Goal: Task Accomplishment & Management: Use online tool/utility

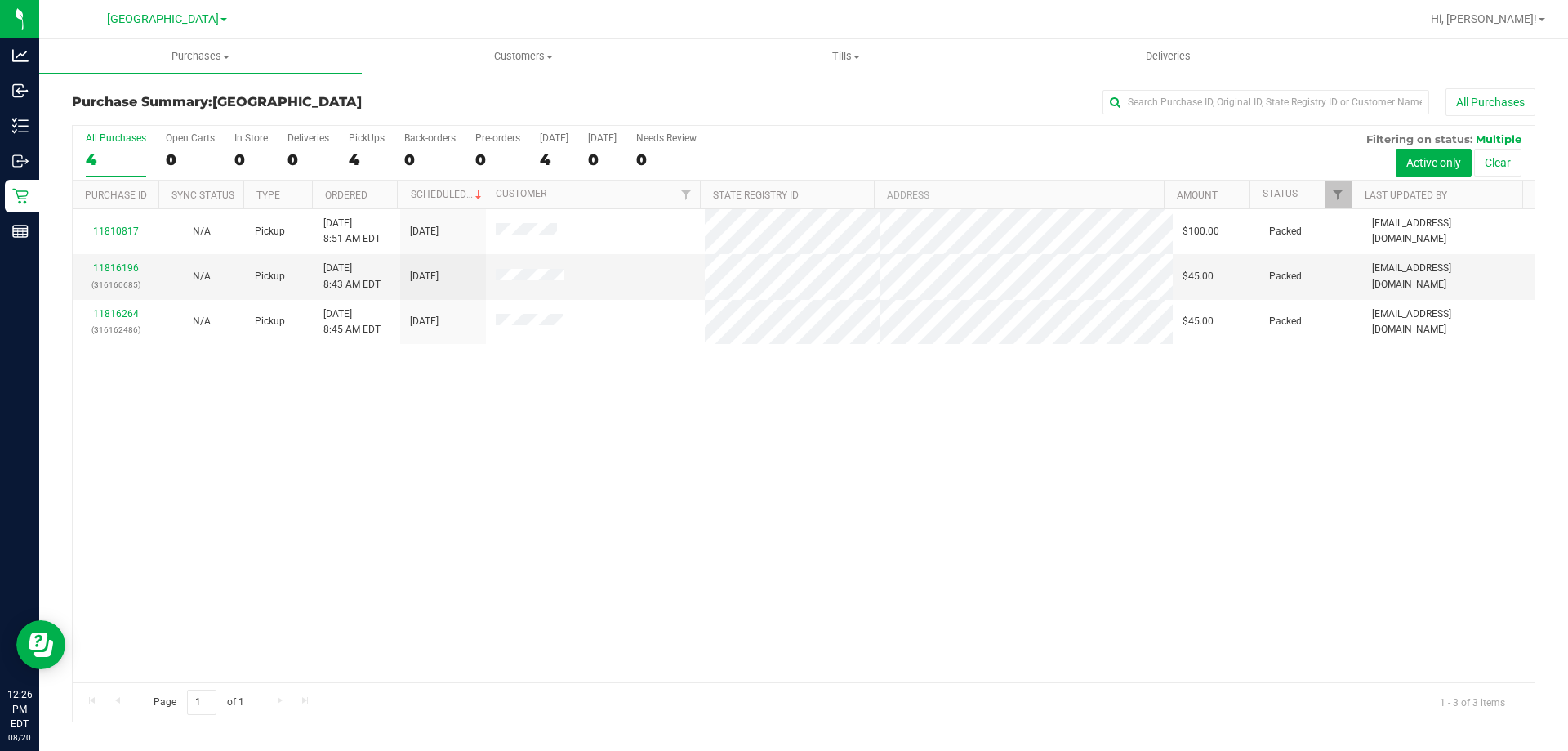
click at [1142, 557] on div "11810817 N/A Pickup [DATE] 8:51 AM EDT 8/20/2025 $100.00 Packed [EMAIL_ADDRESS]…" at bounding box center [804, 445] width 1462 height 473
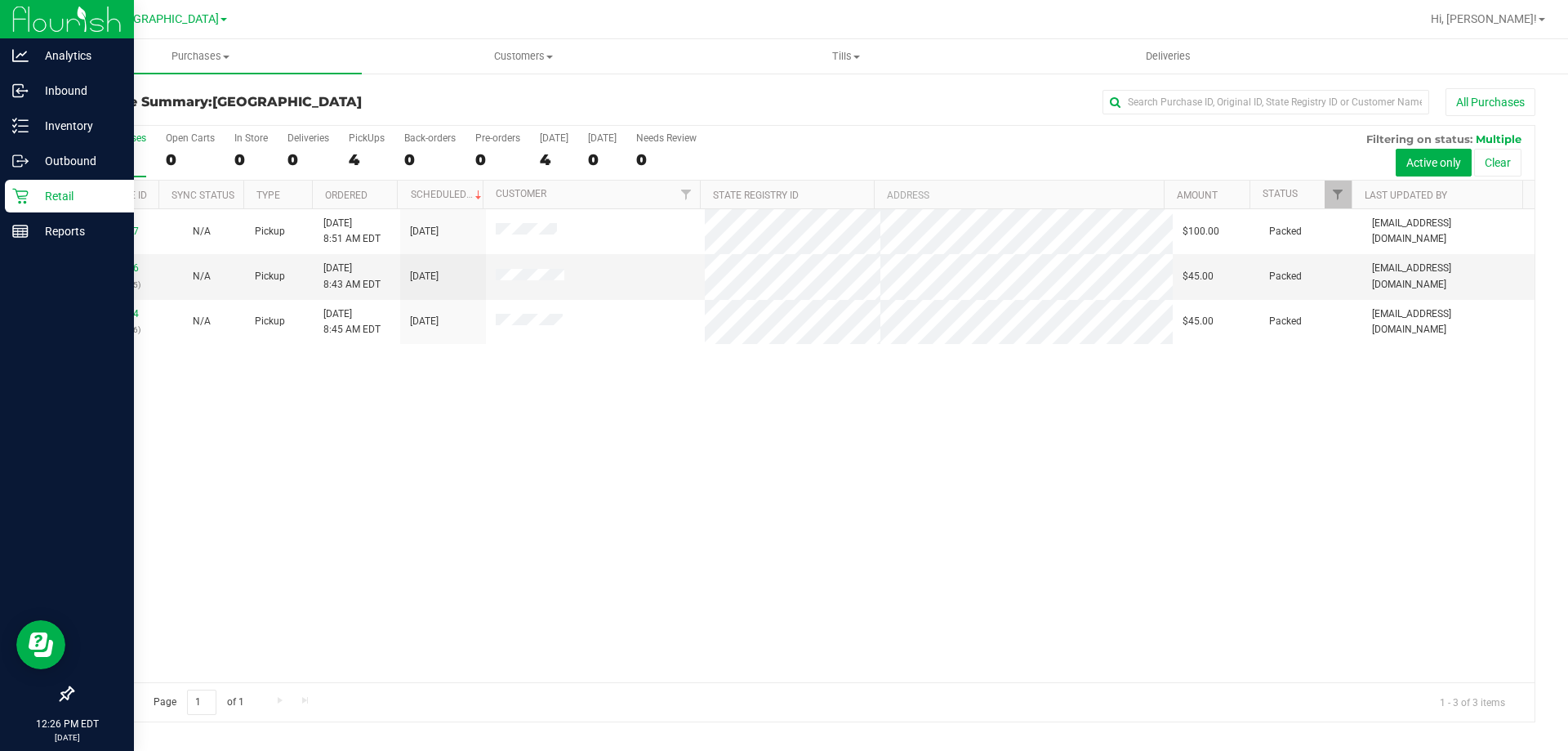
click at [59, 200] on p "Retail" at bounding box center [78, 195] width 98 height 20
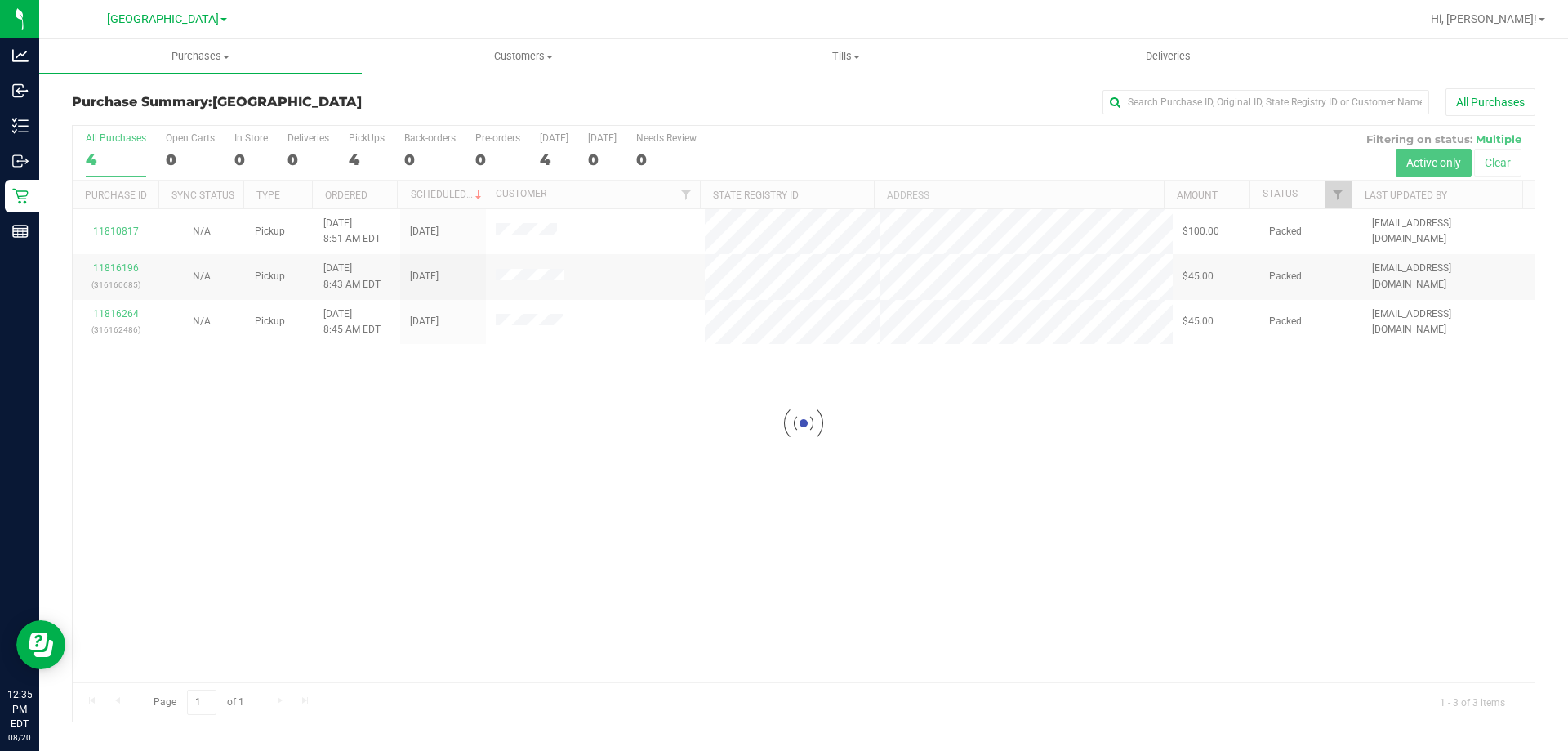
click at [1300, 730] on div "Purchase Summary: [GEOGRAPHIC_DATA] All Purchases Loading... All Purchases 4 Op…" at bounding box center [804, 405] width 1529 height 667
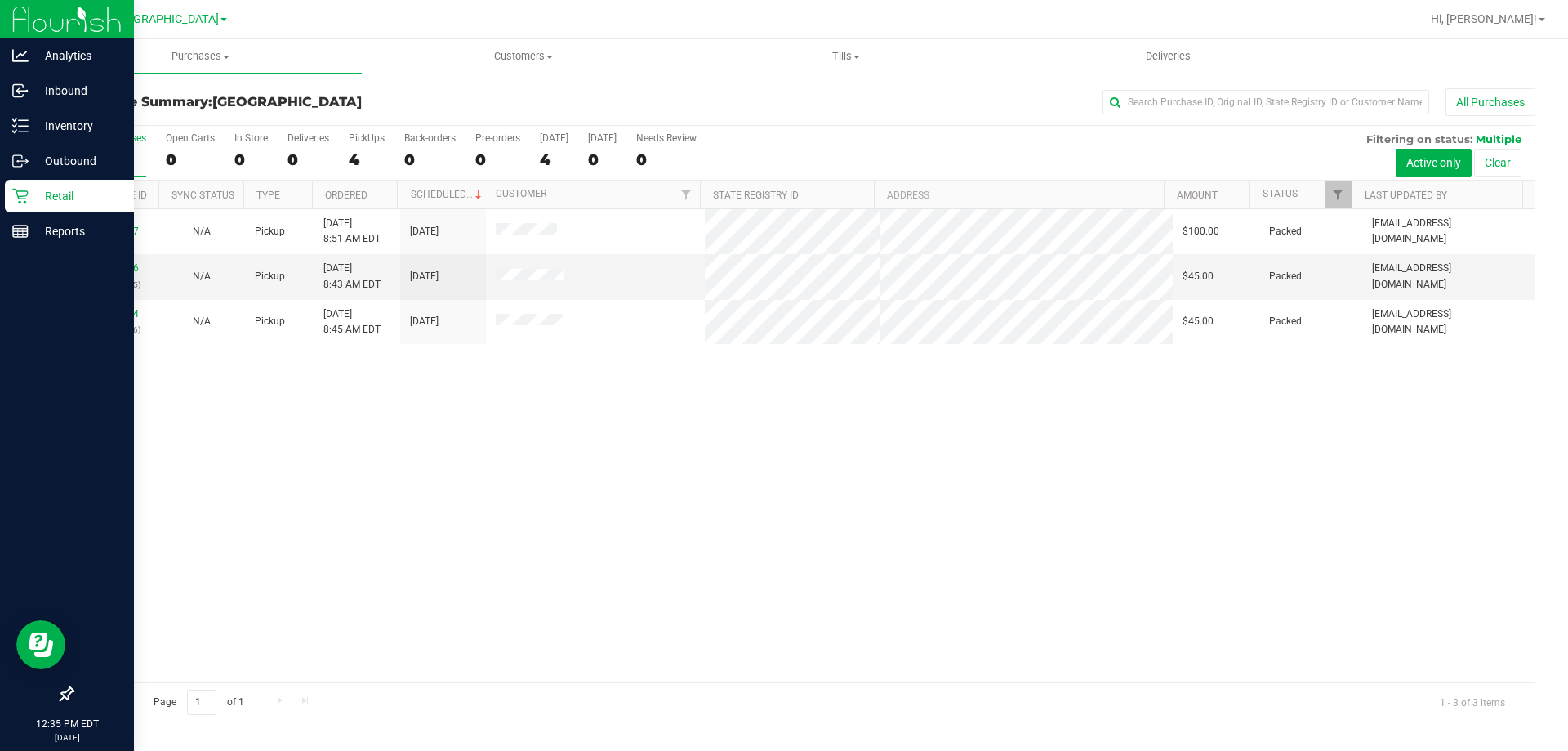
click at [62, 194] on p "Retail" at bounding box center [78, 195] width 98 height 20
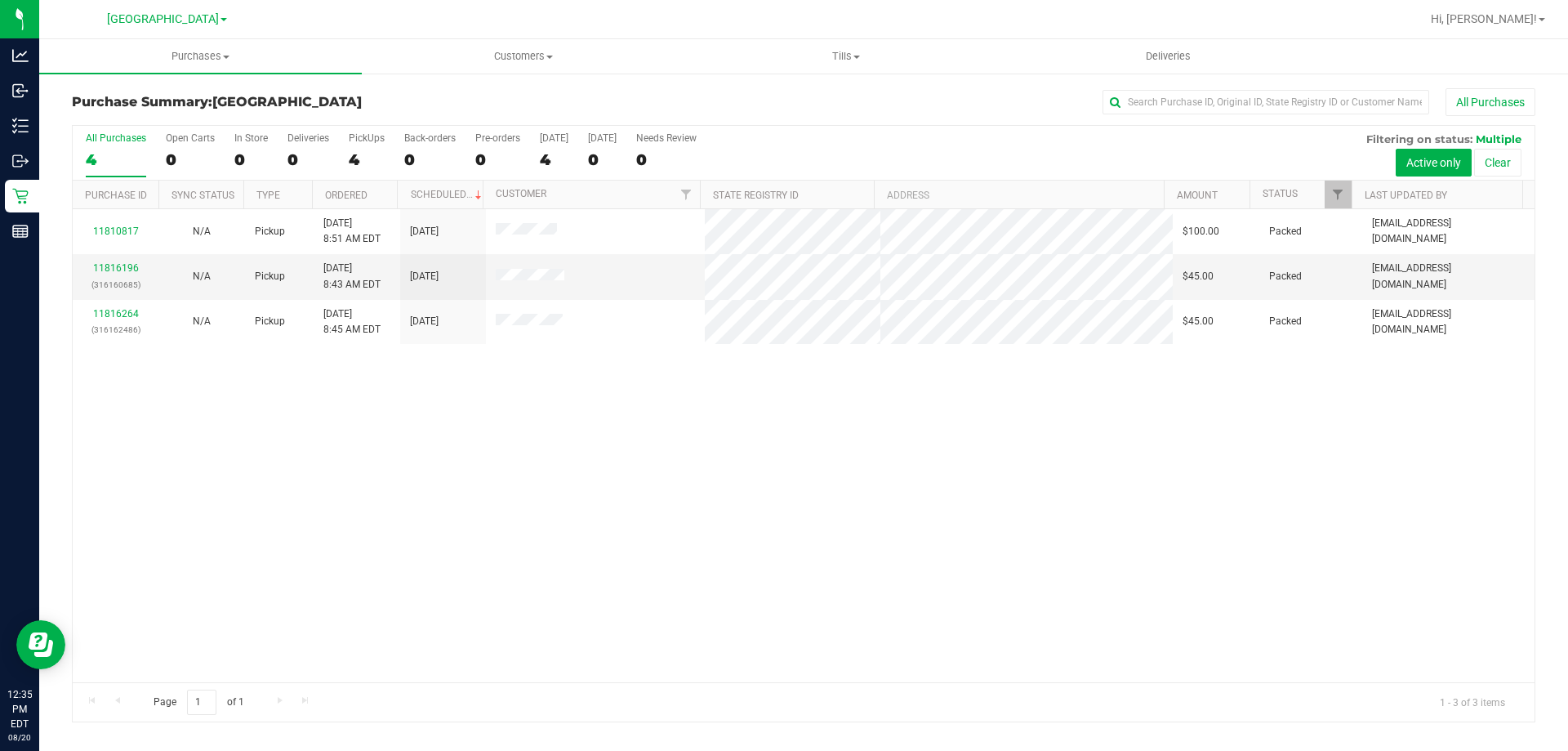
click at [973, 531] on div "11810817 N/A Pickup [DATE] 8:51 AM EDT 8/20/2025 $100.00 Packed [EMAIL_ADDRESS]…" at bounding box center [804, 445] width 1462 height 473
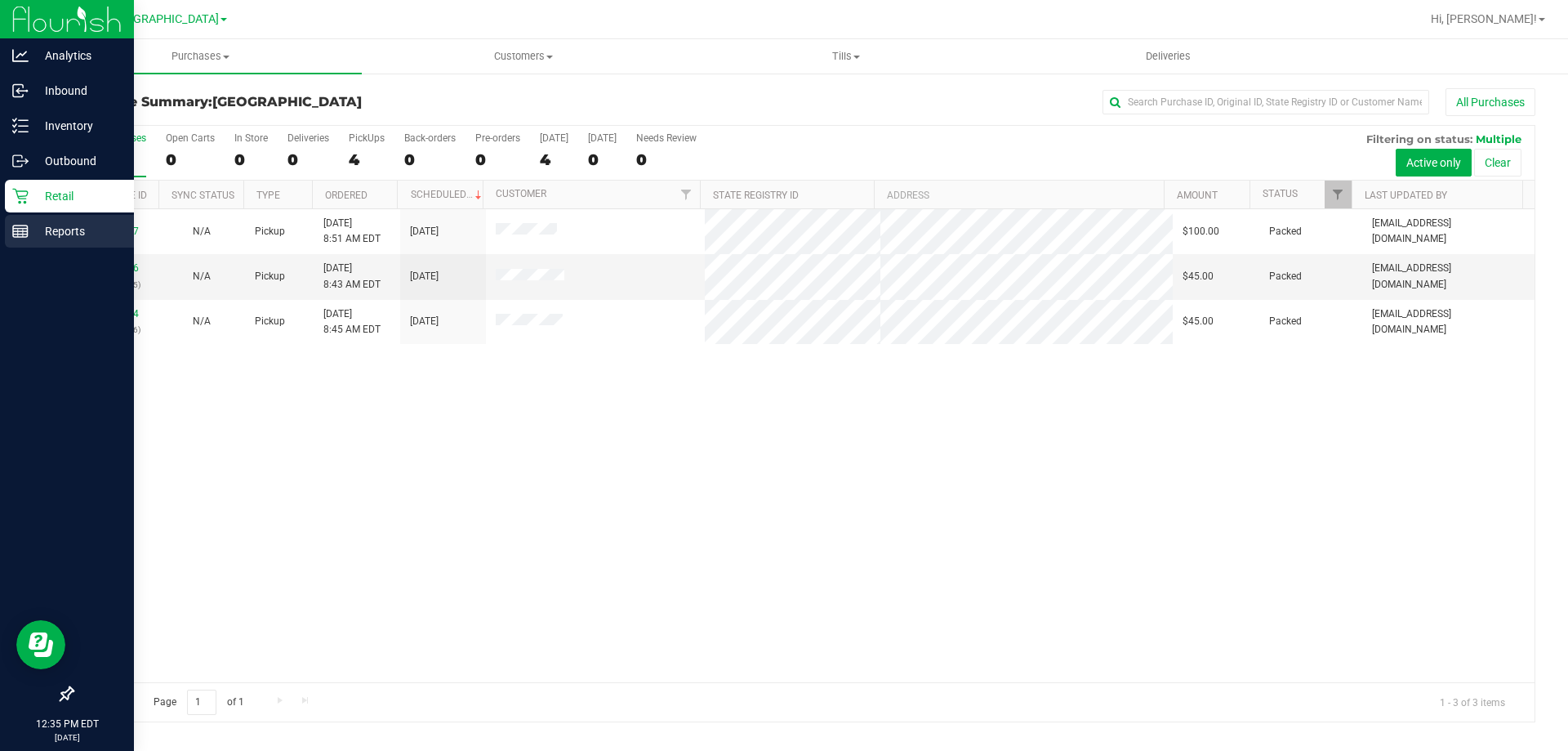
click at [20, 224] on icon at bounding box center [20, 231] width 17 height 17
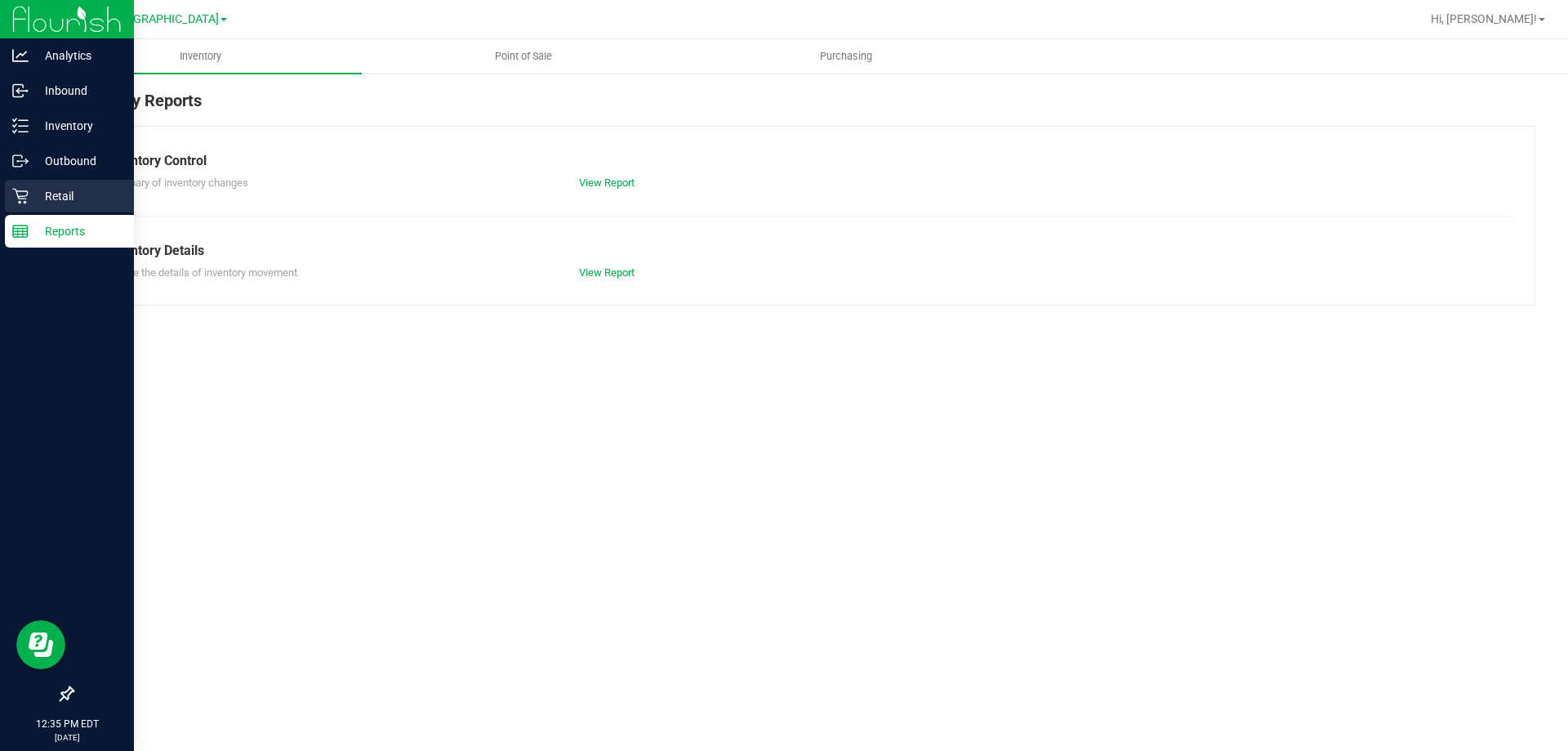
click at [59, 203] on p "Retail" at bounding box center [78, 195] width 98 height 20
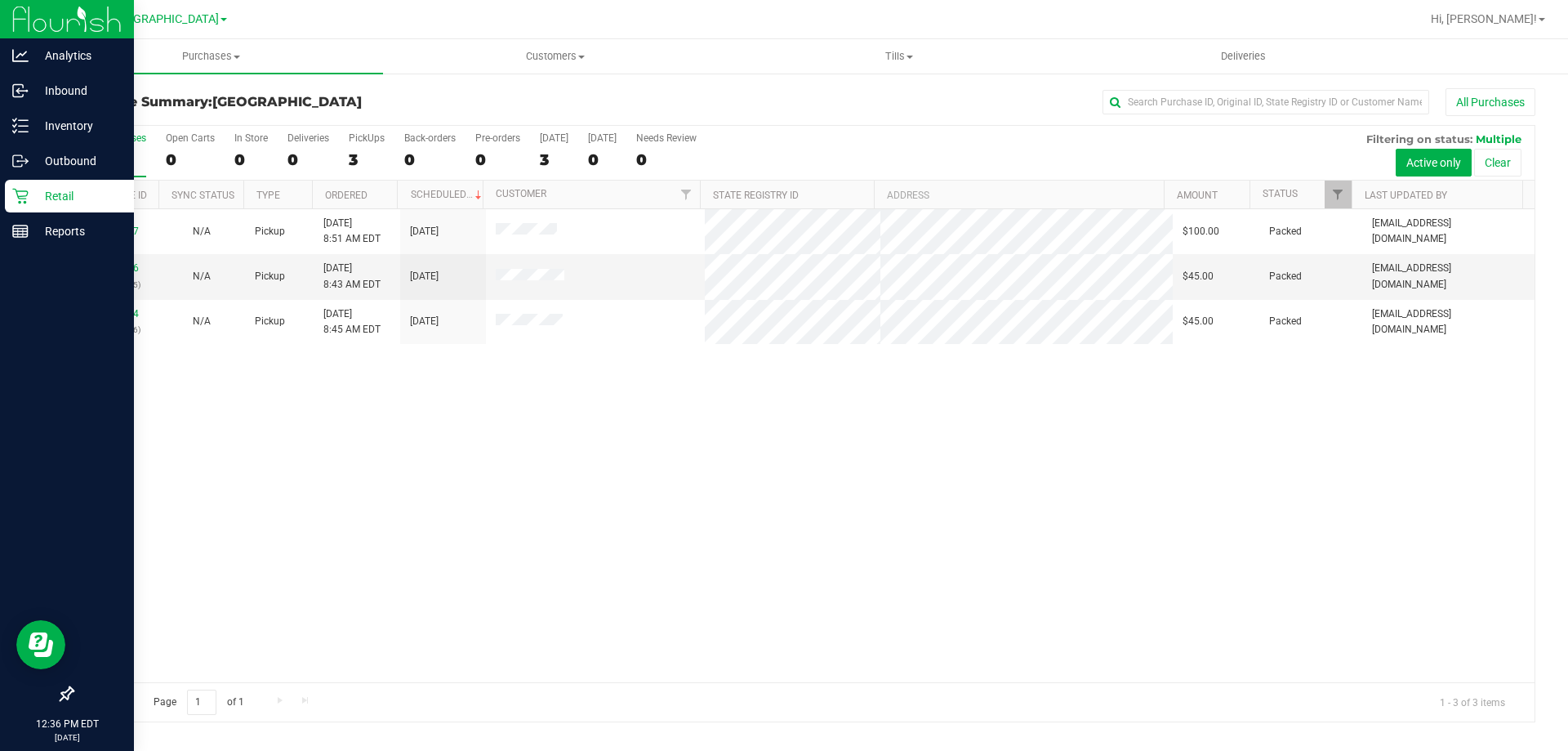
click at [83, 211] on div "Retail" at bounding box center [69, 195] width 129 height 33
click at [68, 234] on p "Reports" at bounding box center [78, 231] width 98 height 20
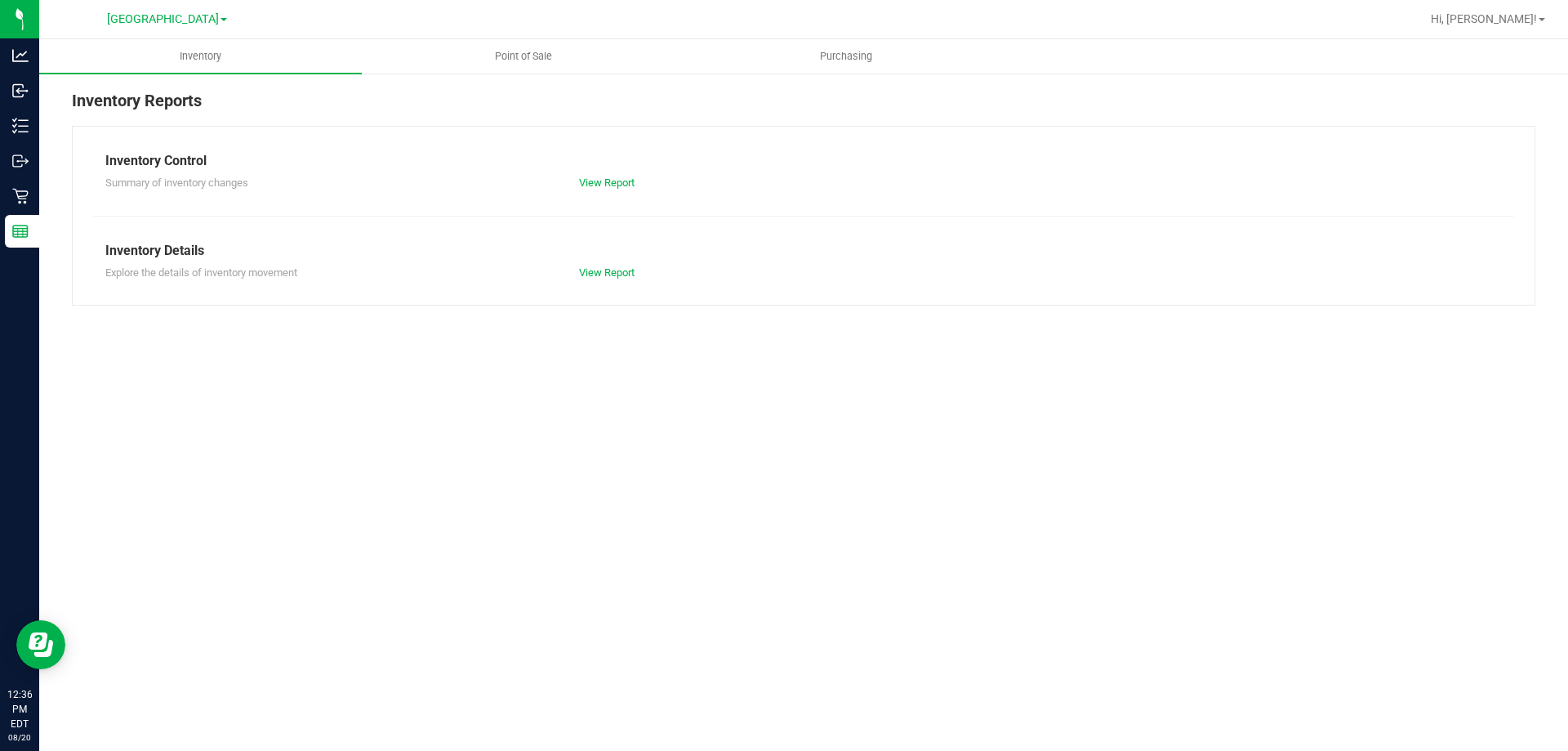
click at [1301, 440] on div "Inventory Point of Sale Purchasing Inventory Reports Inventory Control Summary …" at bounding box center [804, 395] width 1529 height 712
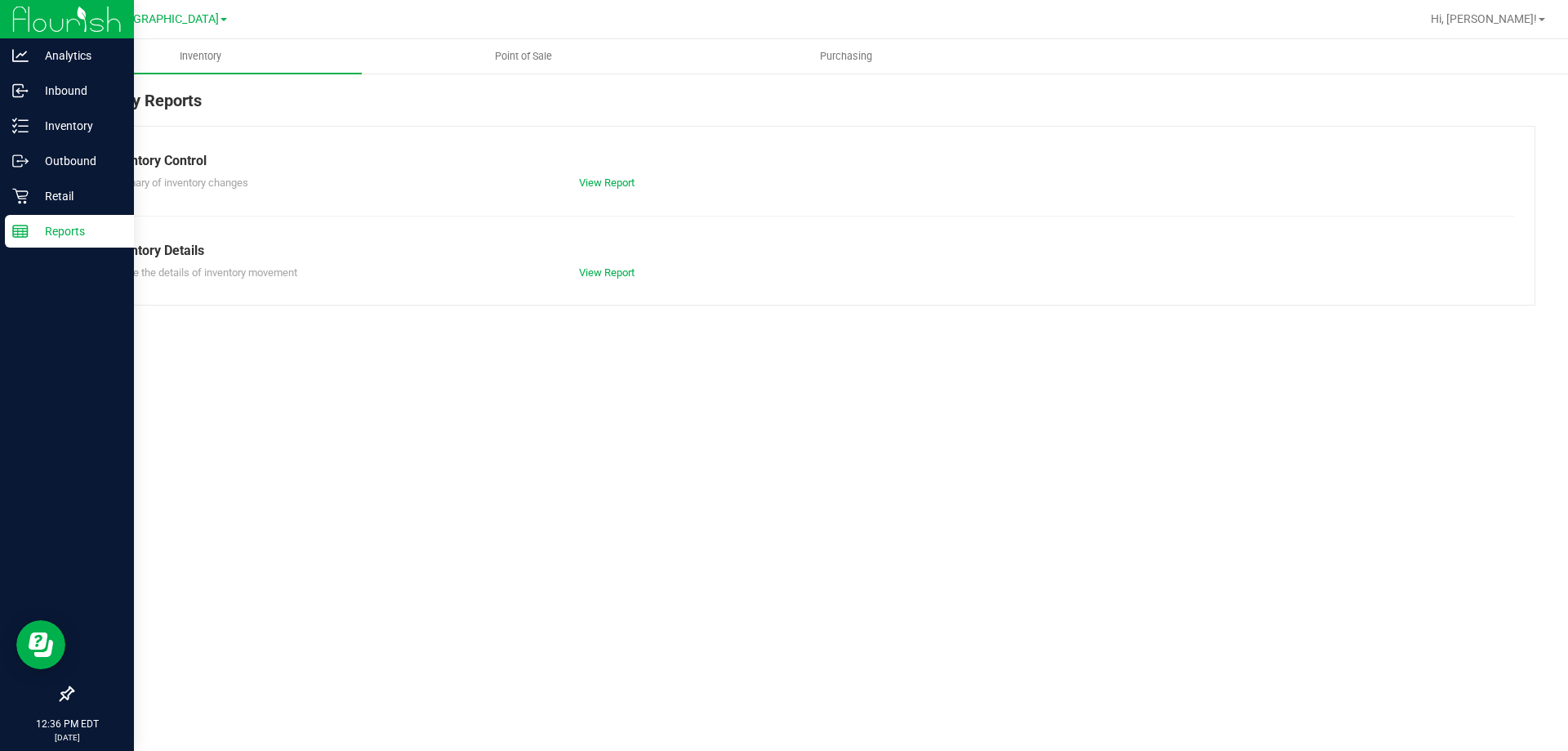
click at [48, 227] on p "Reports" at bounding box center [78, 231] width 98 height 20
click at [20, 205] on div "Retail" at bounding box center [69, 195] width 129 height 33
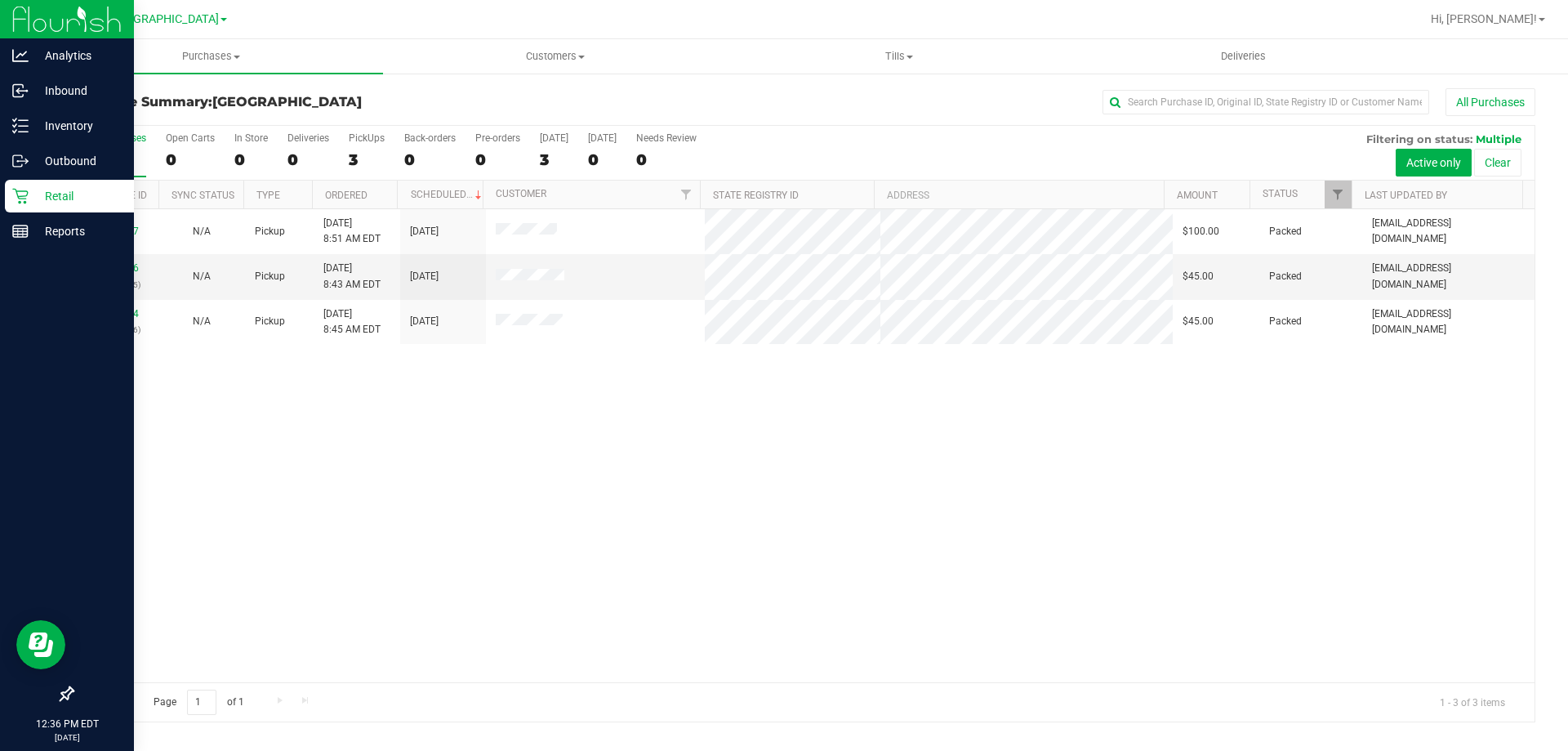
click at [8, 204] on div "Retail" at bounding box center [69, 195] width 129 height 33
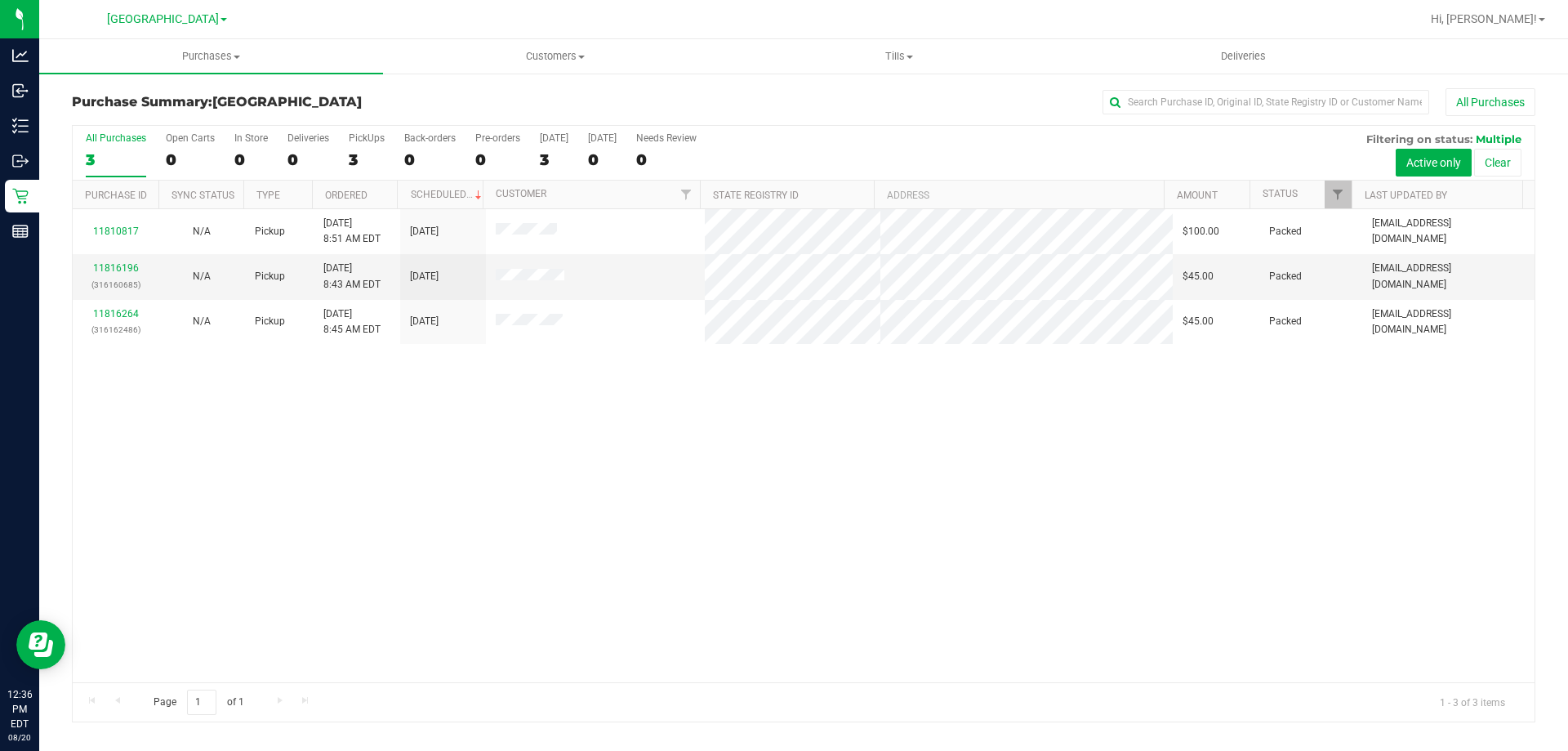
click at [346, 482] on div "11810817 N/A Pickup [DATE] 8:51 AM EDT 8/20/2025 $100.00 Packed [EMAIL_ADDRESS]…" at bounding box center [804, 445] width 1462 height 473
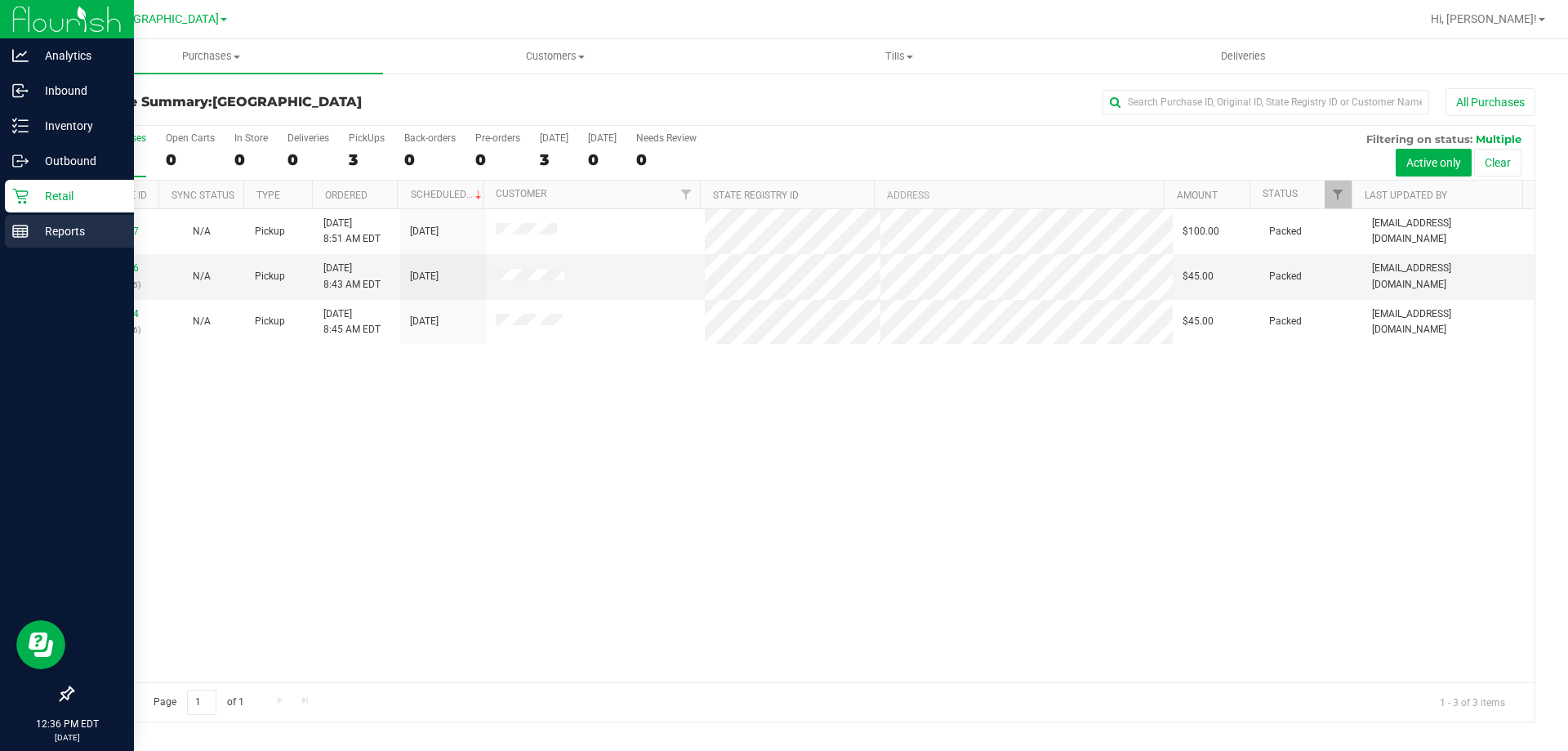
click at [19, 225] on icon at bounding box center [20, 231] width 17 height 17
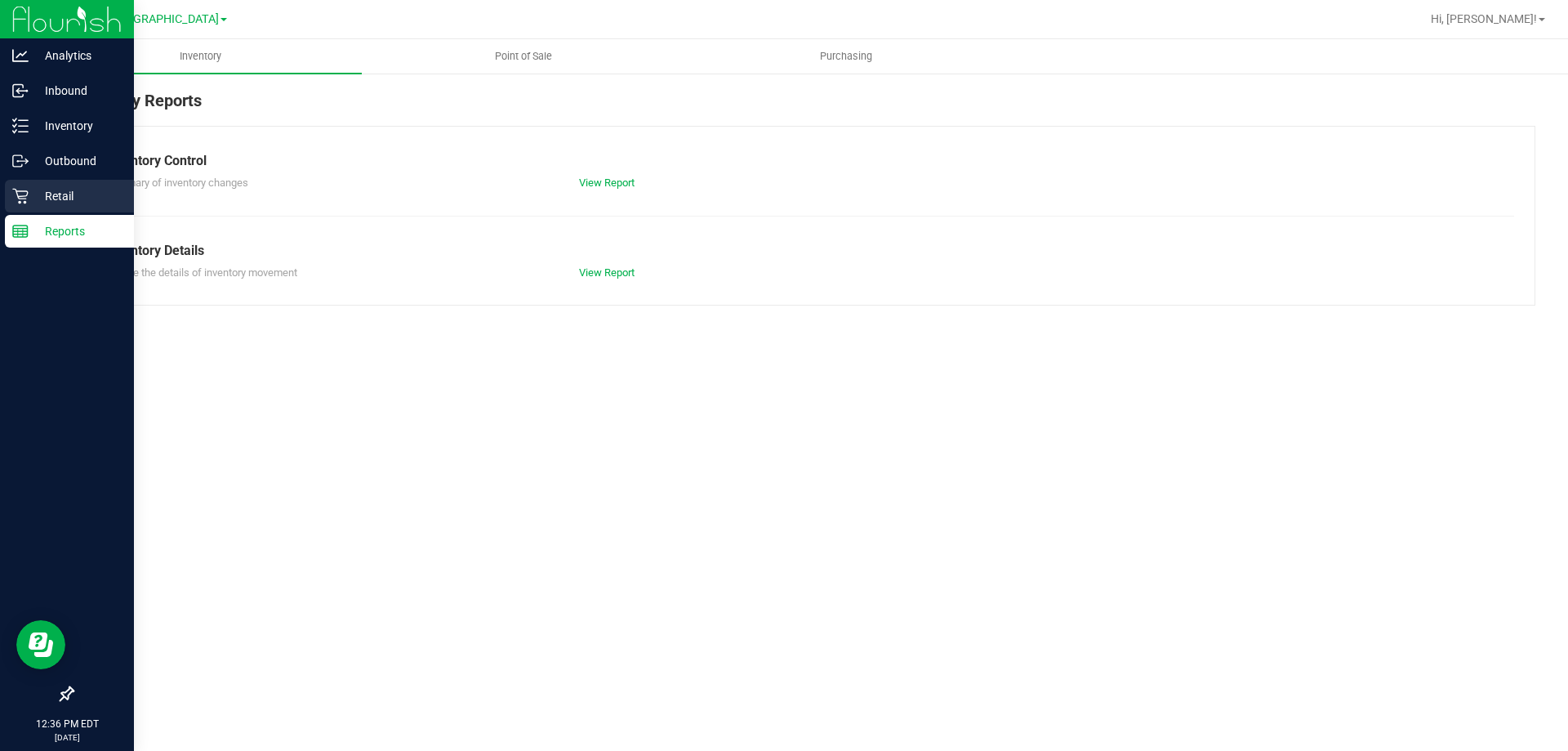
click at [47, 195] on p "Retail" at bounding box center [78, 195] width 98 height 20
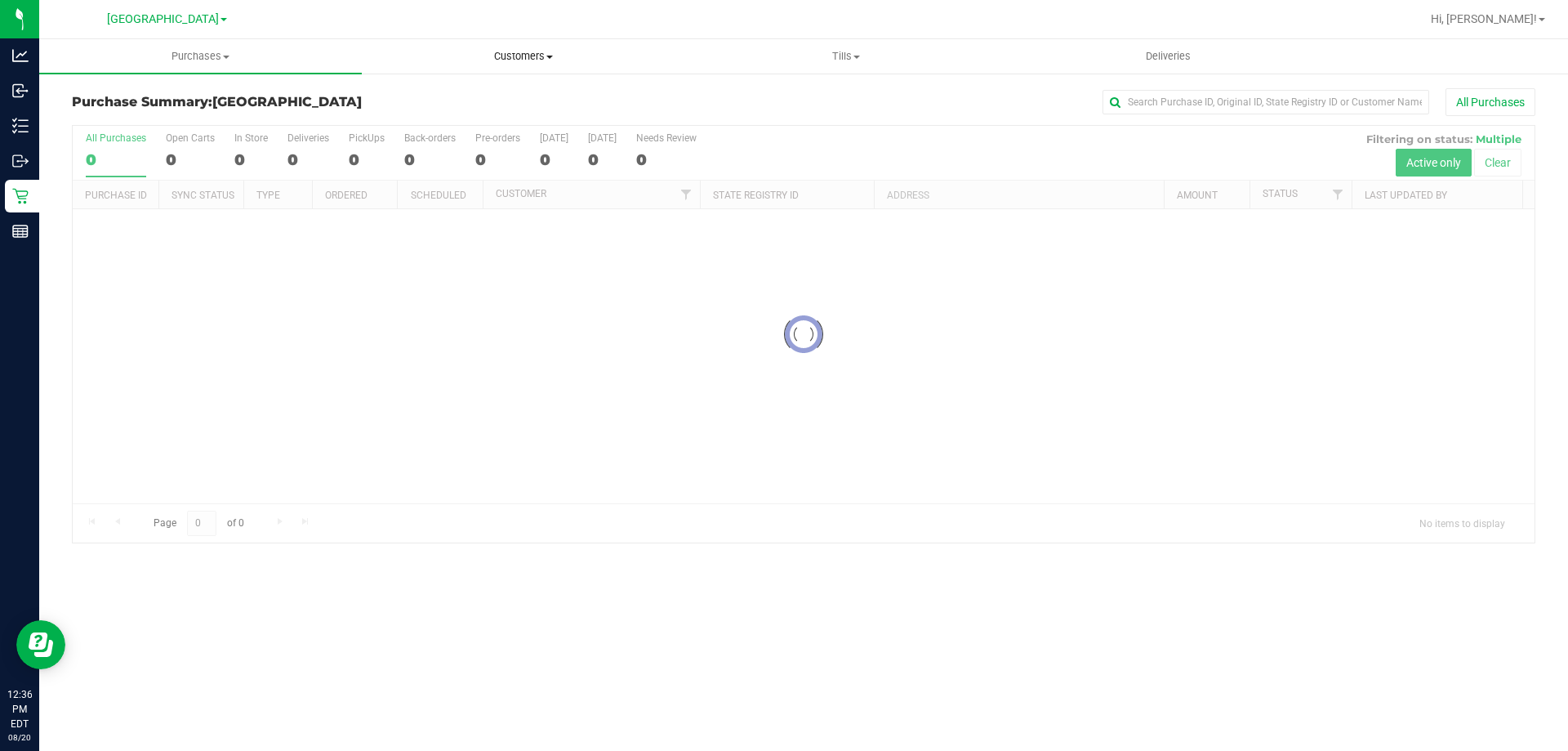
click at [534, 62] on span "Customers" at bounding box center [523, 57] width 321 height 15
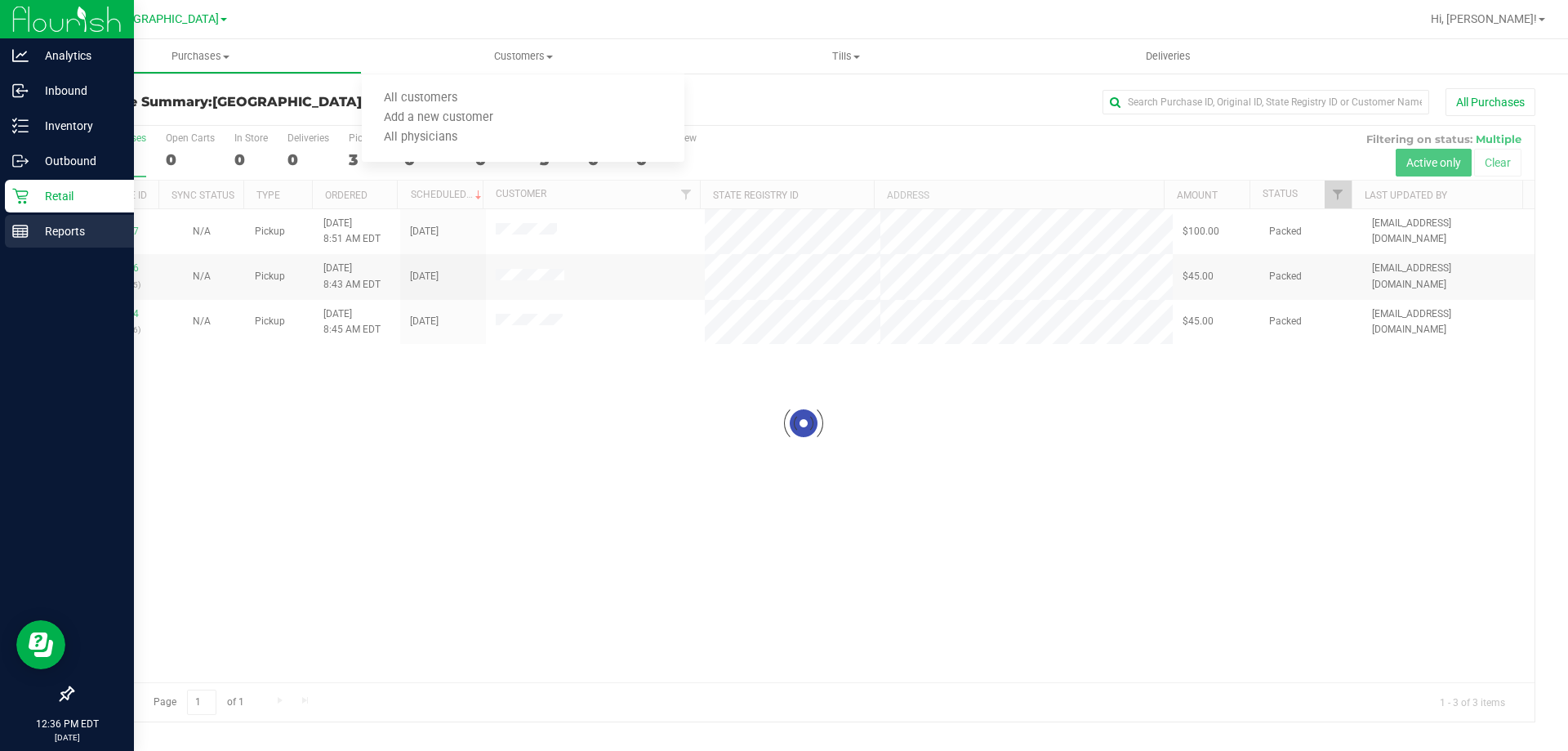
click at [20, 226] on rect at bounding box center [20, 231] width 15 height 11
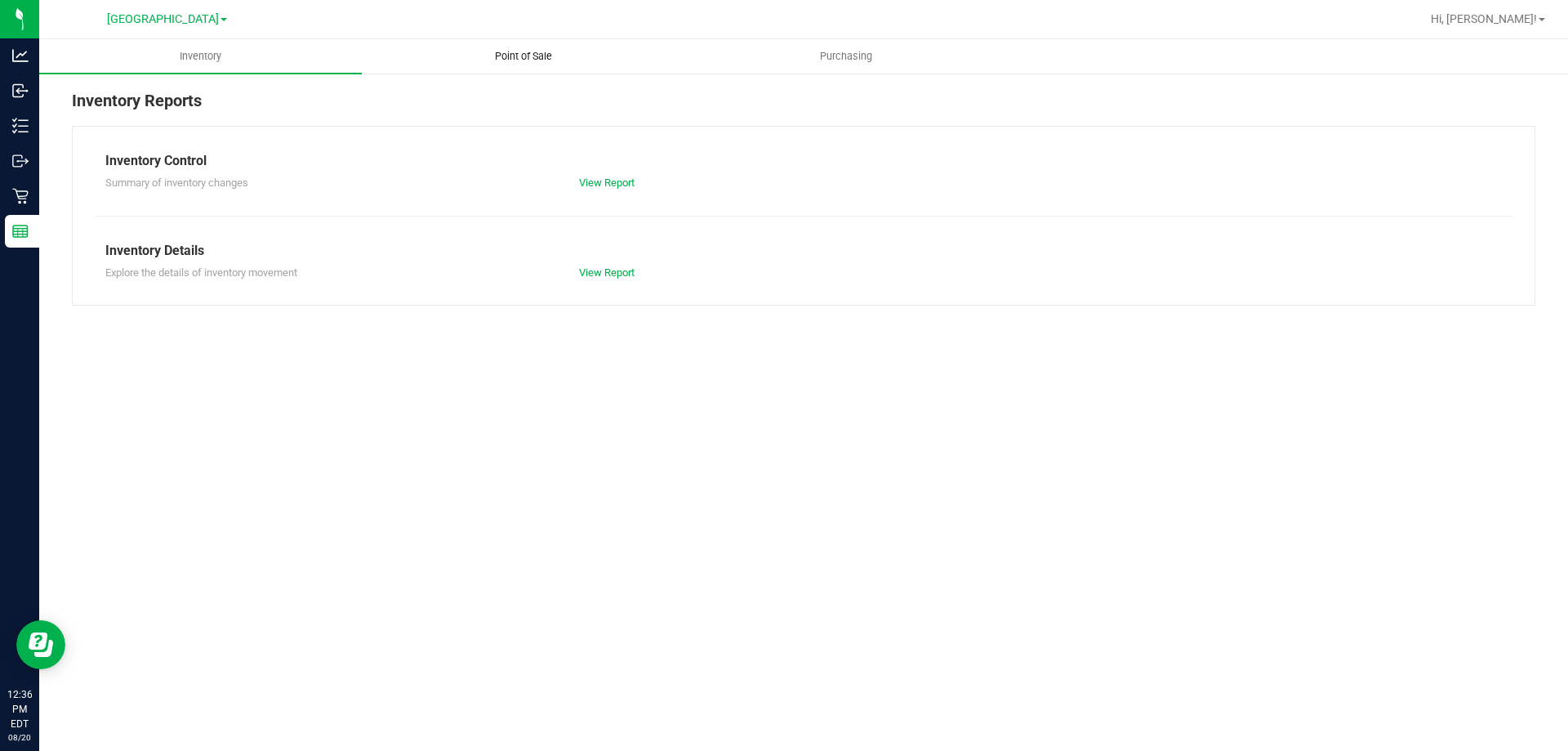
click at [529, 51] on span "Point of Sale" at bounding box center [523, 57] width 101 height 15
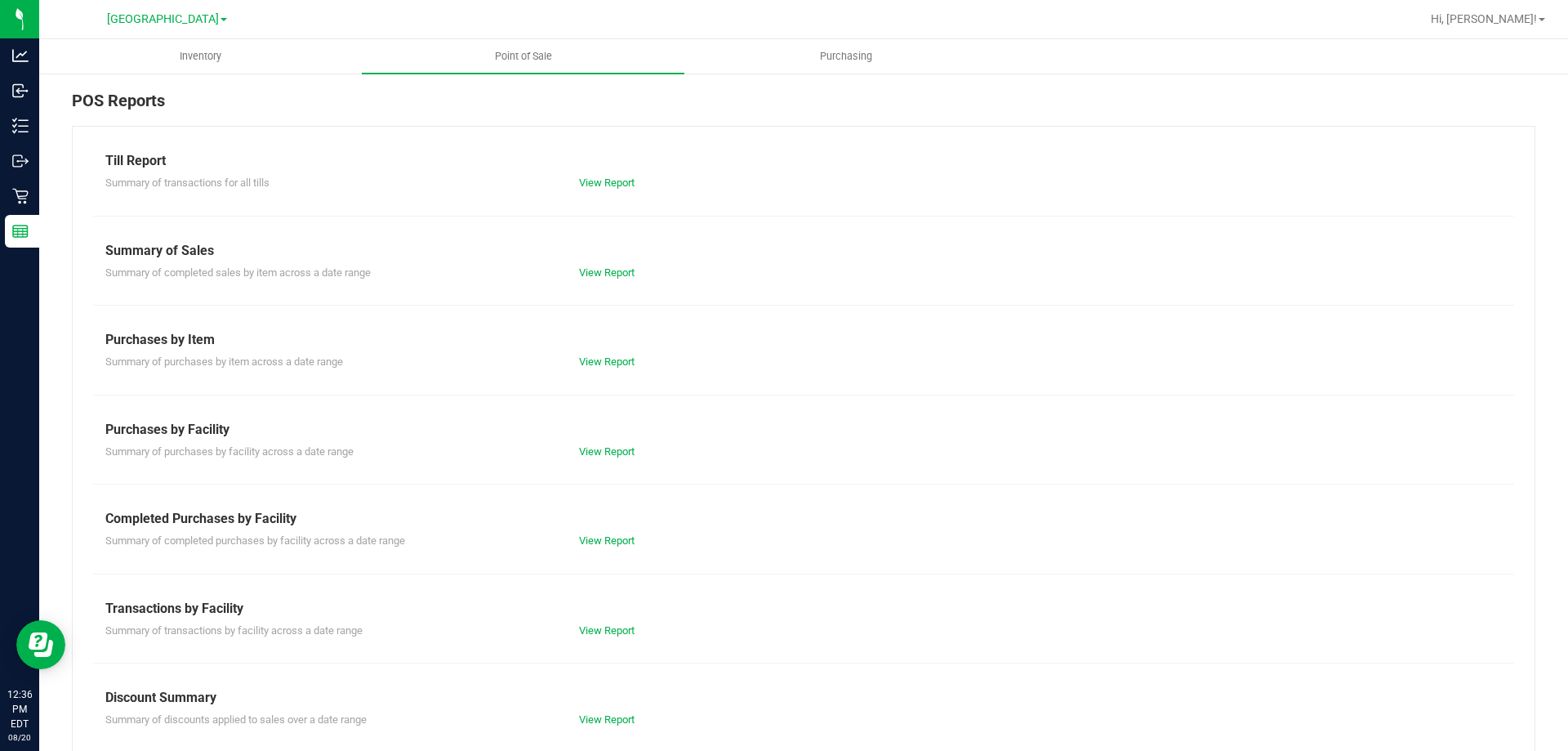
click at [590, 533] on div "View Report" at bounding box center [685, 541] width 237 height 17
click at [590, 535] on link "View Report" at bounding box center [607, 540] width 56 height 12
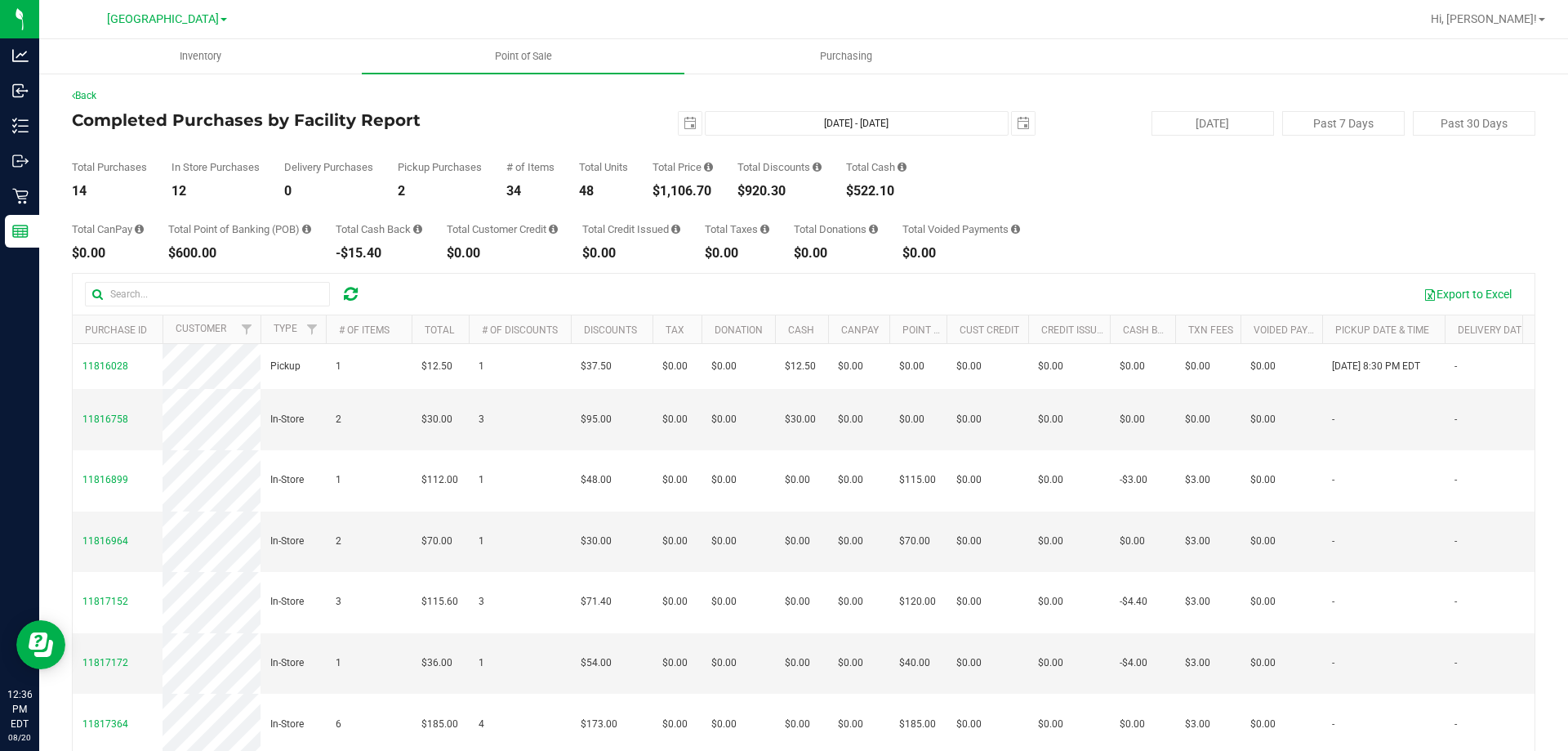
click at [1090, 263] on div "Back Completed Purchases by Facility Report [DATE] [DATE] - [DATE] [DATE] [DATE…" at bounding box center [804, 472] width 1464 height 769
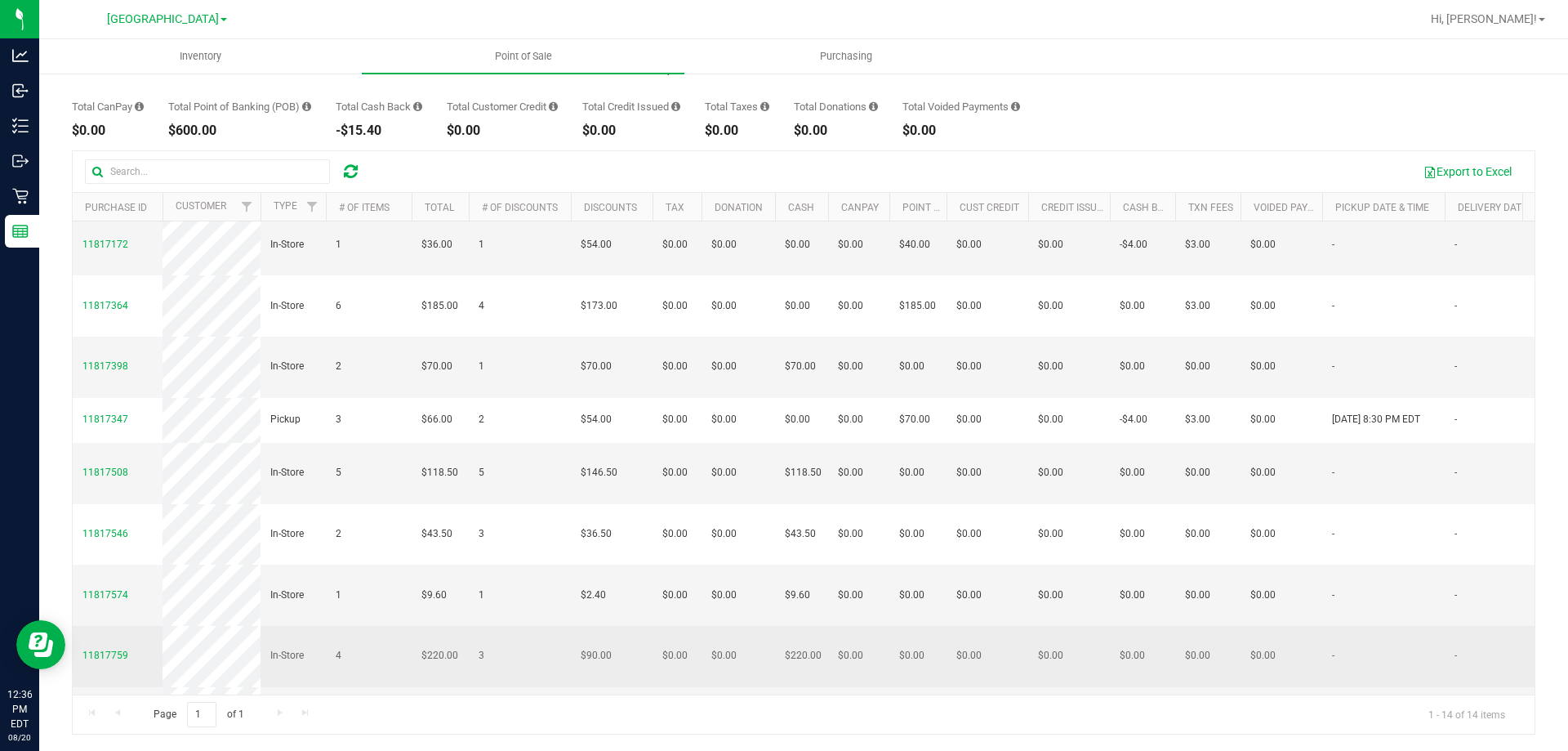
scroll to position [361, 0]
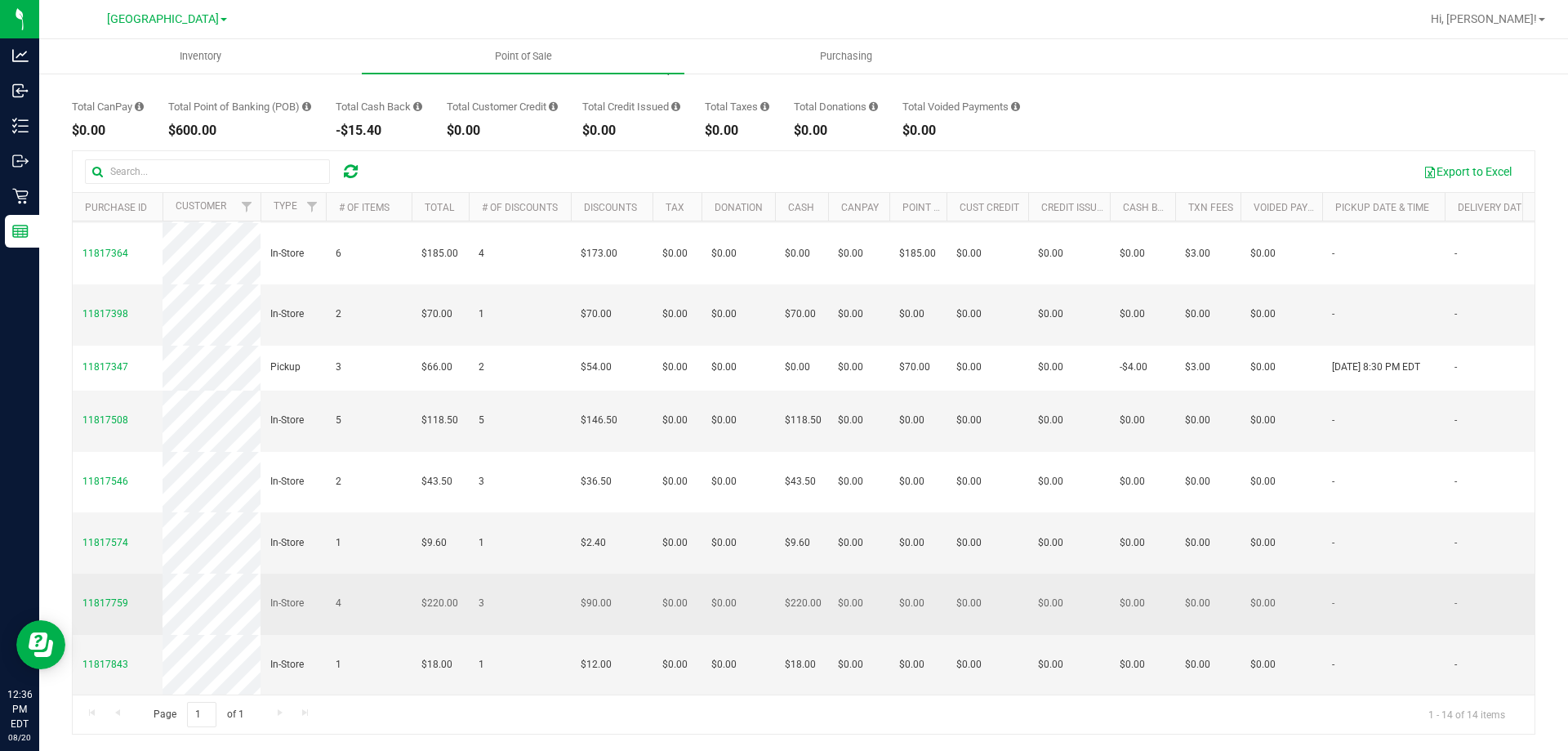
click at [639, 617] on td "$90.00" at bounding box center [612, 604] width 82 height 61
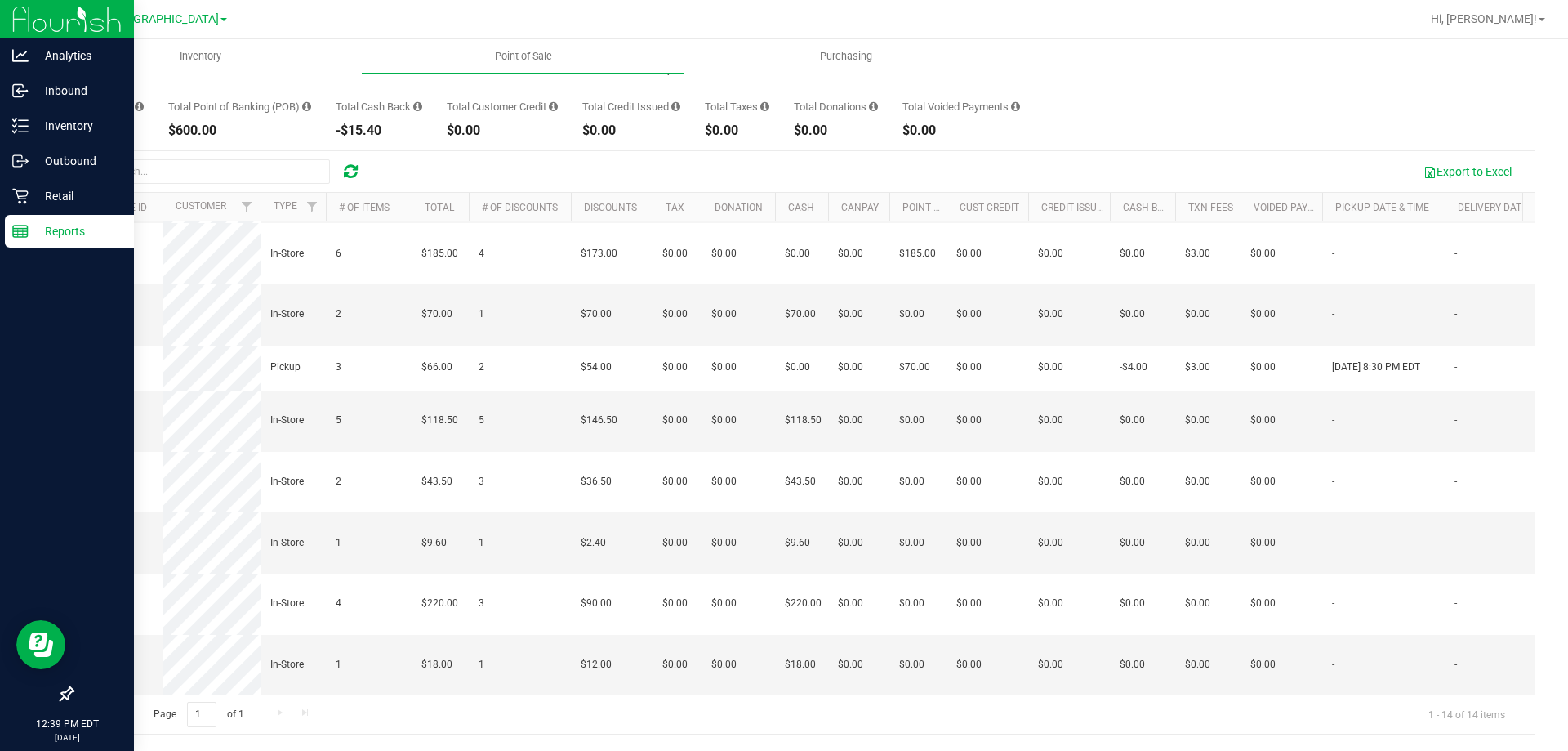
click at [14, 217] on div "Reports" at bounding box center [69, 231] width 129 height 33
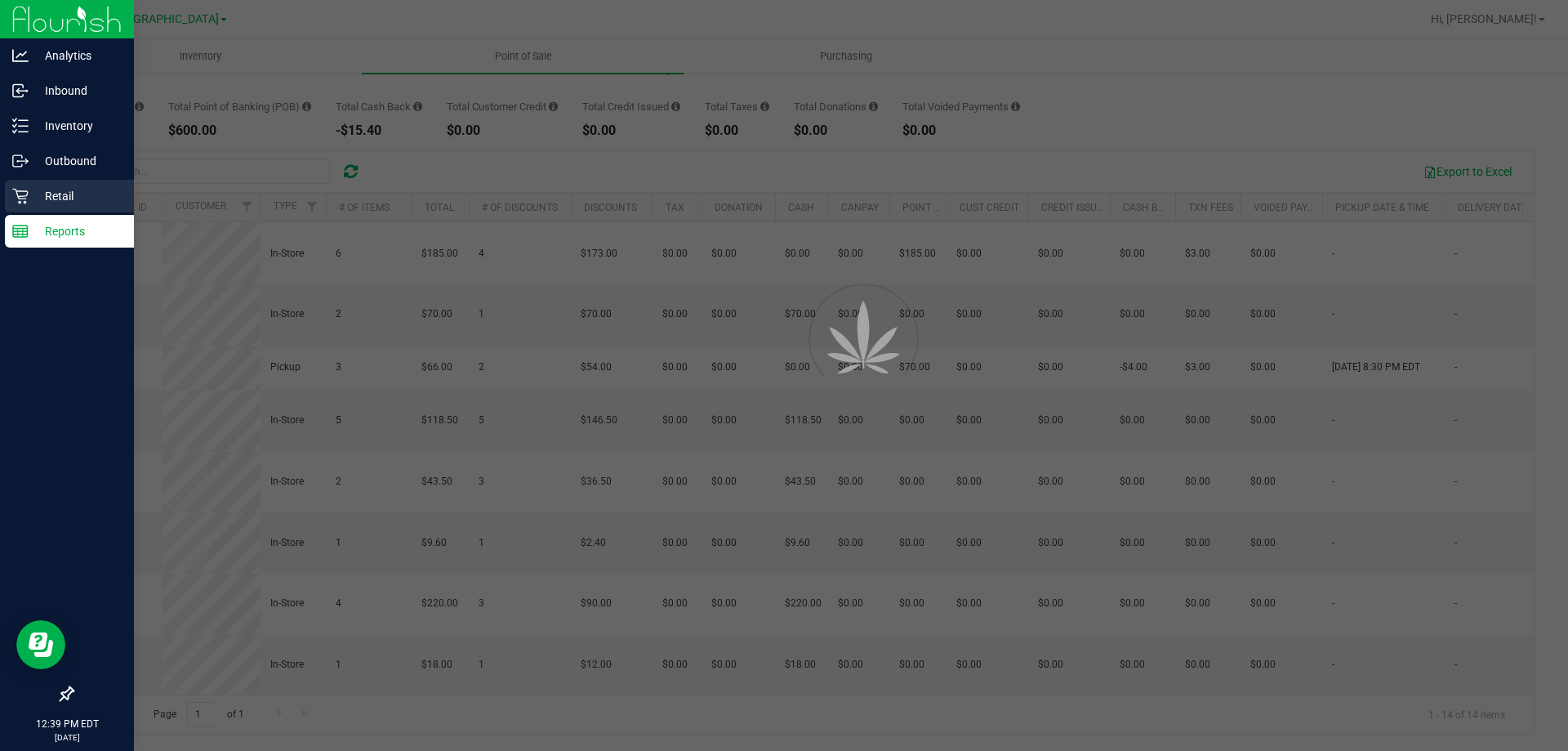
click at [38, 193] on p "Retail" at bounding box center [78, 195] width 98 height 20
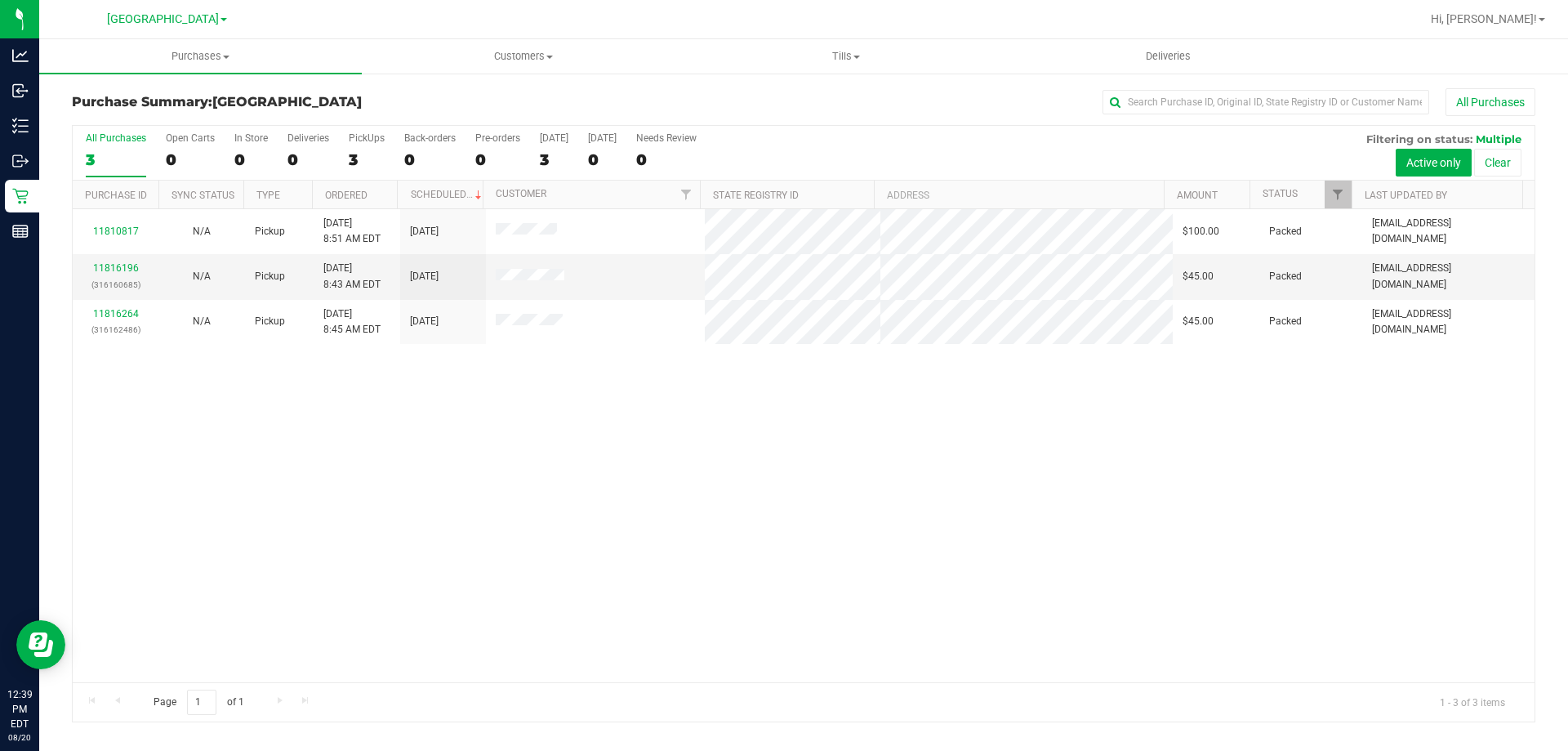
click at [549, 447] on div "11810817 N/A Pickup [DATE] 8:51 AM EDT 8/20/2025 $100.00 Packed [EMAIL_ADDRESS]…" at bounding box center [804, 445] width 1462 height 473
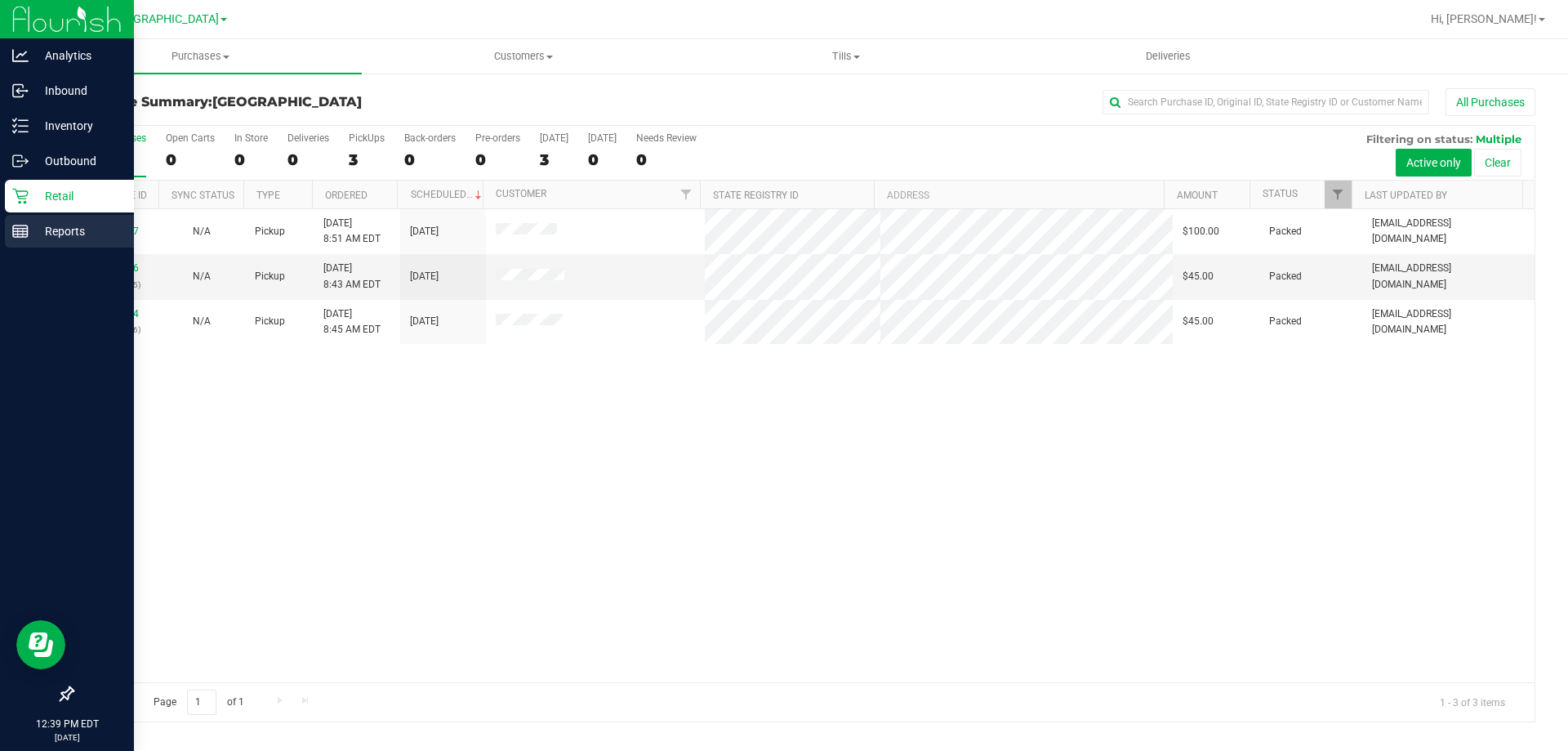
click at [15, 225] on icon at bounding box center [20, 231] width 17 height 17
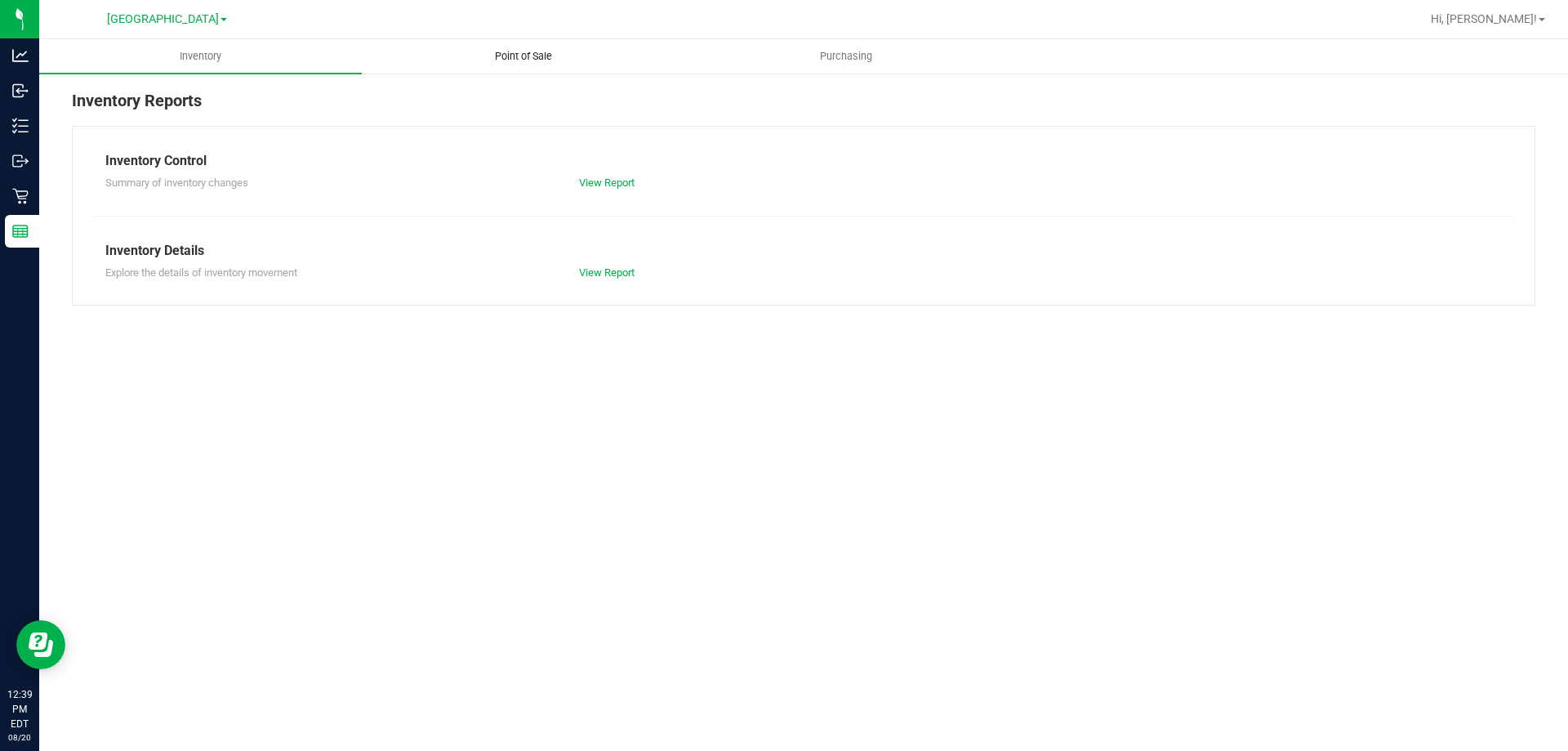
click at [547, 56] on span "Point of Sale" at bounding box center [523, 57] width 101 height 15
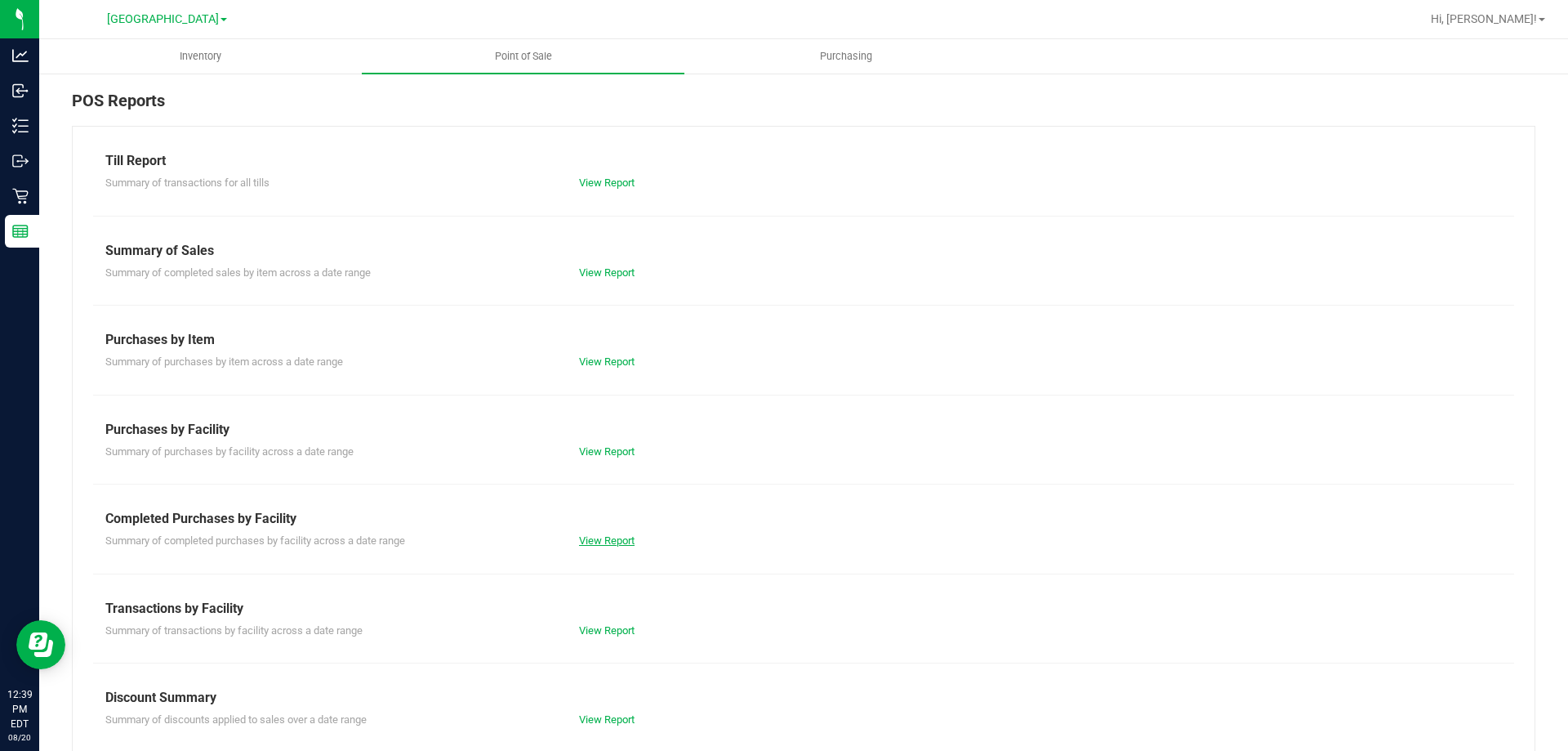
click at [593, 538] on link "View Report" at bounding box center [607, 540] width 56 height 12
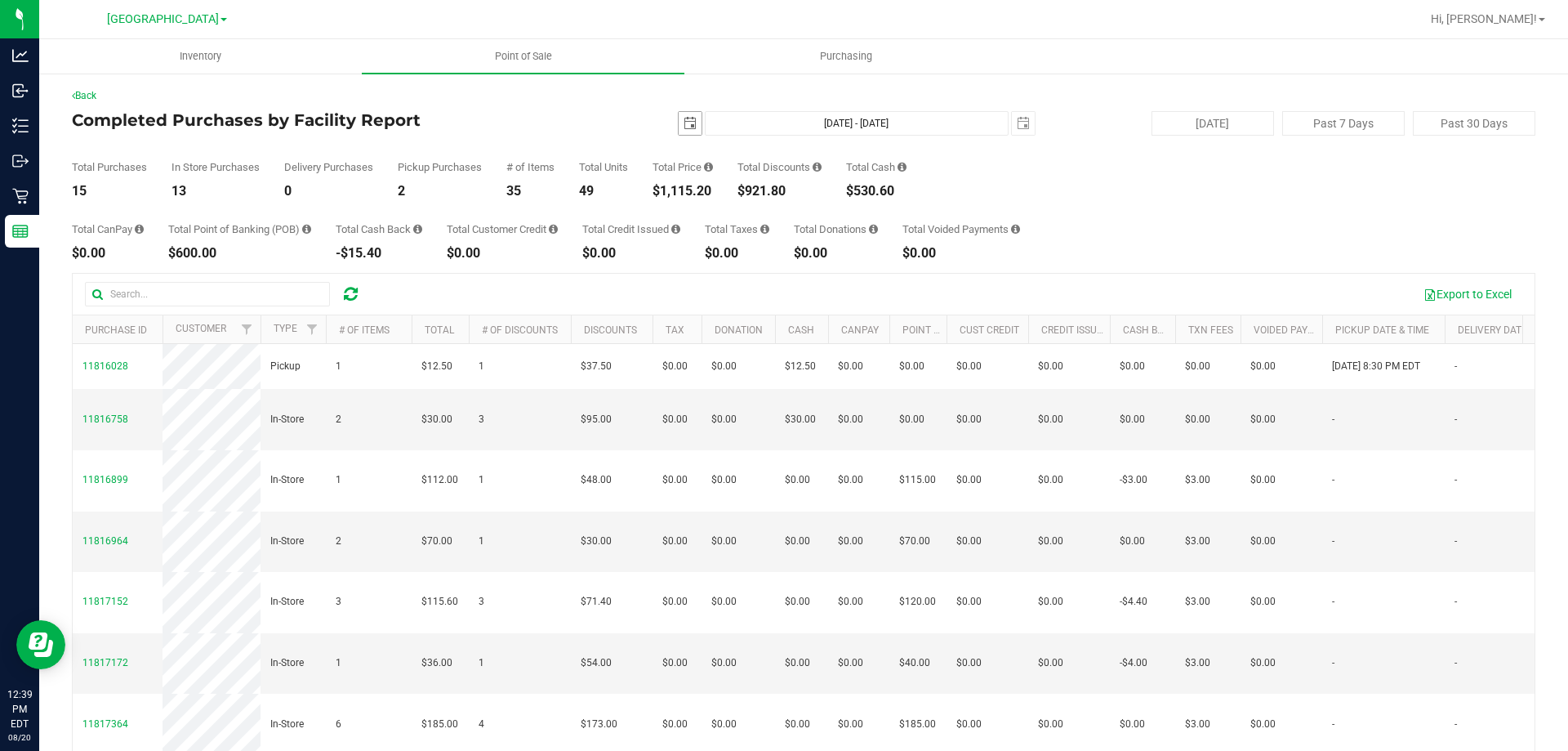
click at [688, 132] on span "select" at bounding box center [690, 123] width 23 height 23
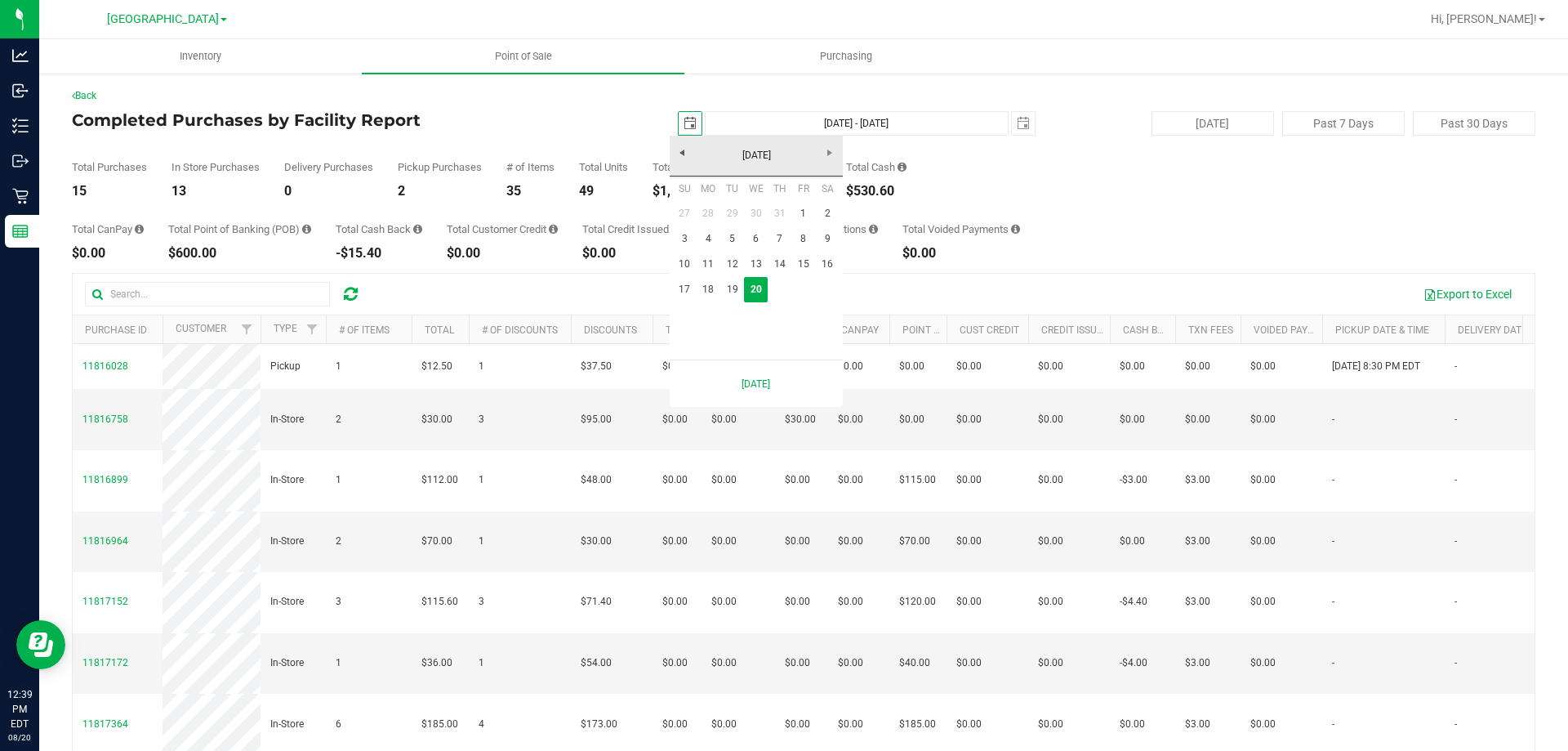
scroll to position [0, 41]
click at [727, 294] on link "19" at bounding box center [733, 289] width 24 height 25
type input "[DATE]"
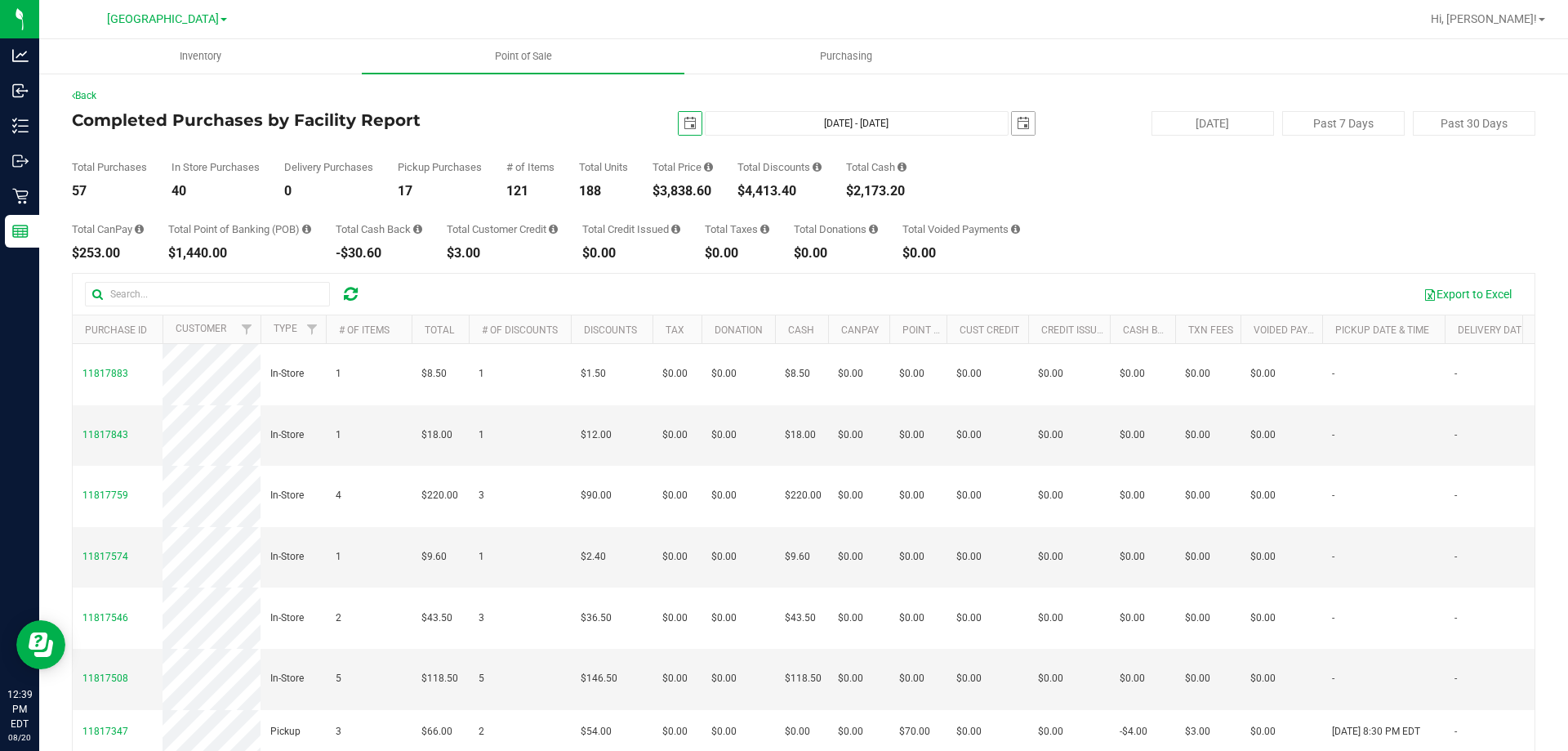
click at [1022, 132] on span "select" at bounding box center [1023, 123] width 23 height 23
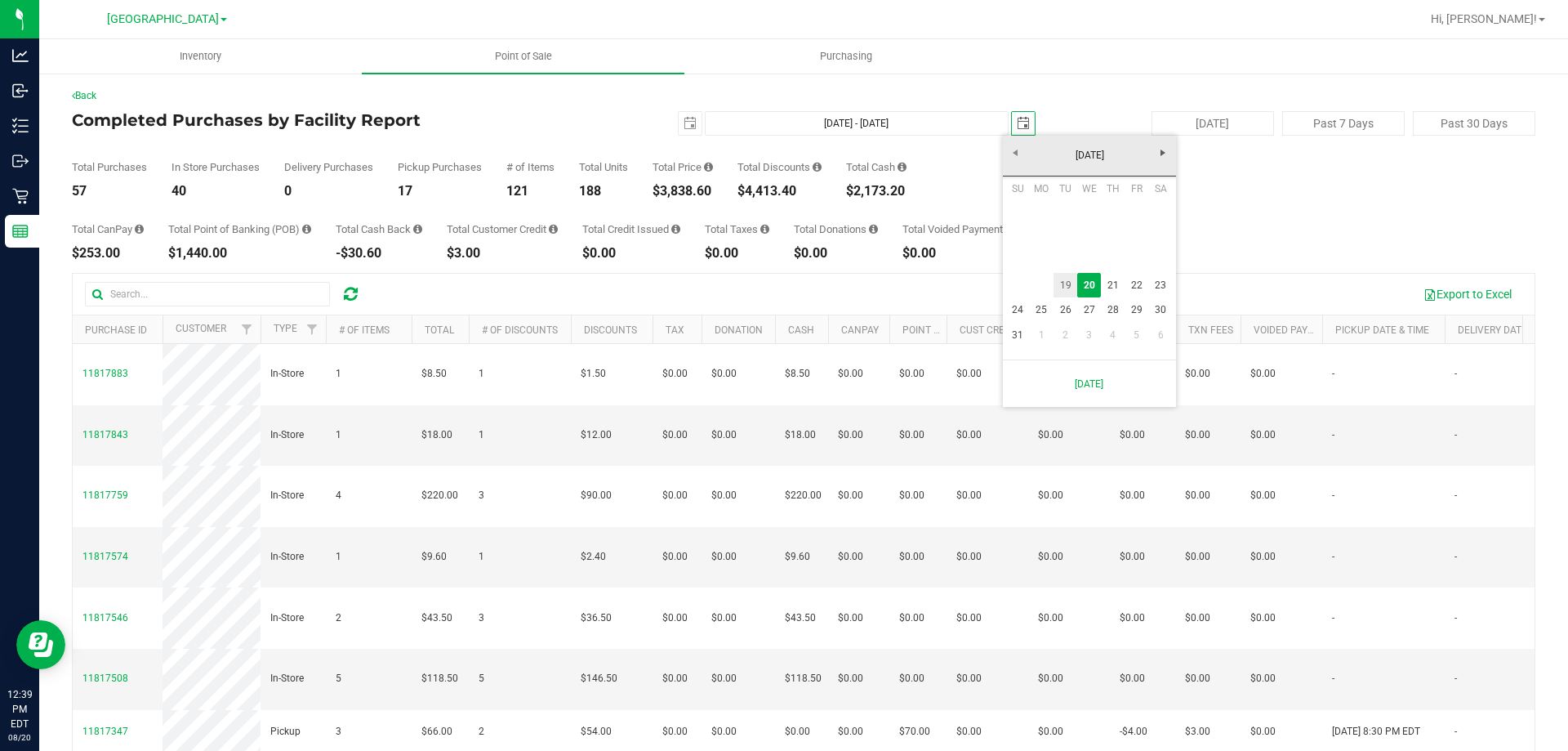
click at [1061, 282] on link "19" at bounding box center [1065, 285] width 24 height 25
type input "[DATE] - [DATE]"
type input "[DATE]"
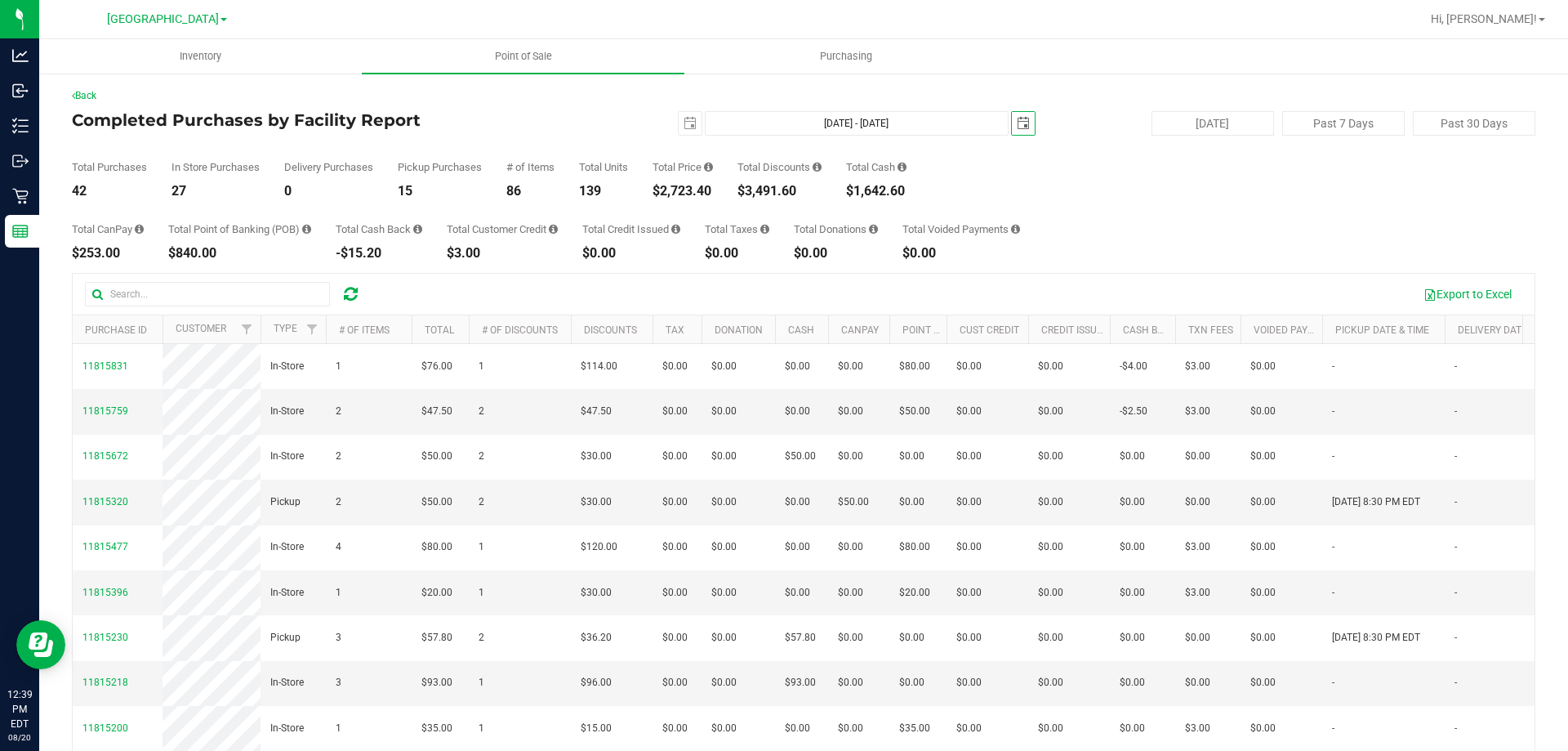
click at [1105, 207] on div "Total CanPay $253.00 Total Point of Banking (POB) $840.00 Total Cash Back -$15.…" at bounding box center [804, 229] width 1464 height 62
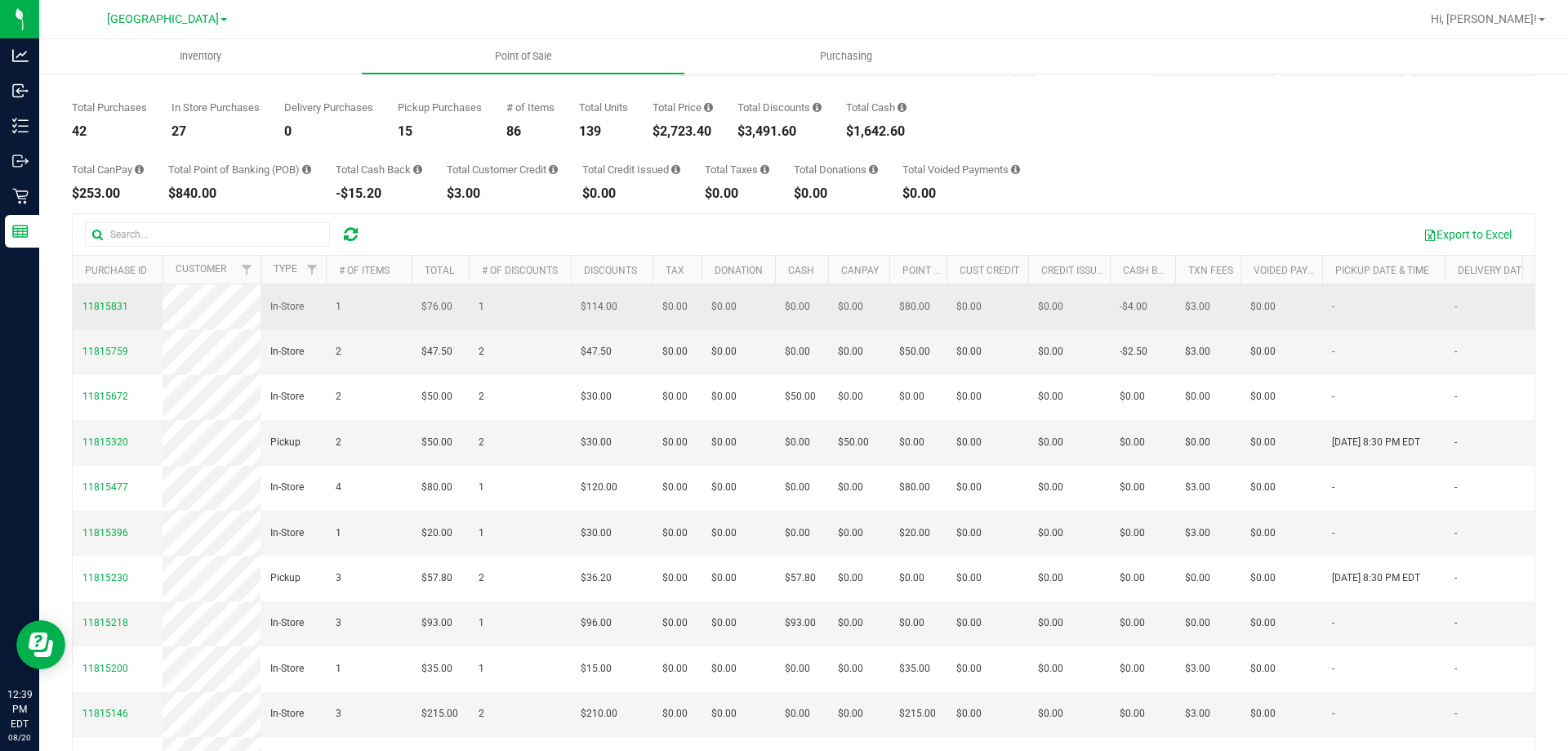
scroll to position [123, 0]
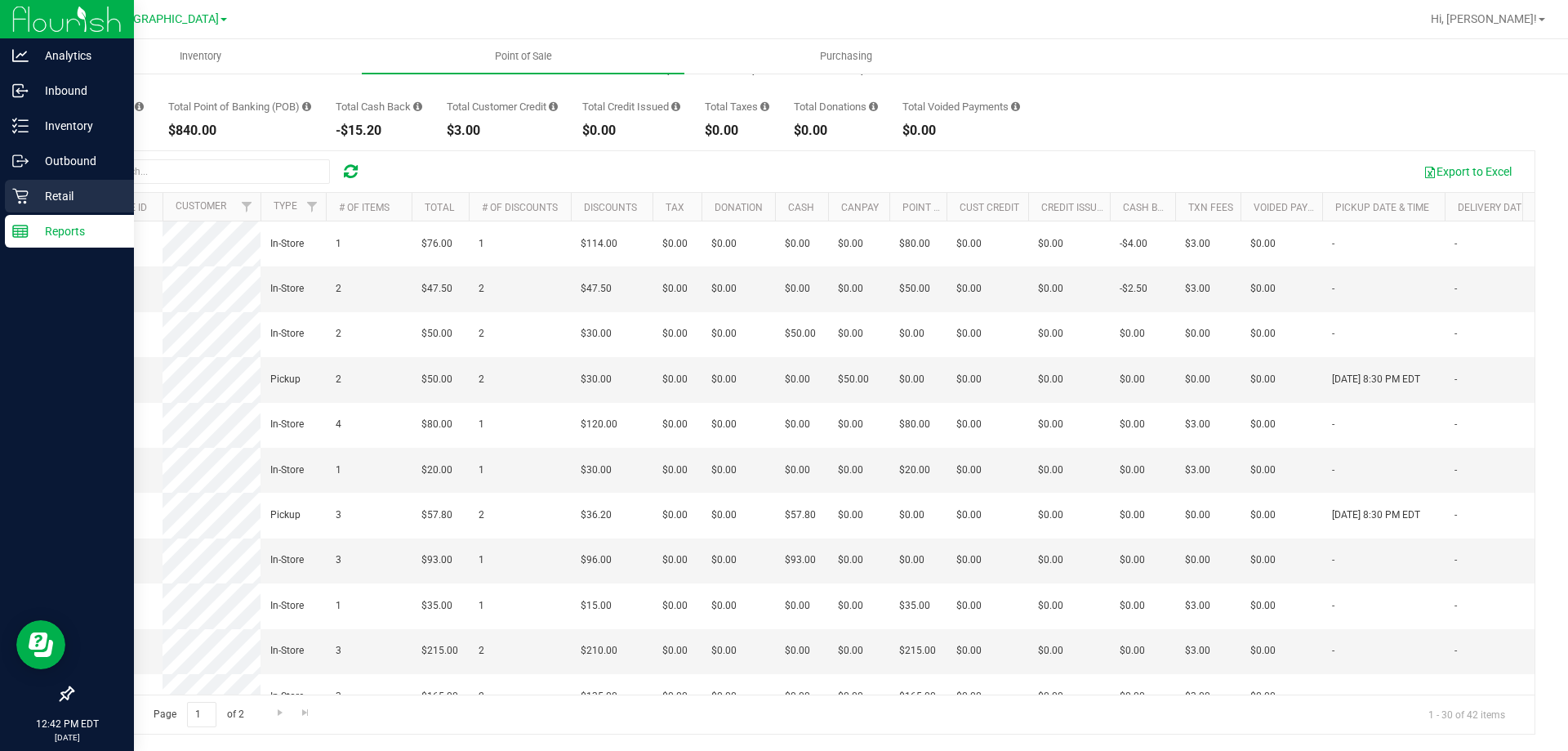
click at [21, 196] on icon at bounding box center [20, 196] width 16 height 16
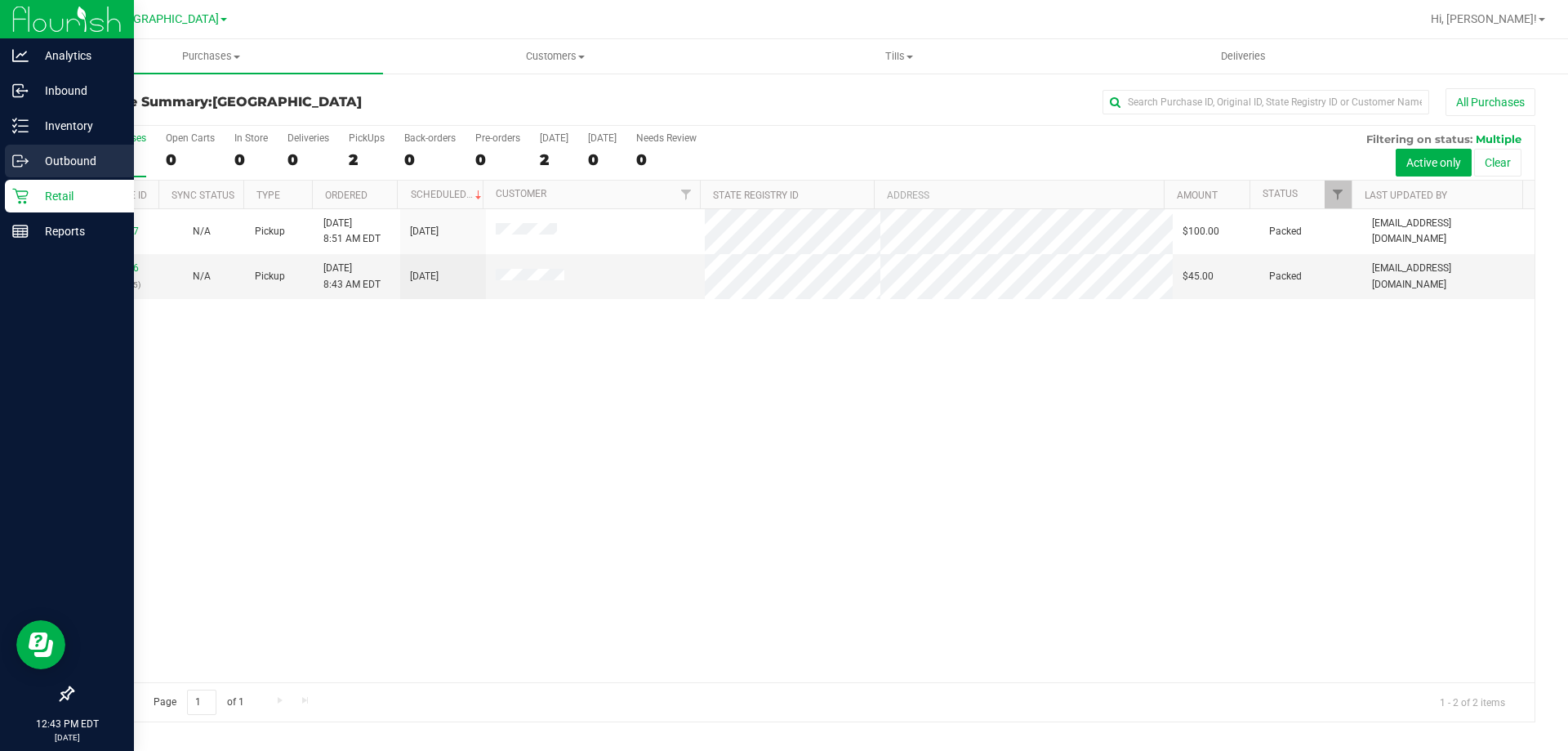
click at [37, 148] on div "Outbound" at bounding box center [69, 161] width 129 height 33
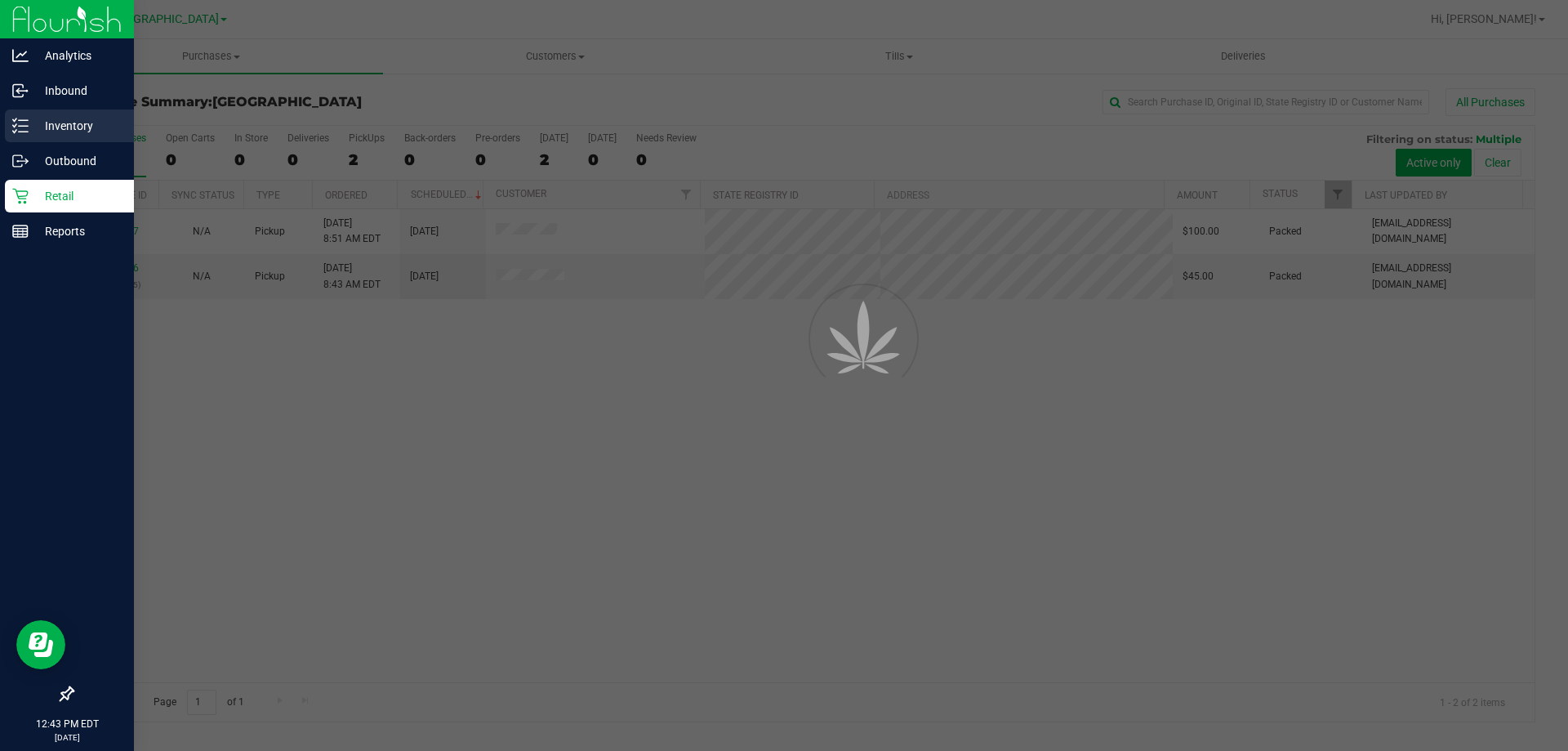
click at [60, 140] on div "Inventory" at bounding box center [69, 125] width 129 height 33
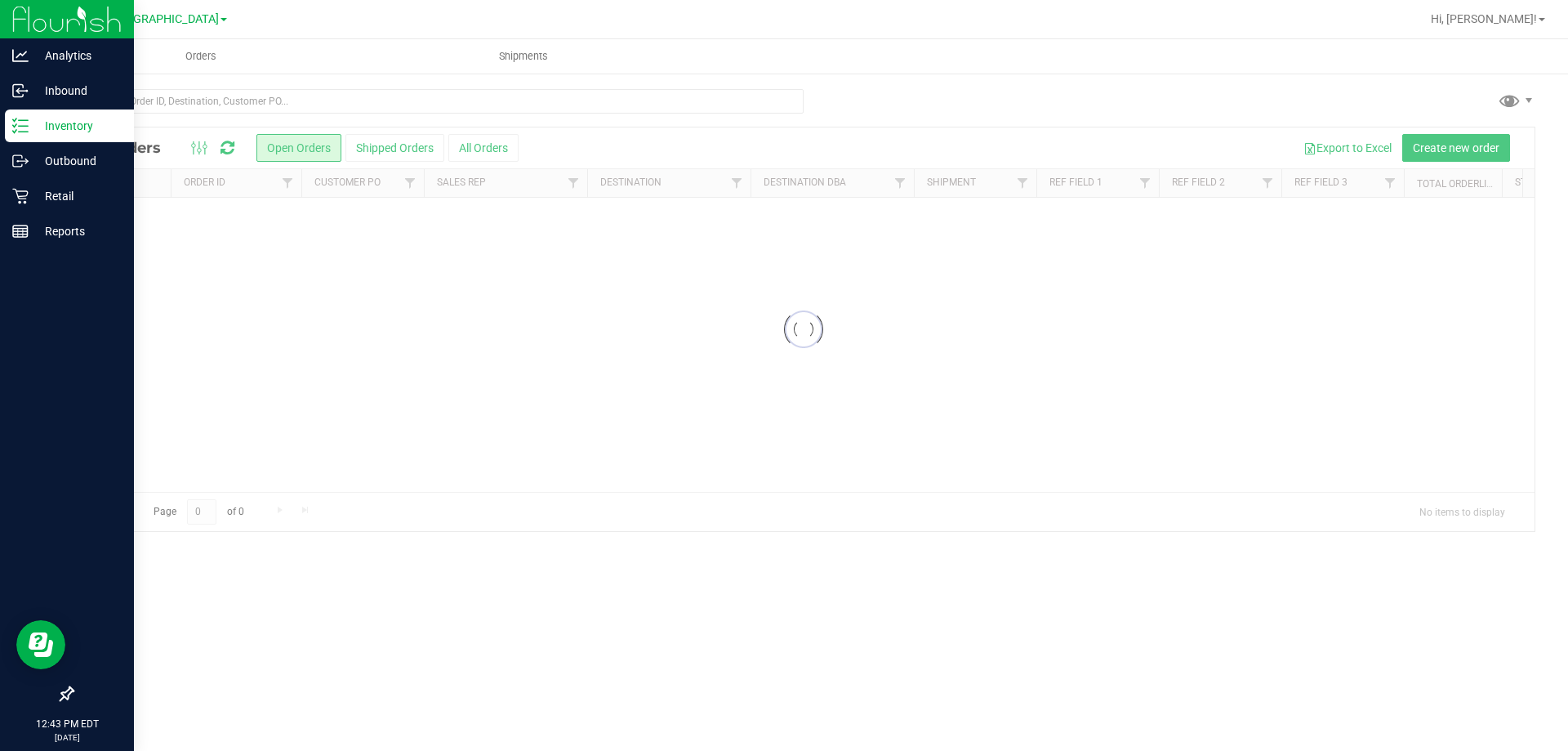
click at [23, 132] on line at bounding box center [23, 132] width 9 height 0
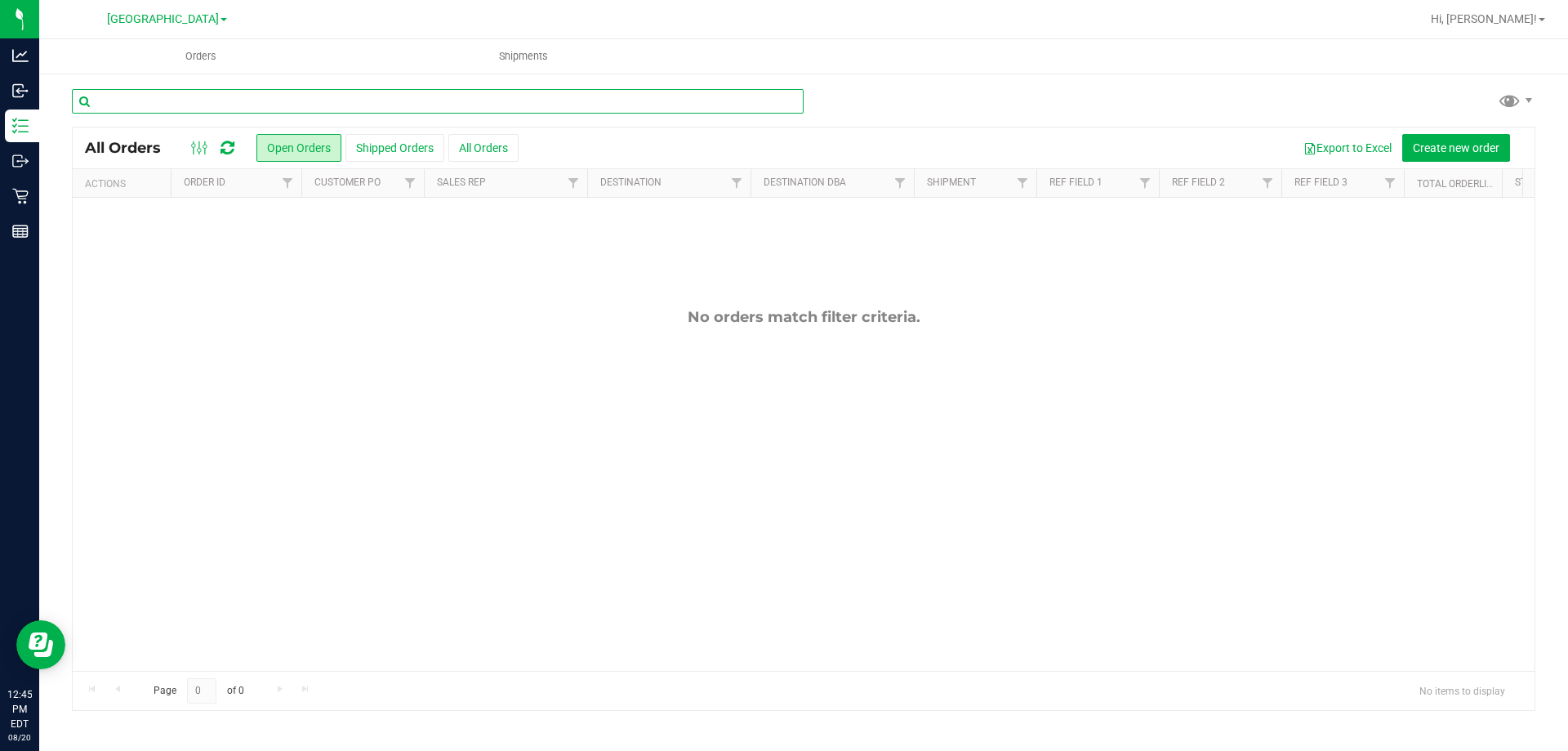
click at [228, 100] on input "text" at bounding box center [438, 101] width 732 height 24
type input "0618396717422334"
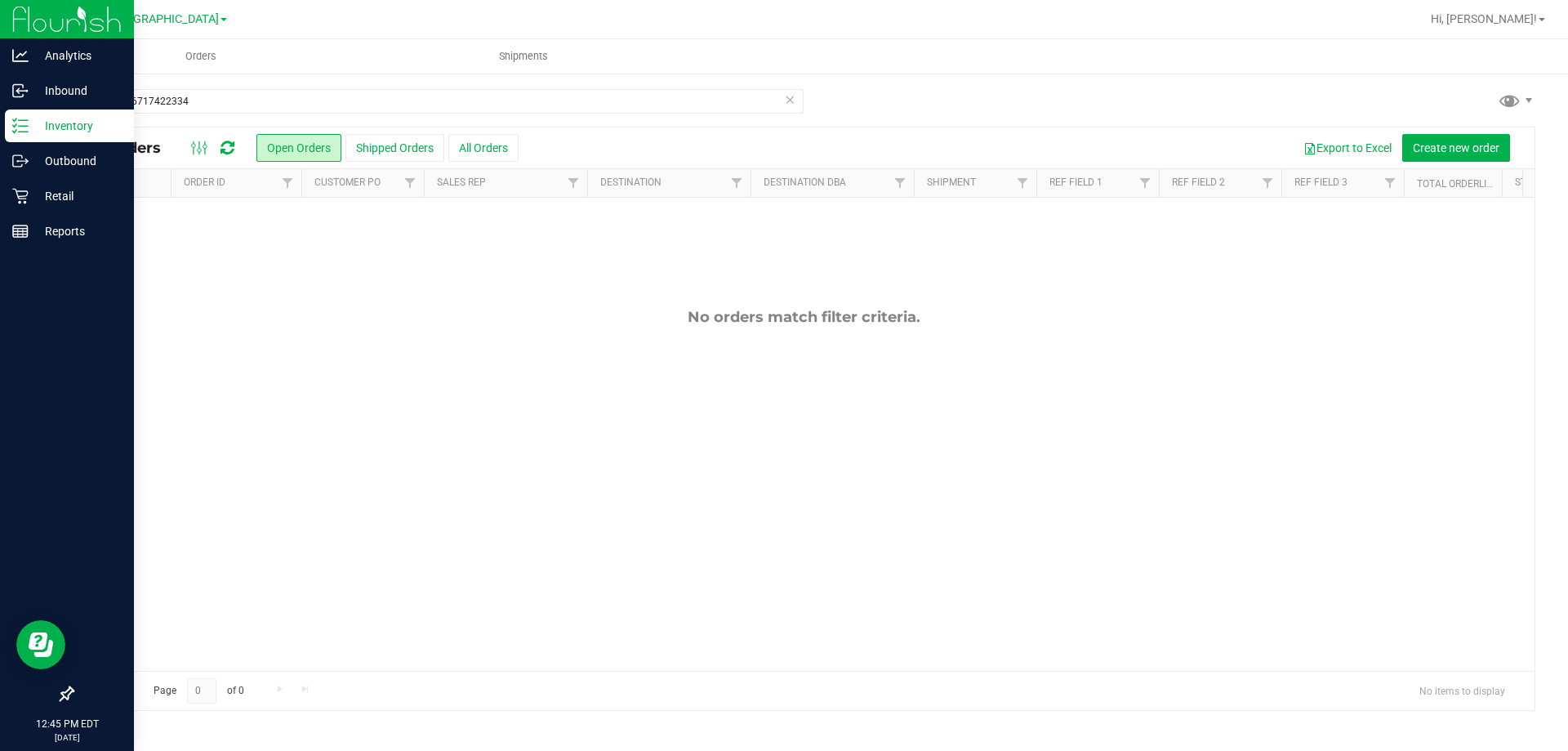
click at [34, 138] on div "Inventory" at bounding box center [69, 125] width 129 height 33
click at [46, 132] on p "Inventory" at bounding box center [78, 125] width 98 height 20
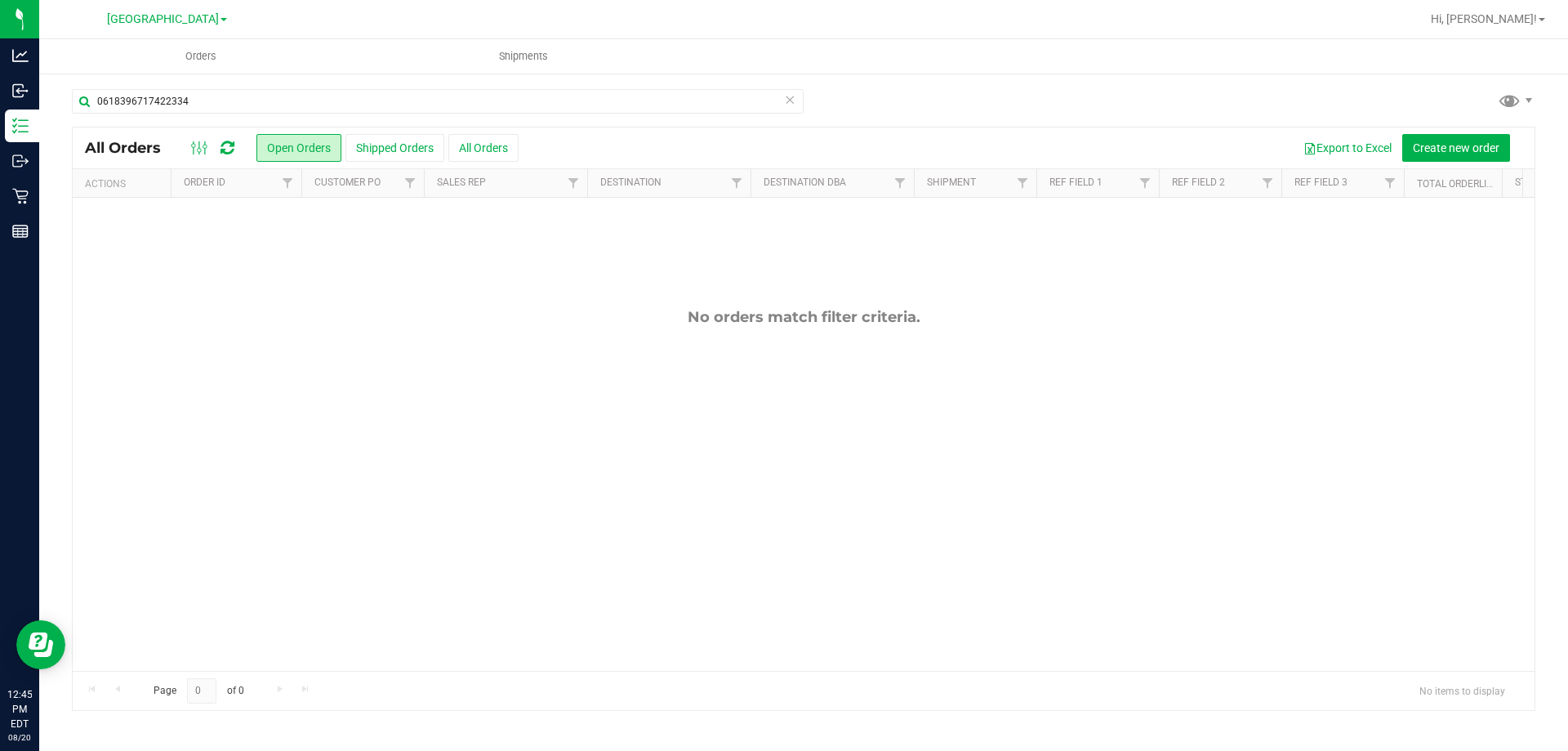
click at [786, 105] on icon at bounding box center [790, 99] width 11 height 20
click at [128, 104] on input "text" at bounding box center [438, 101] width 732 height 24
type input "0618396717422334"
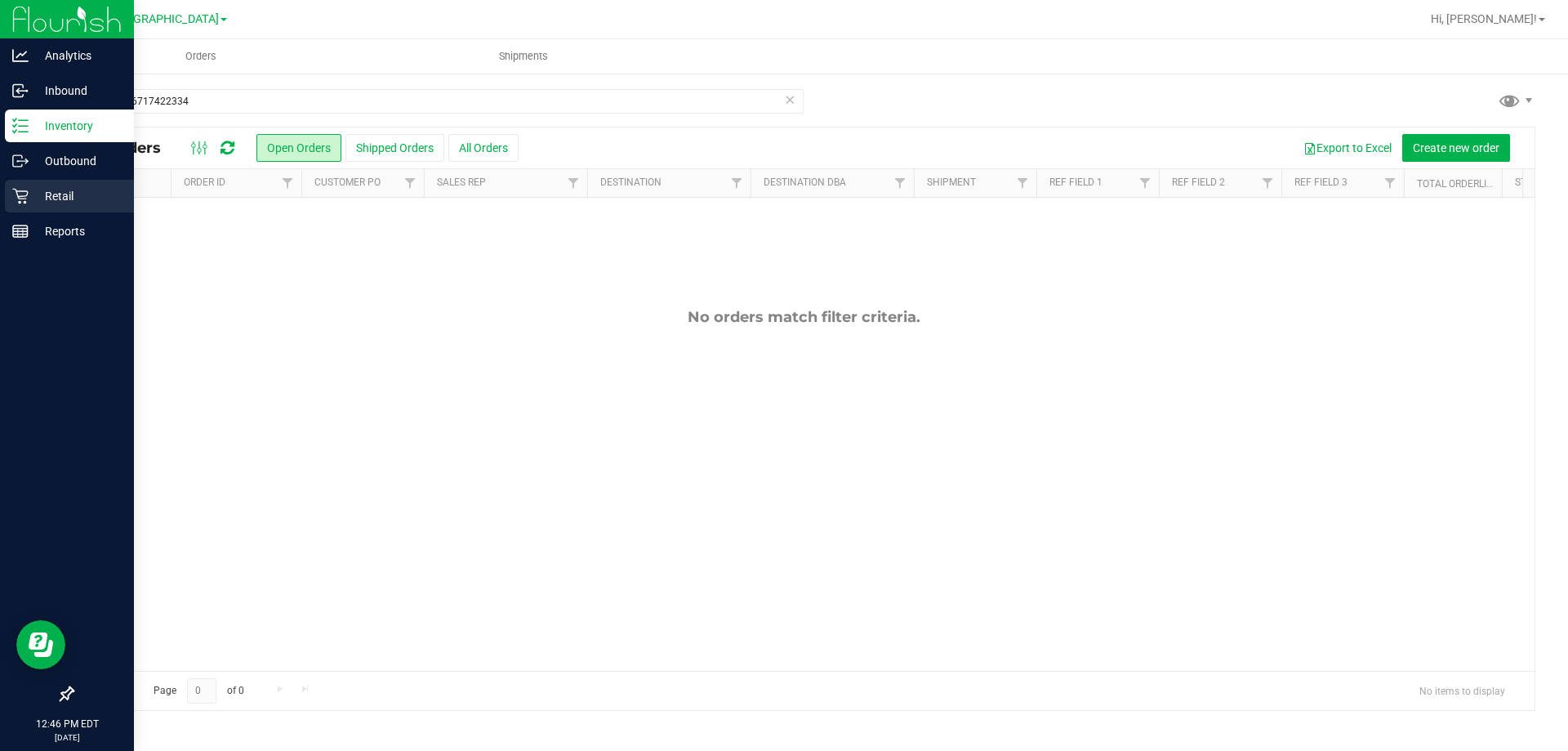
click at [33, 191] on p "Retail" at bounding box center [78, 195] width 98 height 20
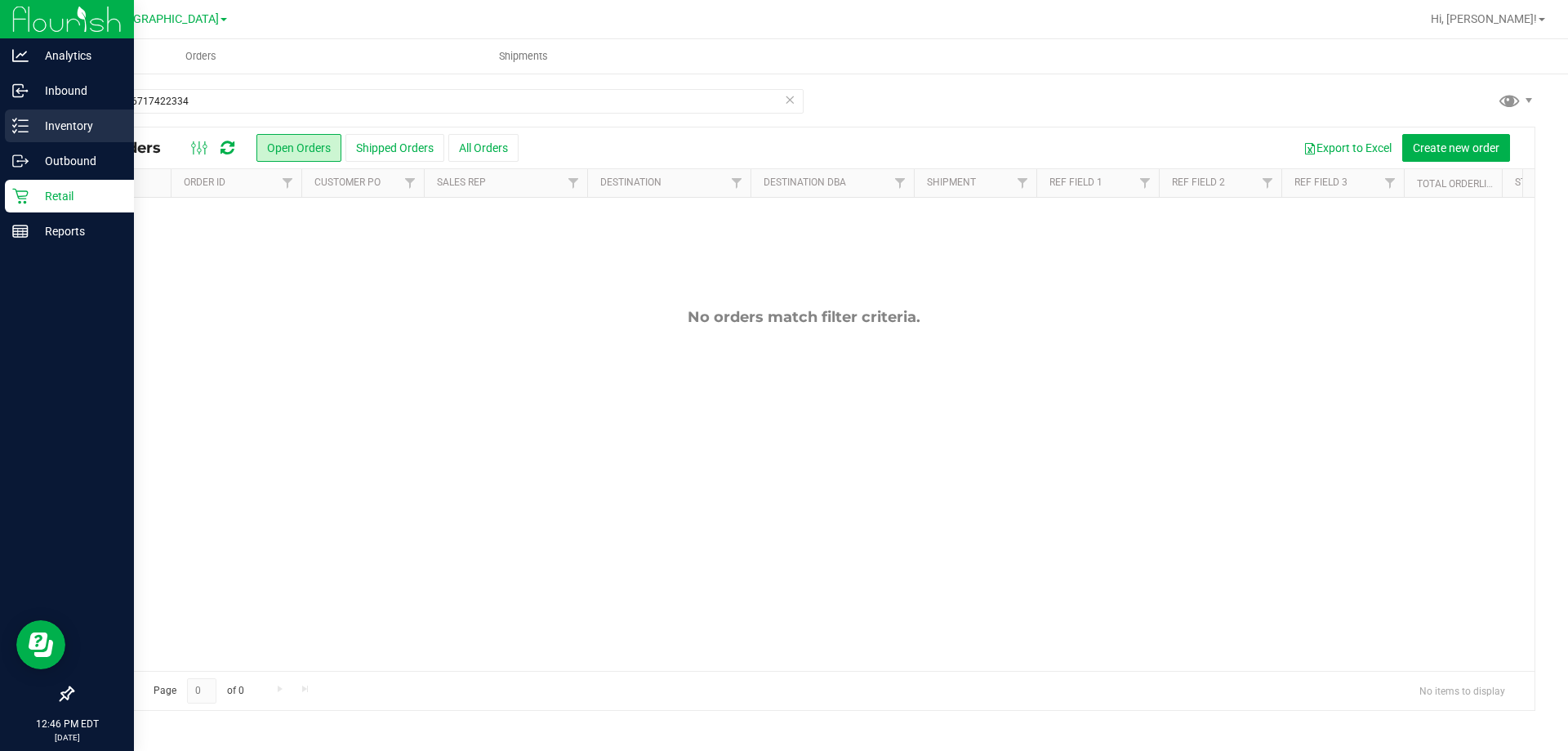
click at [74, 128] on p "Inventory" at bounding box center [78, 125] width 98 height 20
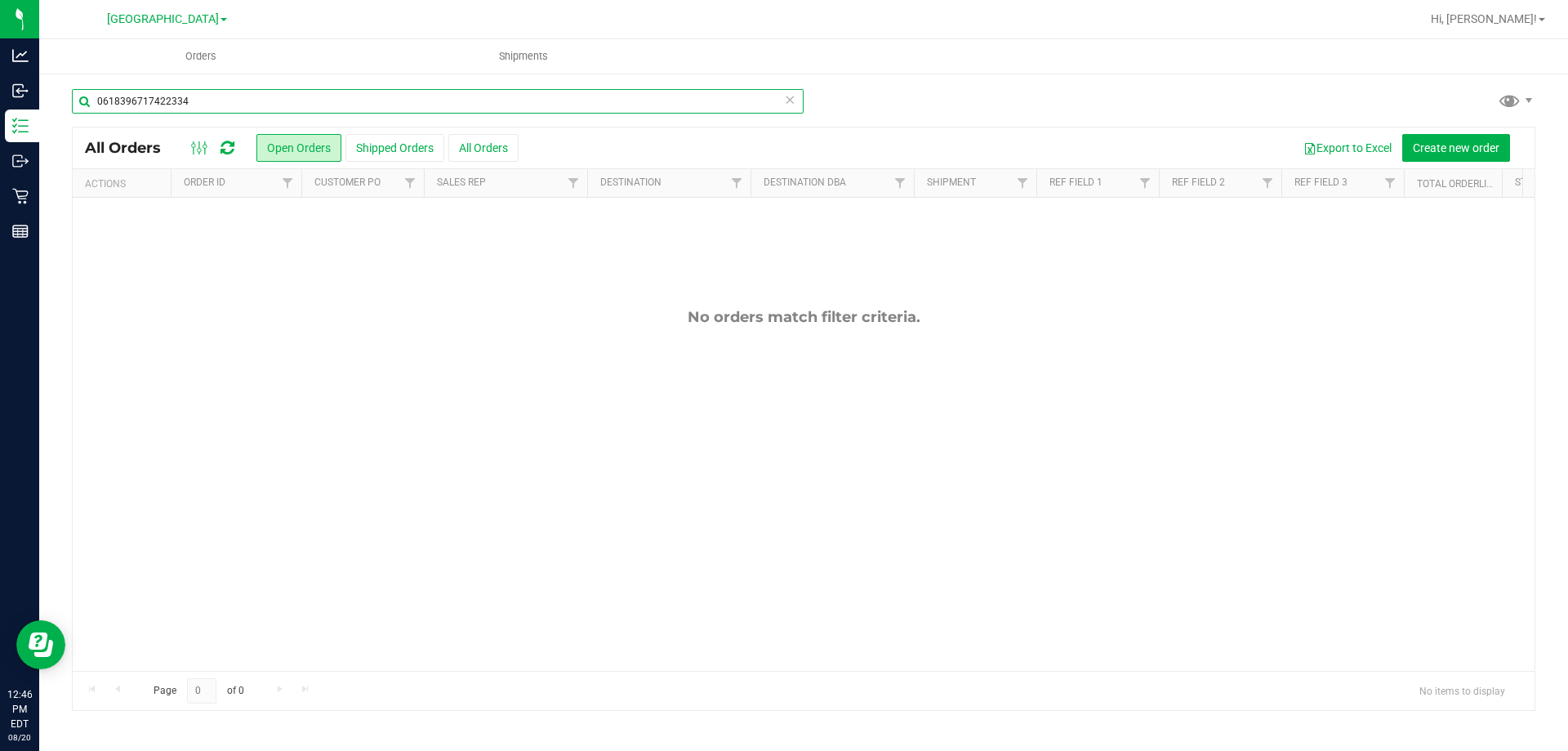
click at [342, 97] on input "0618396717422334" at bounding box center [438, 101] width 732 height 24
click at [790, 106] on icon at bounding box center [790, 99] width 11 height 20
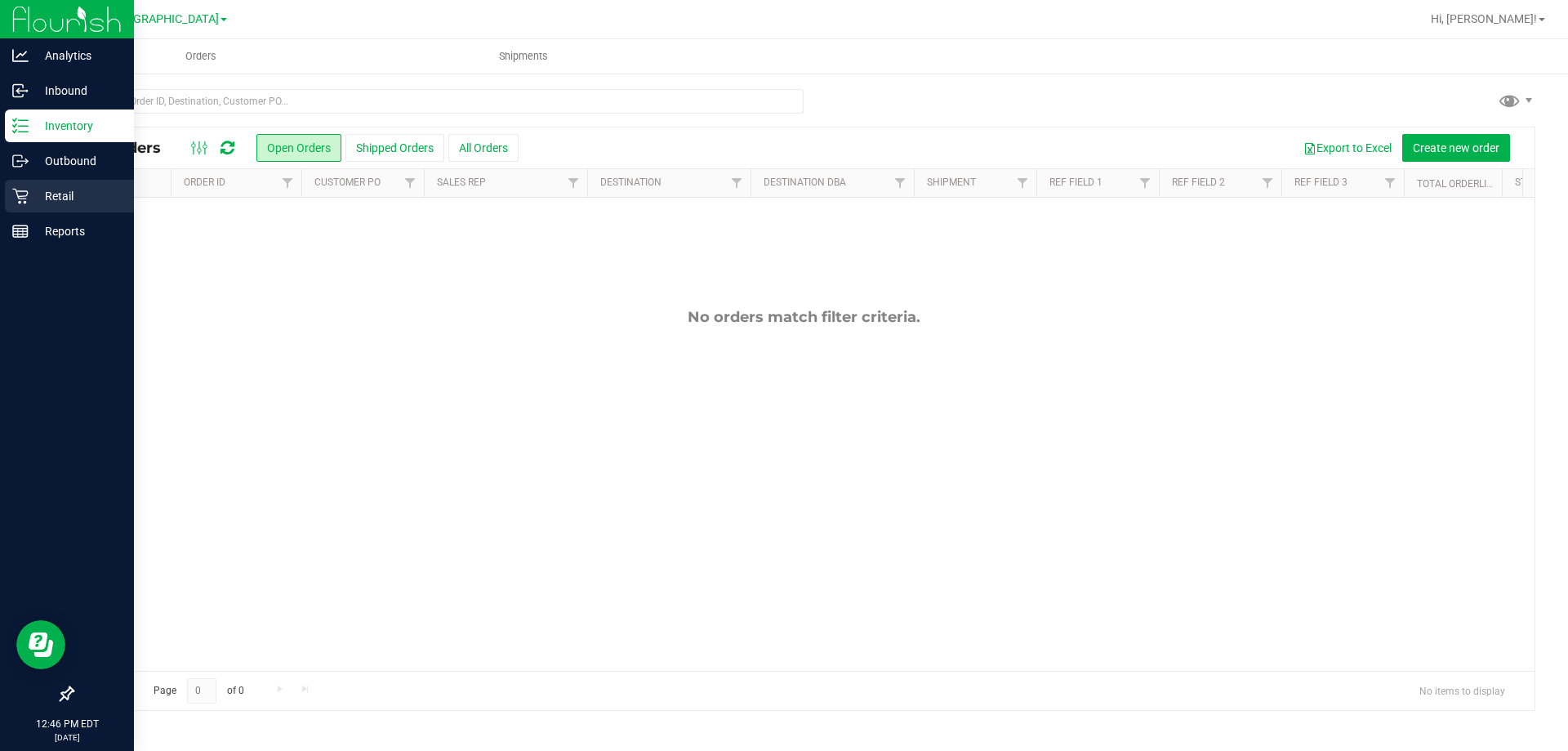
click at [66, 214] on link "Retail" at bounding box center [67, 197] width 134 height 35
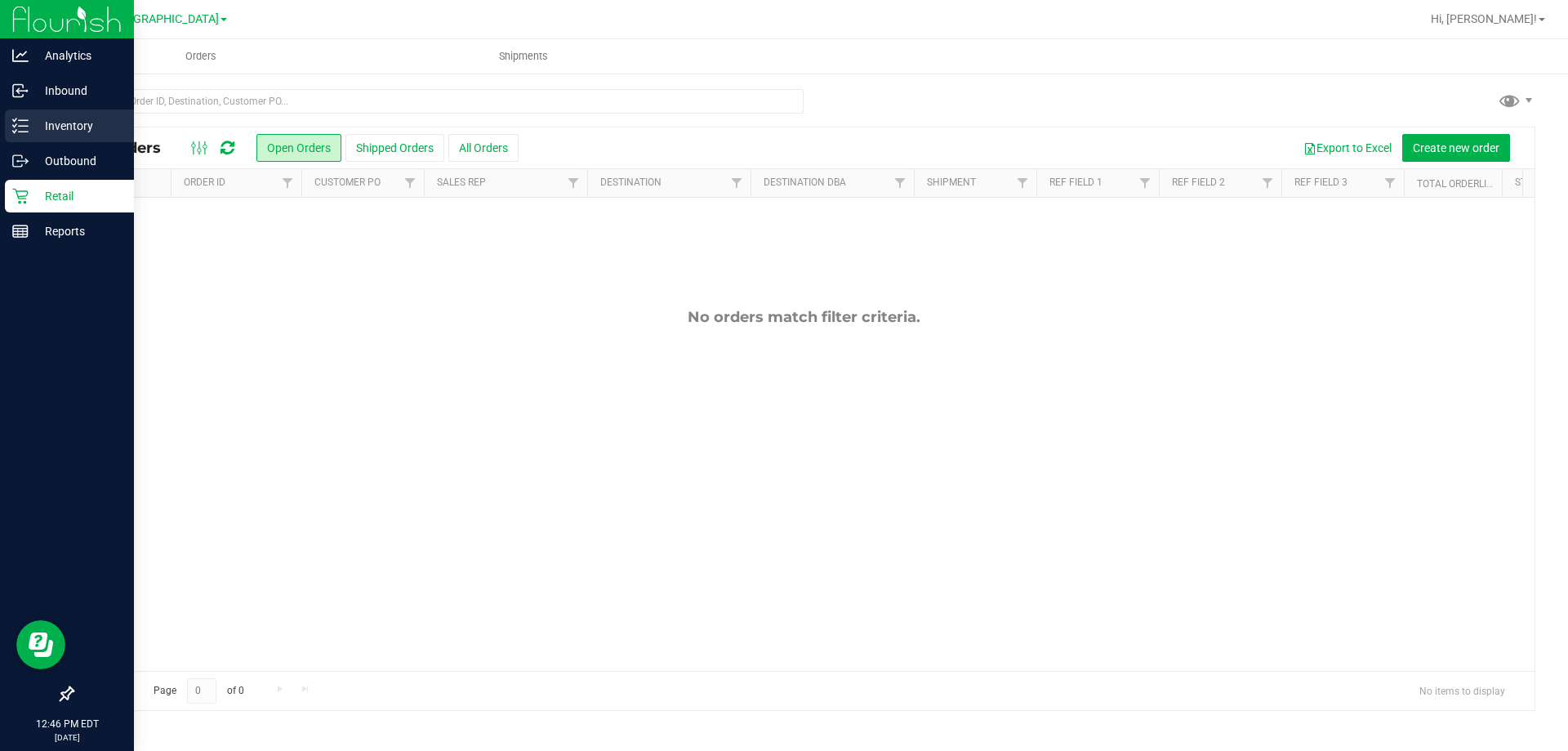
click at [92, 125] on p "Inventory" at bounding box center [78, 125] width 98 height 20
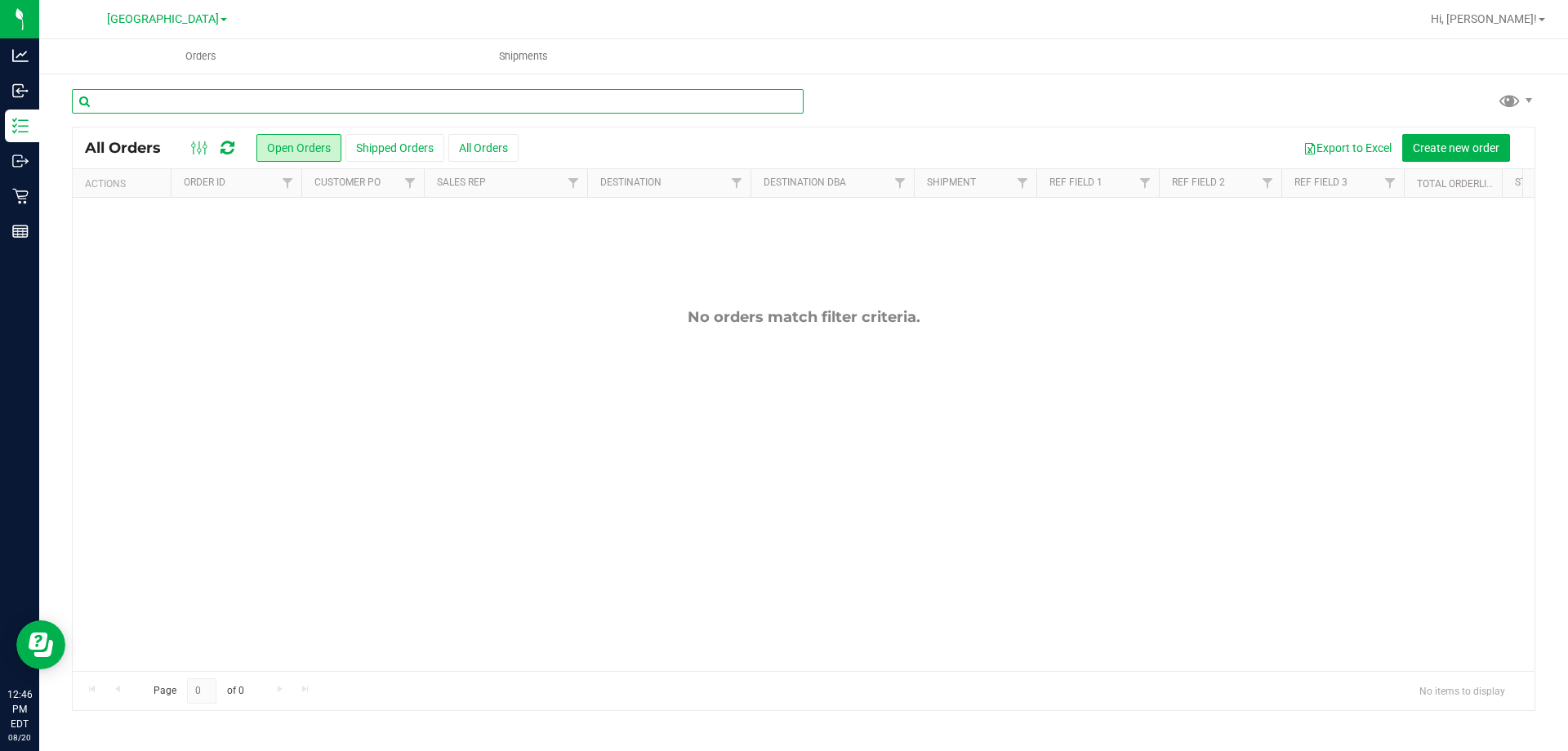
click at [357, 105] on input "text" at bounding box center [438, 101] width 732 height 24
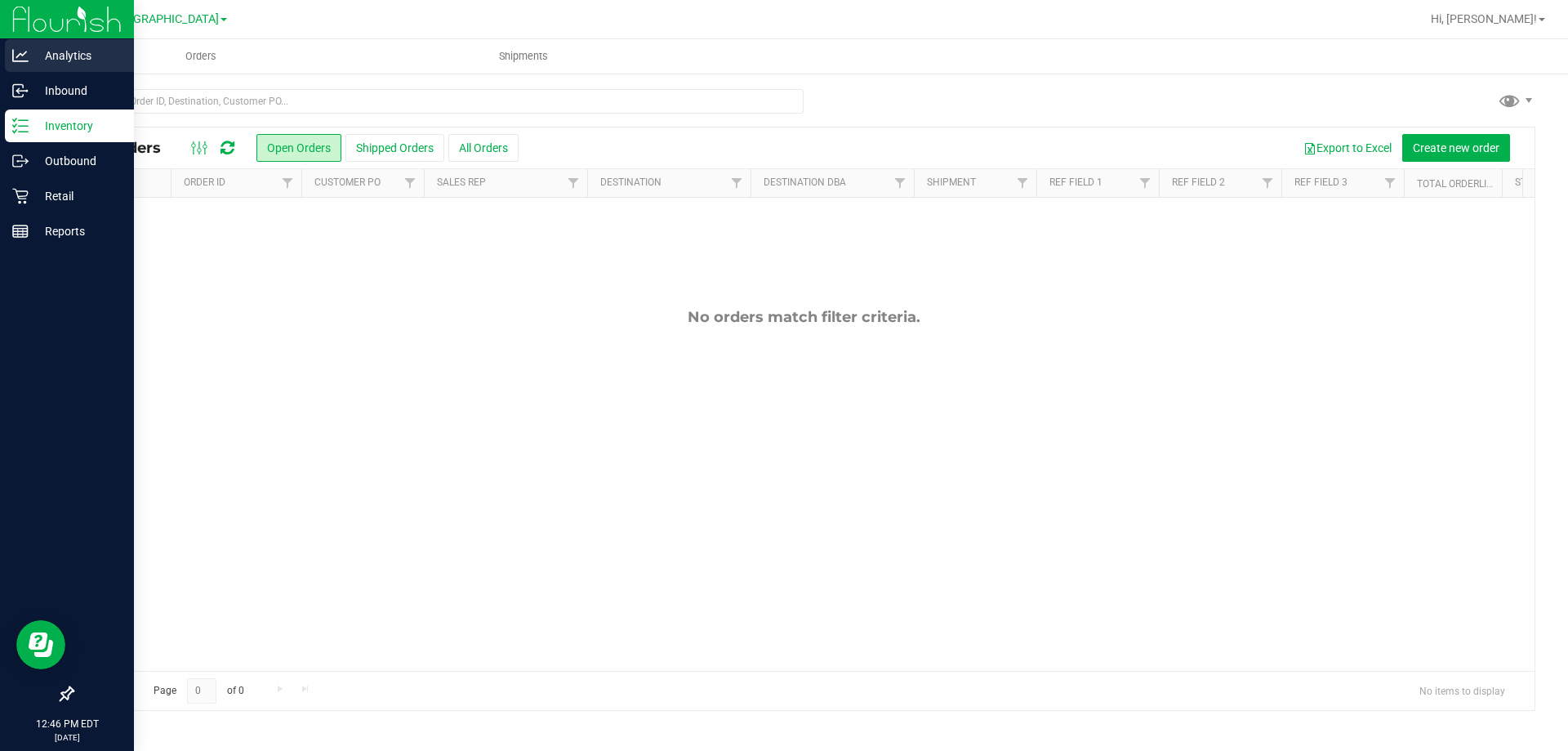
click at [37, 52] on p "Analytics" at bounding box center [78, 55] width 98 height 20
click at [62, 110] on div "Inventory" at bounding box center [69, 125] width 129 height 33
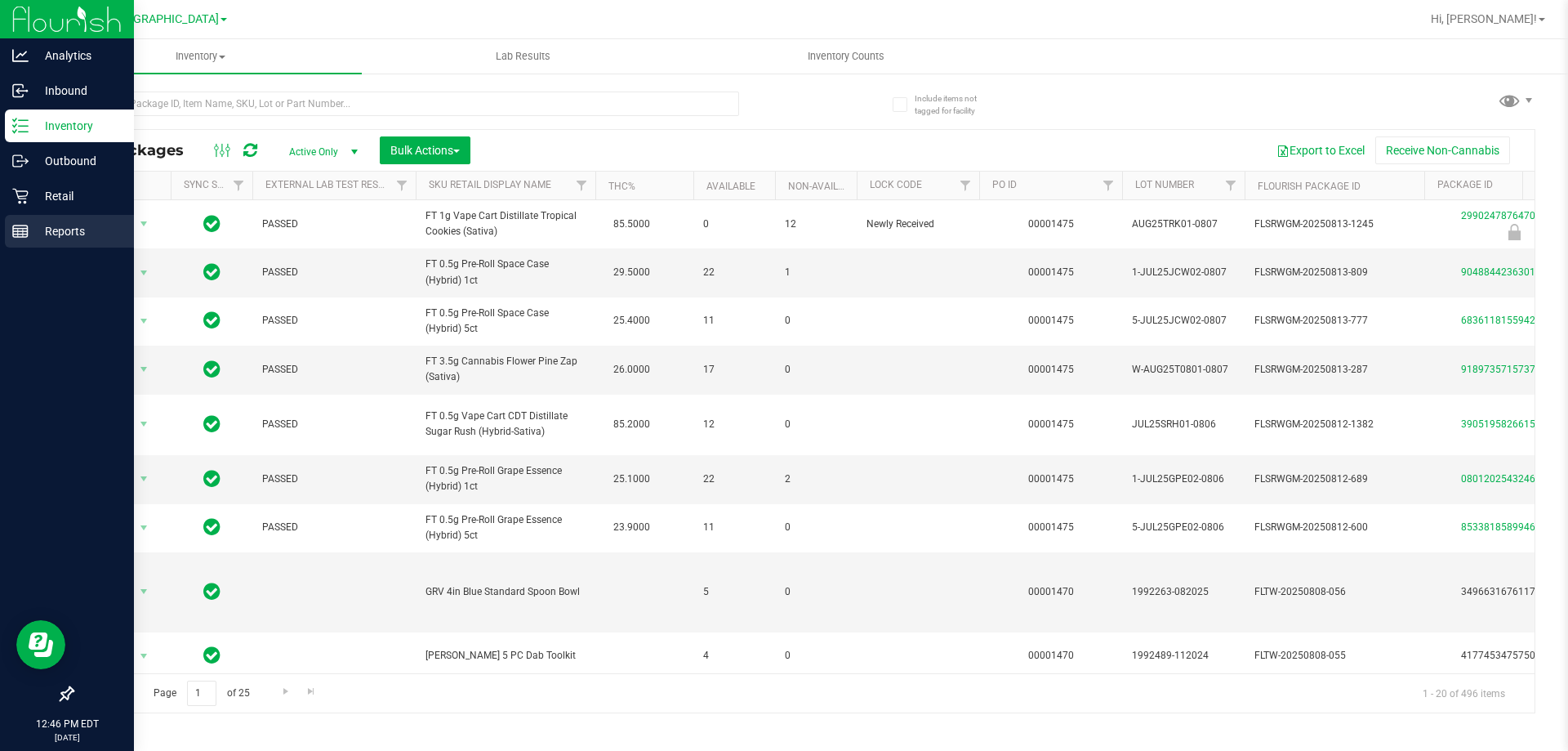
click at [46, 237] on p "Reports" at bounding box center [78, 231] width 98 height 20
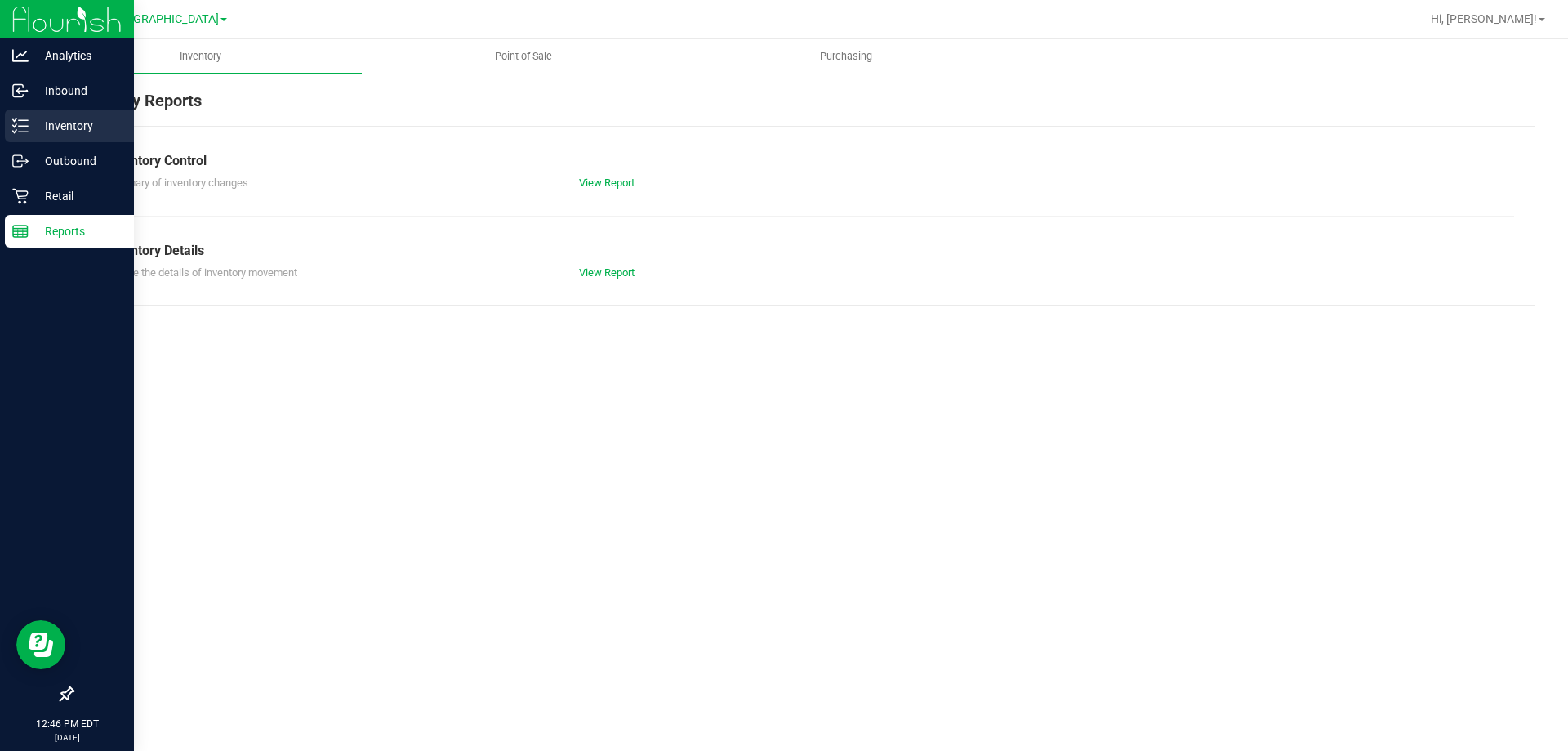
click at [70, 131] on p "Inventory" at bounding box center [78, 125] width 98 height 20
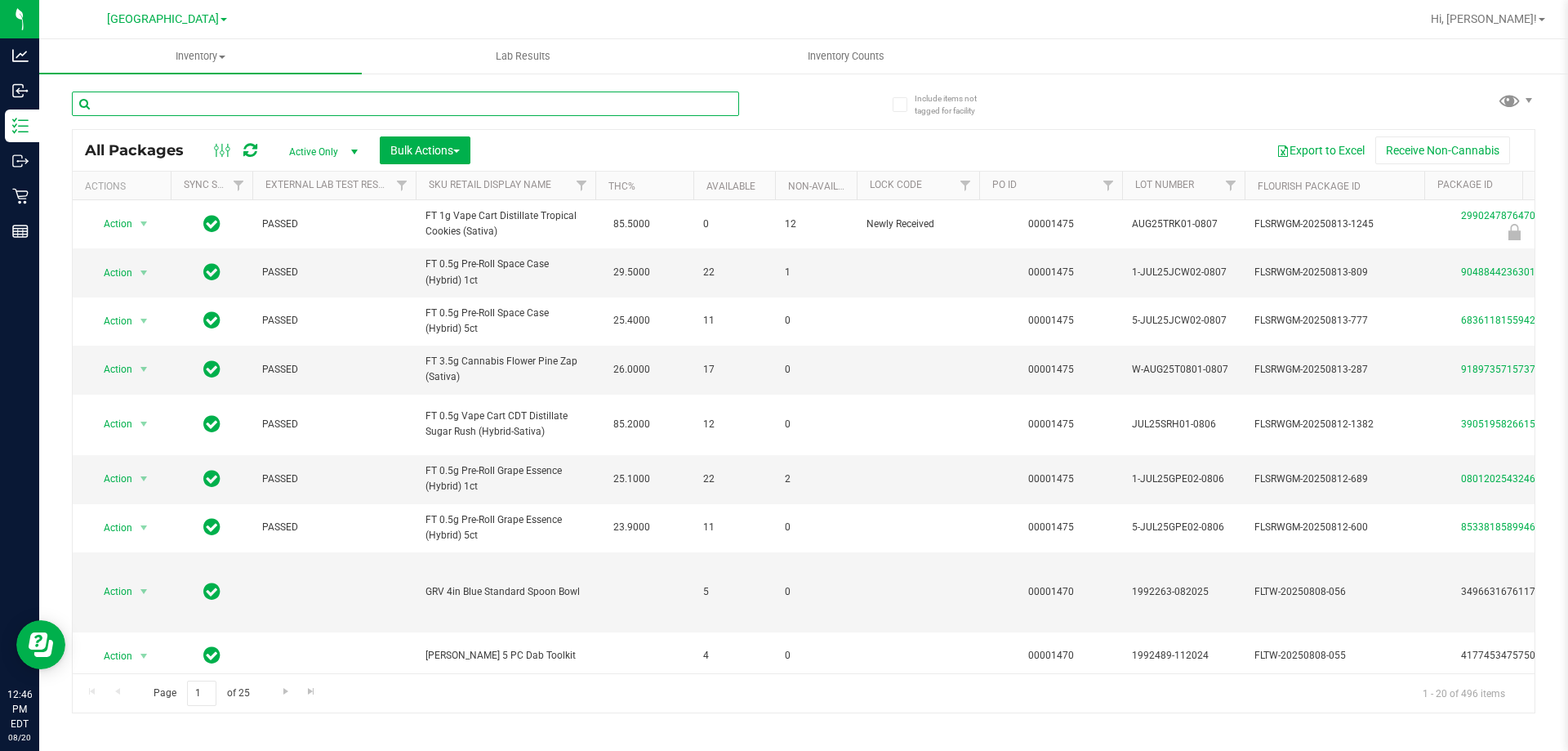
click at [271, 107] on input "text" at bounding box center [405, 103] width 667 height 24
type input "0618396717422334"
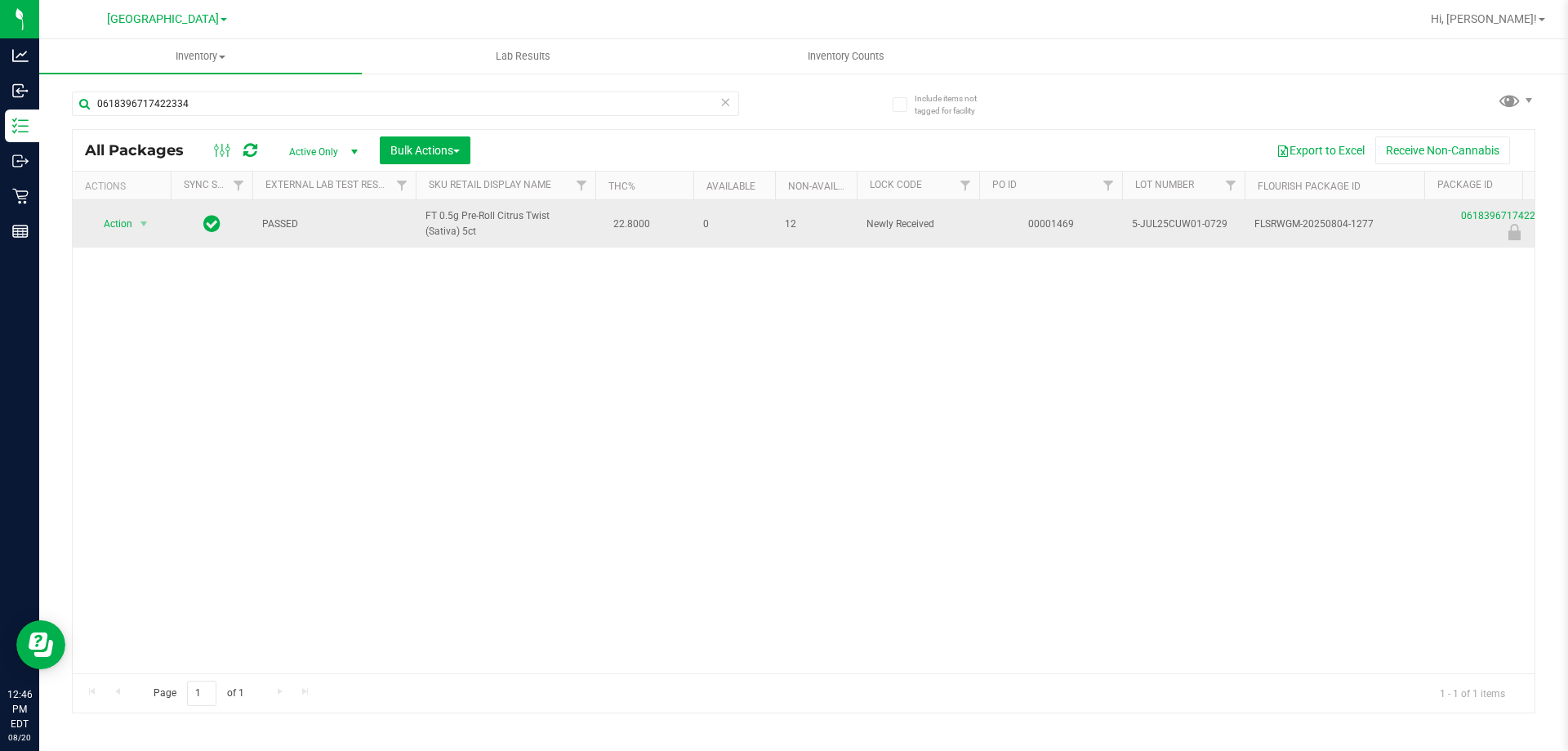
click at [148, 237] on td "Action Action Edit attributes Global inventory Locate package Package audit log…" at bounding box center [122, 223] width 98 height 47
click at [146, 228] on span "select" at bounding box center [144, 224] width 13 height 13
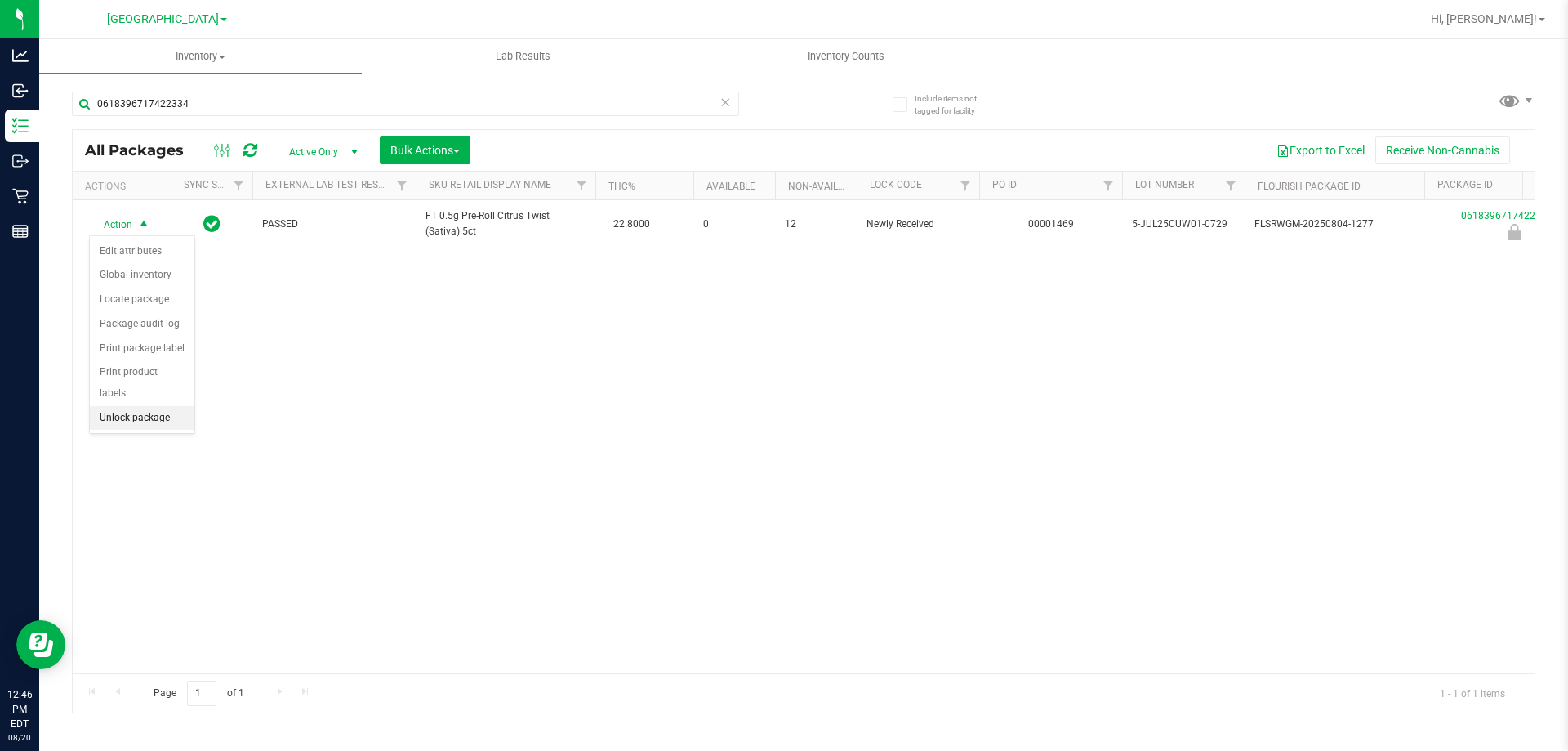
click at [164, 406] on li "Unlock package" at bounding box center [142, 418] width 105 height 24
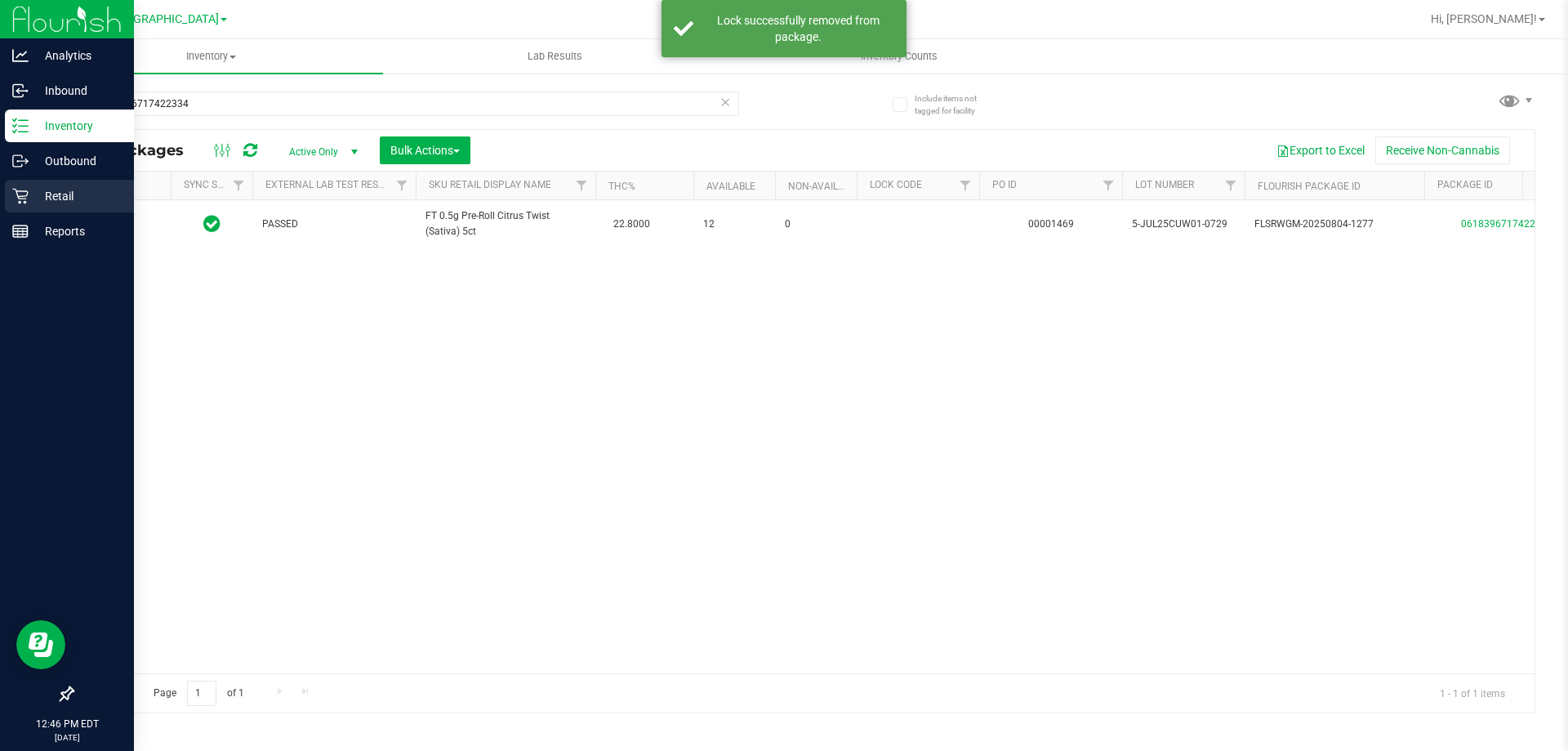
click at [67, 182] on div "Retail" at bounding box center [69, 195] width 129 height 33
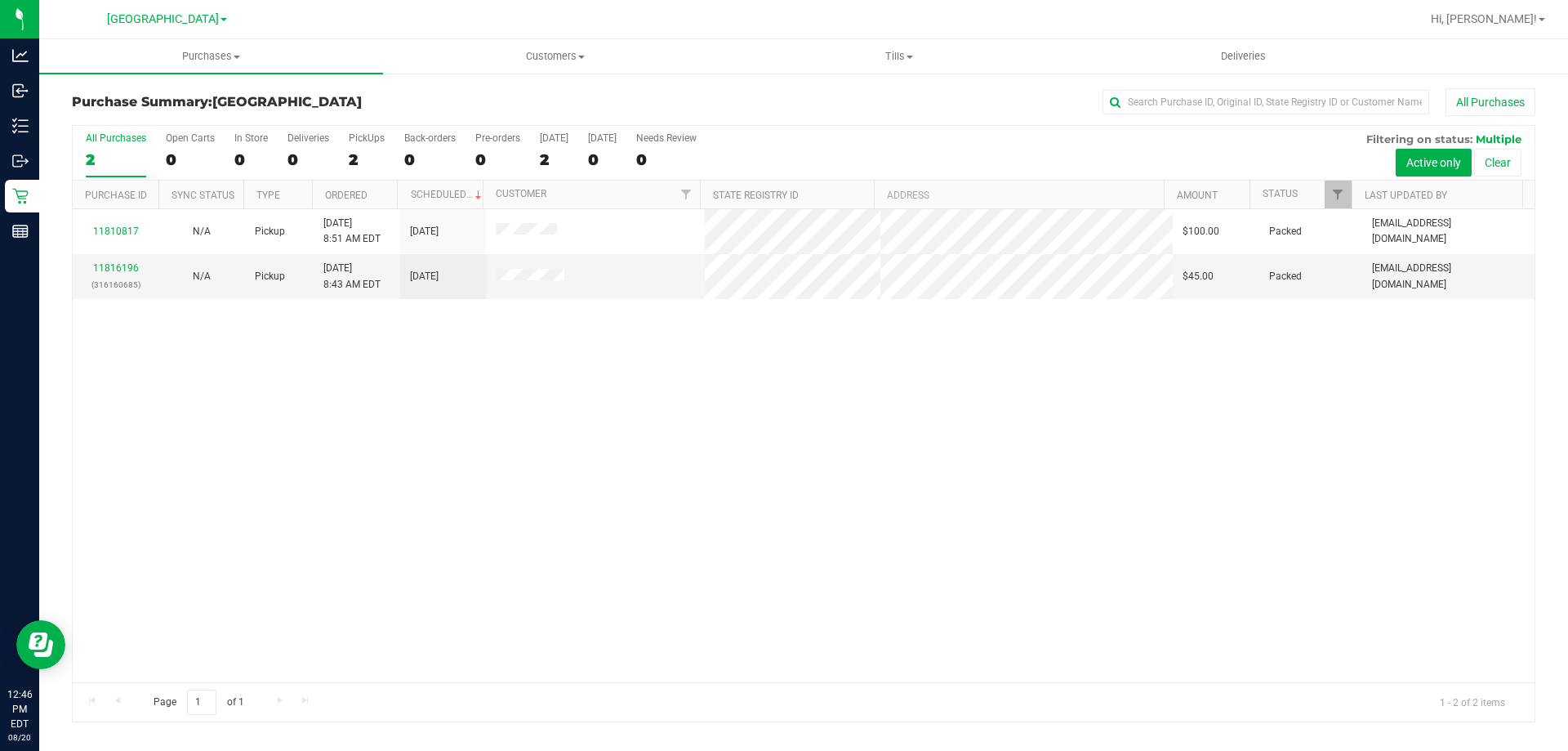
click at [367, 505] on div "11810817 N/A Pickup 8/20/2025 8:51 AM EDT 8/20/2025 $100.00 Packed nnguyen@live…" at bounding box center [804, 445] width 1462 height 473
click at [236, 344] on div "11810817 N/A Pickup 8/20/2025 8:51 AM EDT 8/20/2025 $100.00 Packed nnguyen@live…" at bounding box center [804, 445] width 1462 height 473
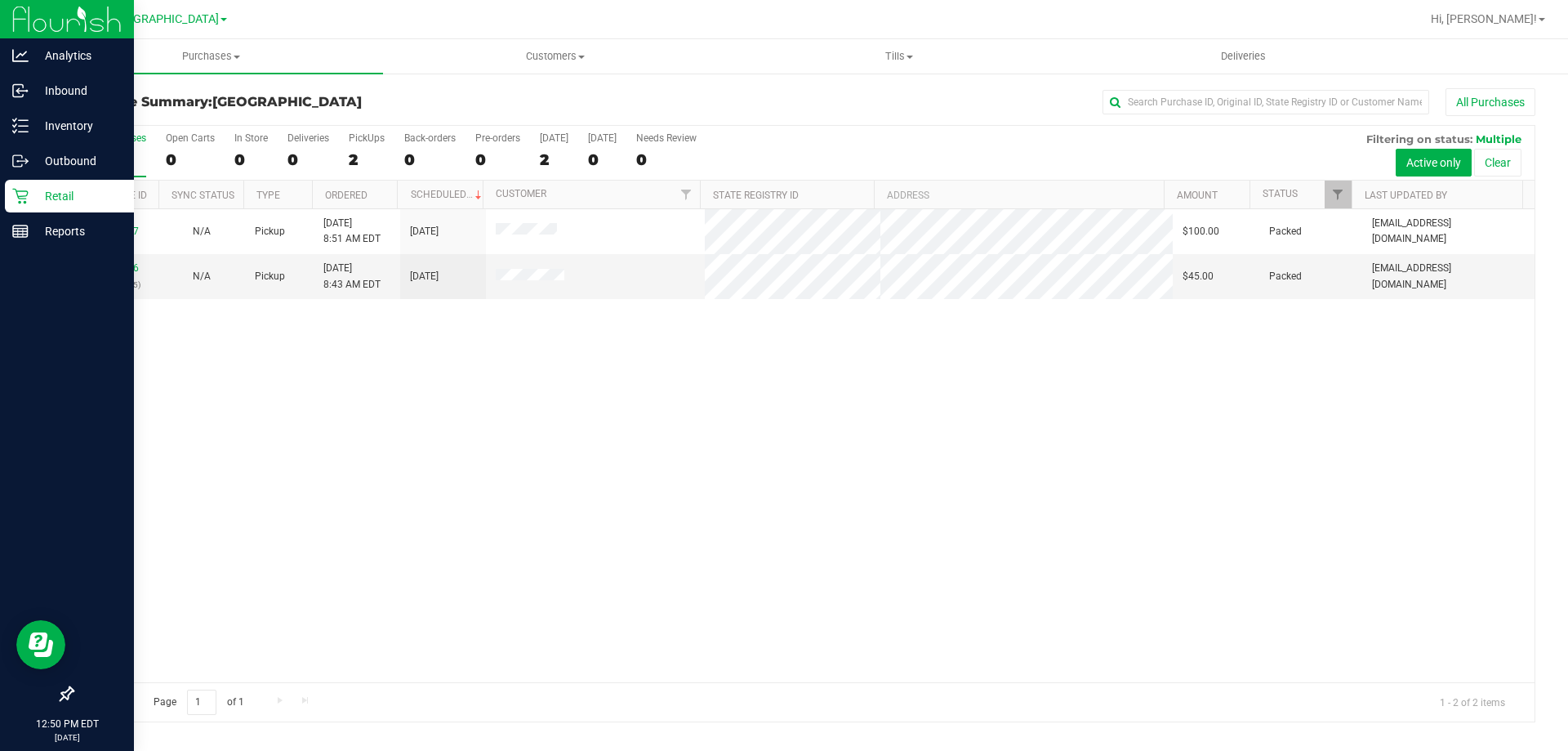
click at [27, 191] on icon at bounding box center [20, 196] width 16 height 16
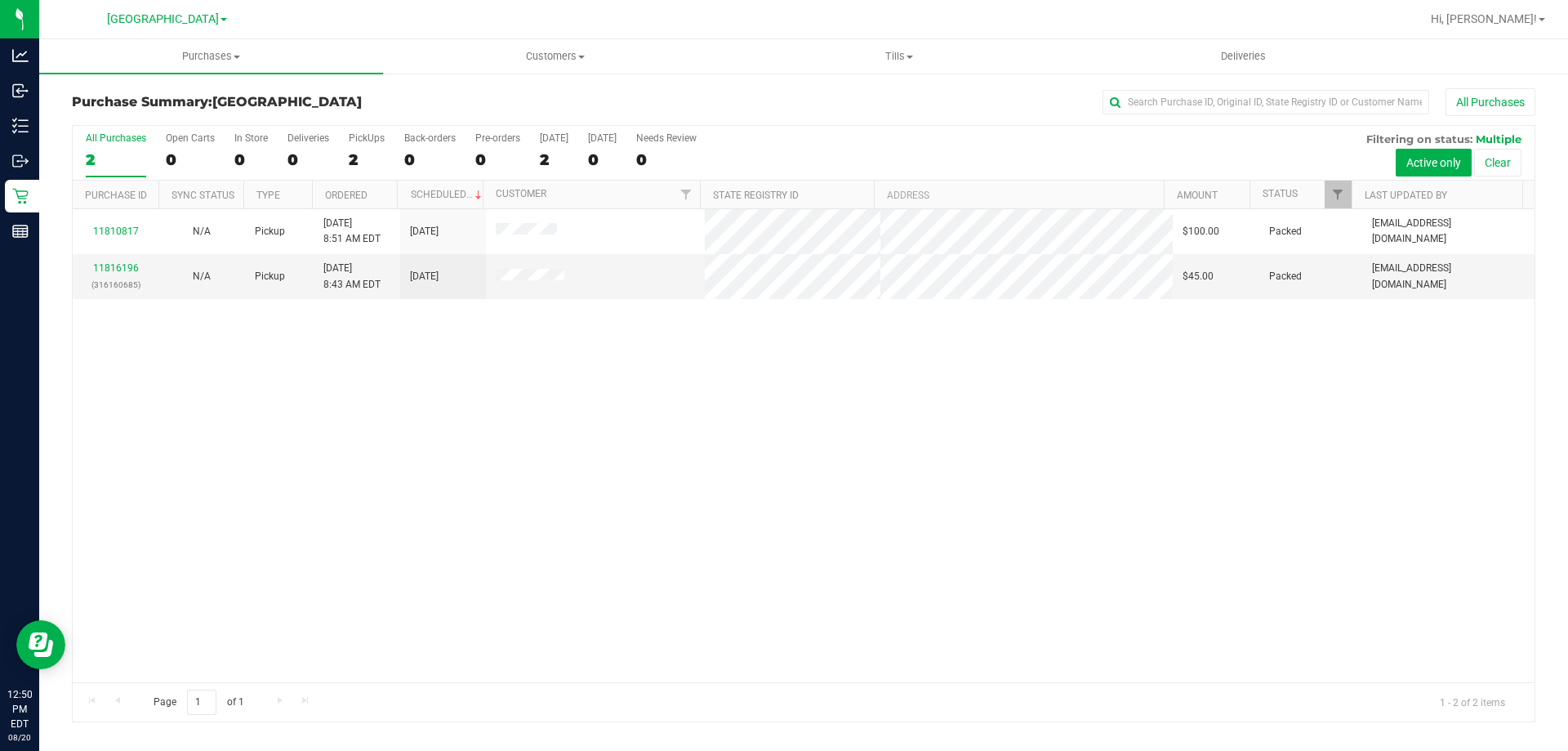
click at [641, 432] on div "11810817 N/A Pickup 8/20/2025 8:51 AM EDT 8/20/2025 $100.00 Packed nnguyen@live…" at bounding box center [804, 445] width 1462 height 473
click at [242, 361] on div "11810817 N/A Pickup 8/20/2025 8:51 AM EDT 8/20/2025 $100.00 Packed nnguyen@live…" at bounding box center [804, 445] width 1462 height 473
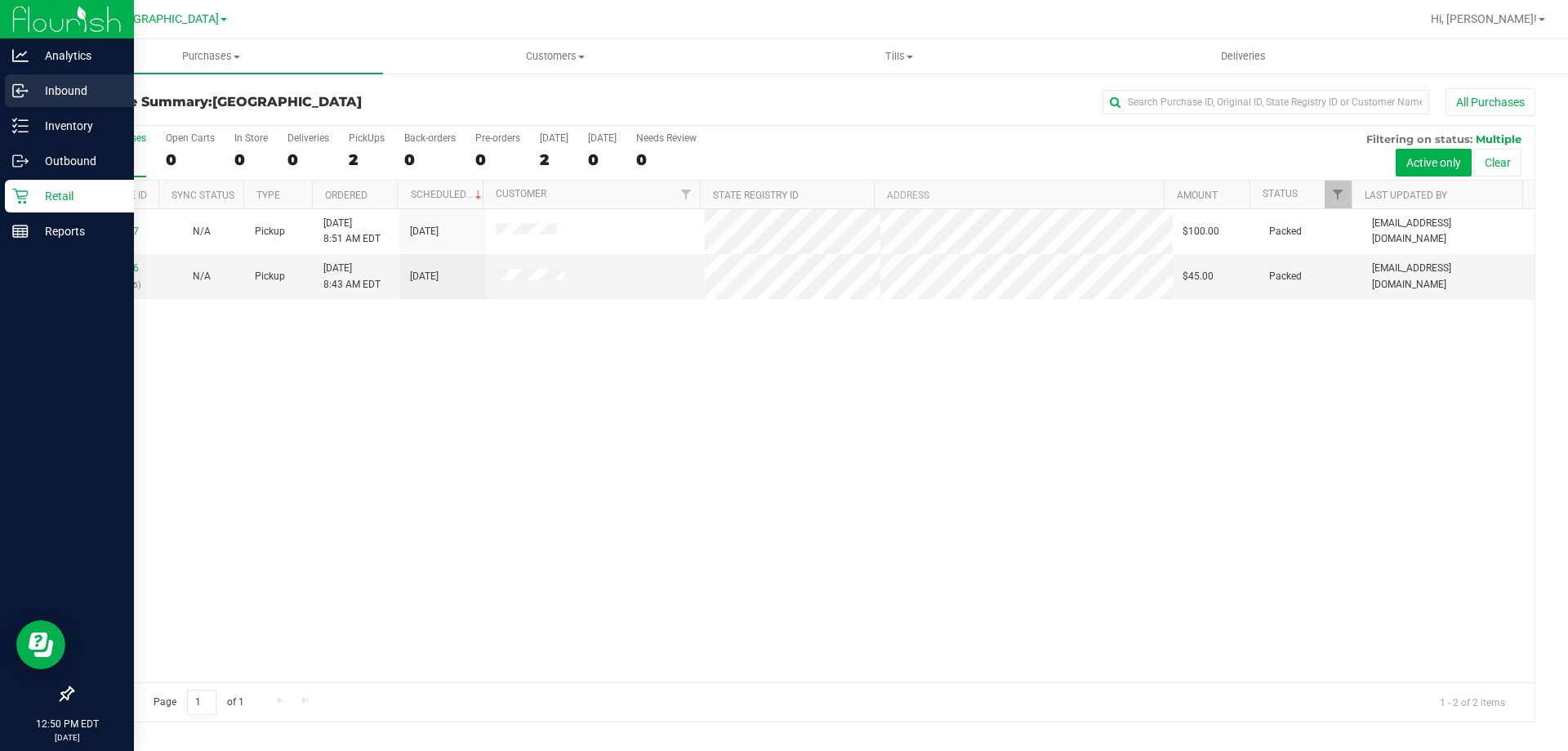
click at [51, 105] on div "Inbound" at bounding box center [69, 90] width 129 height 33
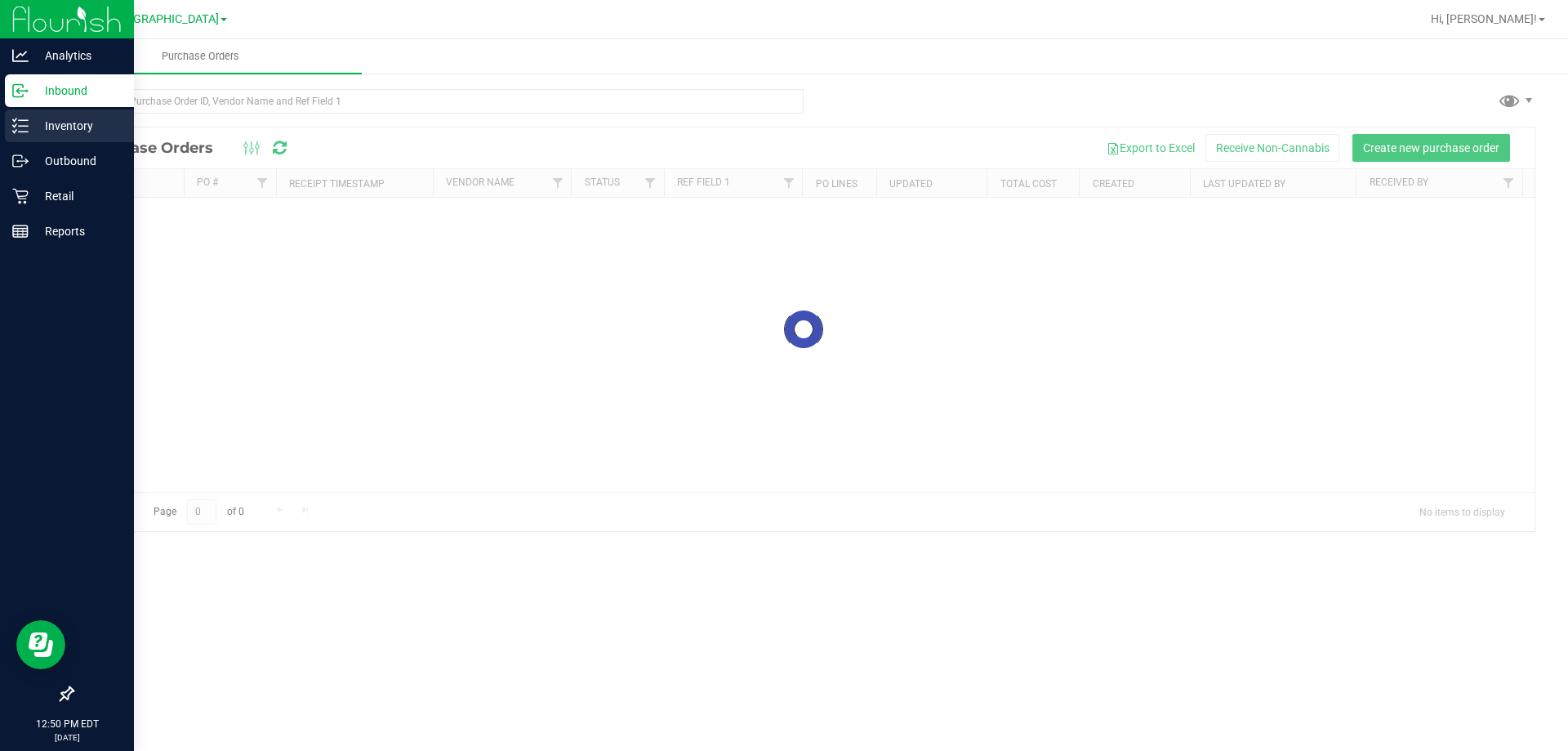
click at [37, 125] on p "Inventory" at bounding box center [78, 125] width 98 height 20
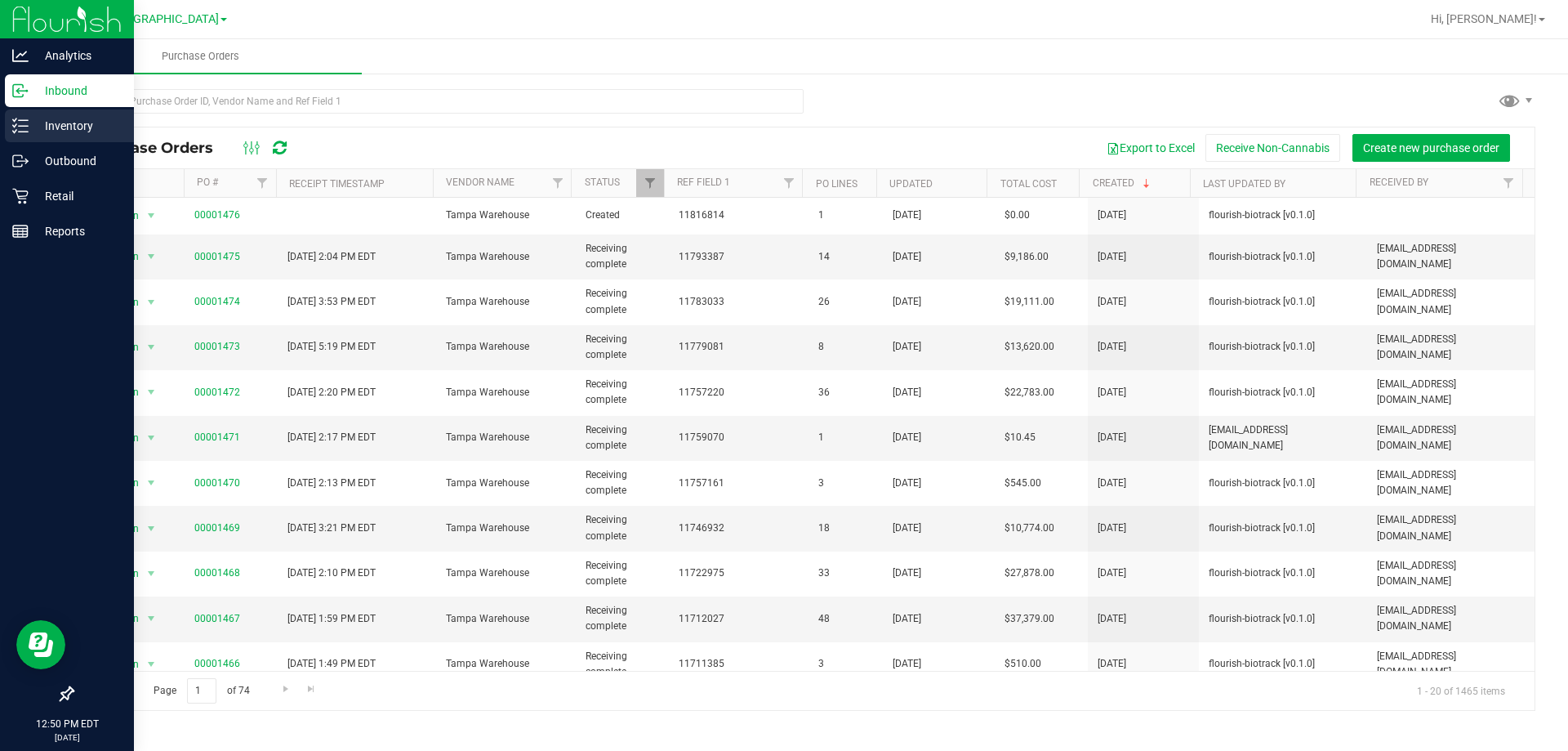
click at [40, 126] on p "Inventory" at bounding box center [78, 125] width 98 height 20
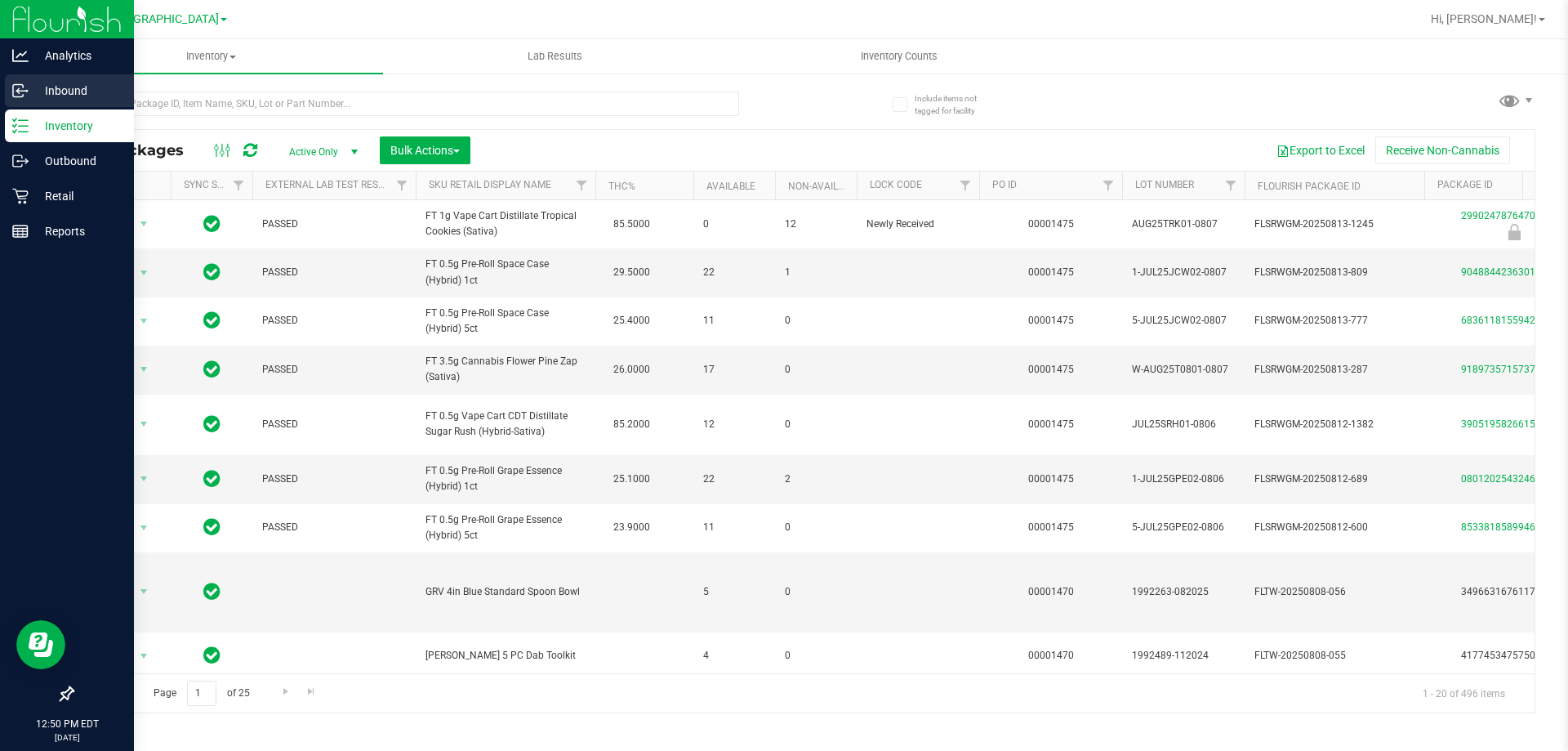
click at [21, 90] on icon at bounding box center [20, 91] width 17 height 17
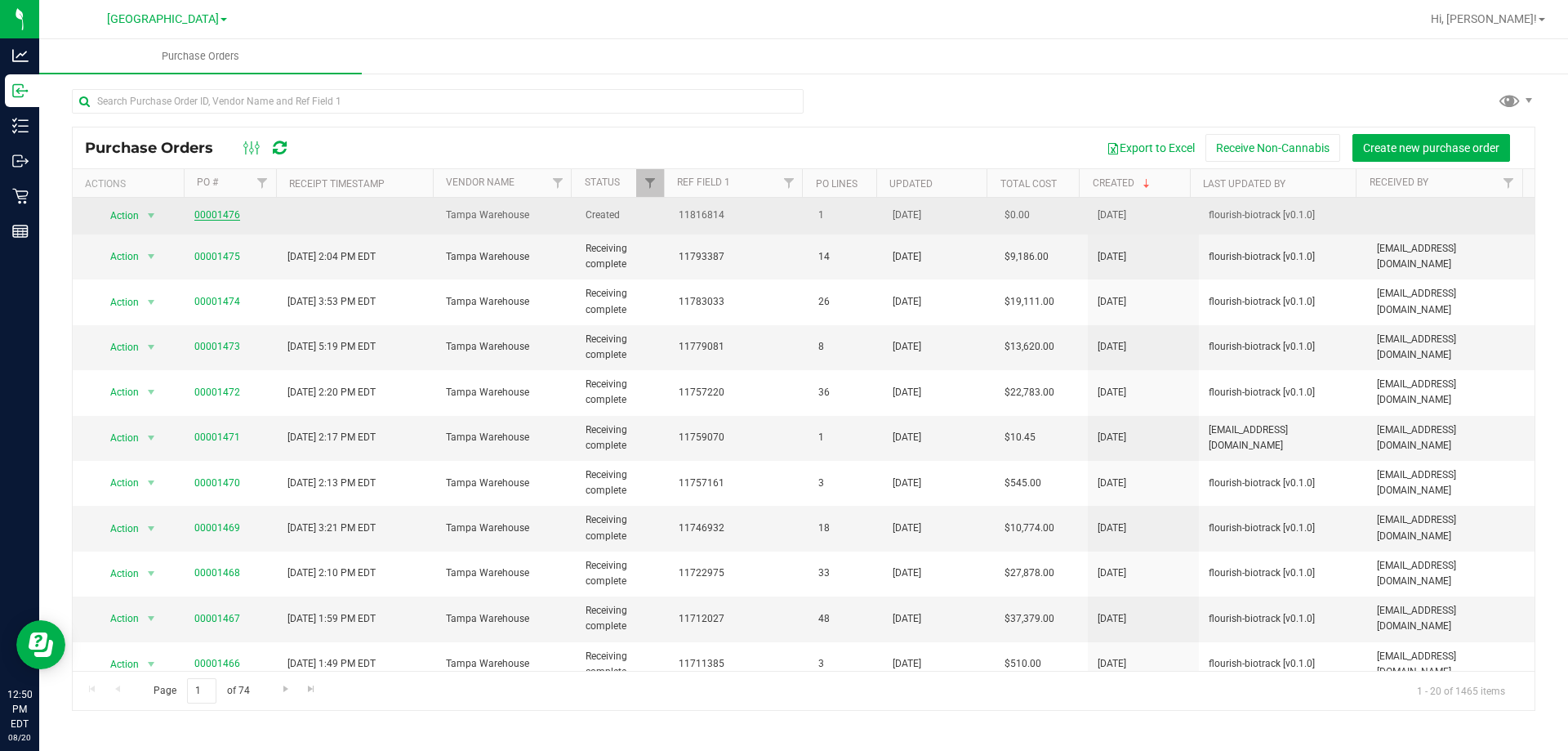
click at [220, 217] on link "00001476" at bounding box center [216, 215] width 46 height 11
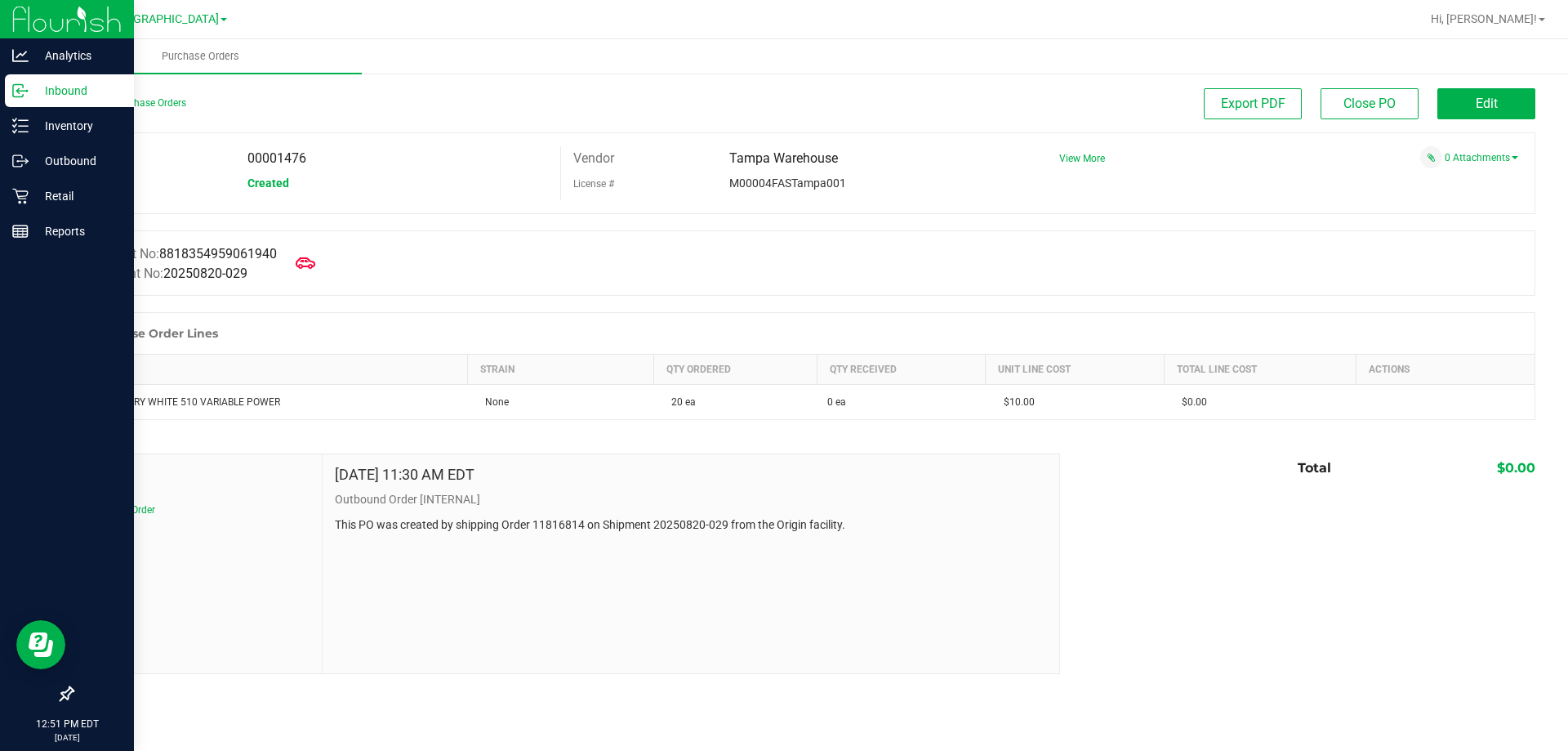
click at [37, 93] on p "Inbound" at bounding box center [78, 90] width 98 height 20
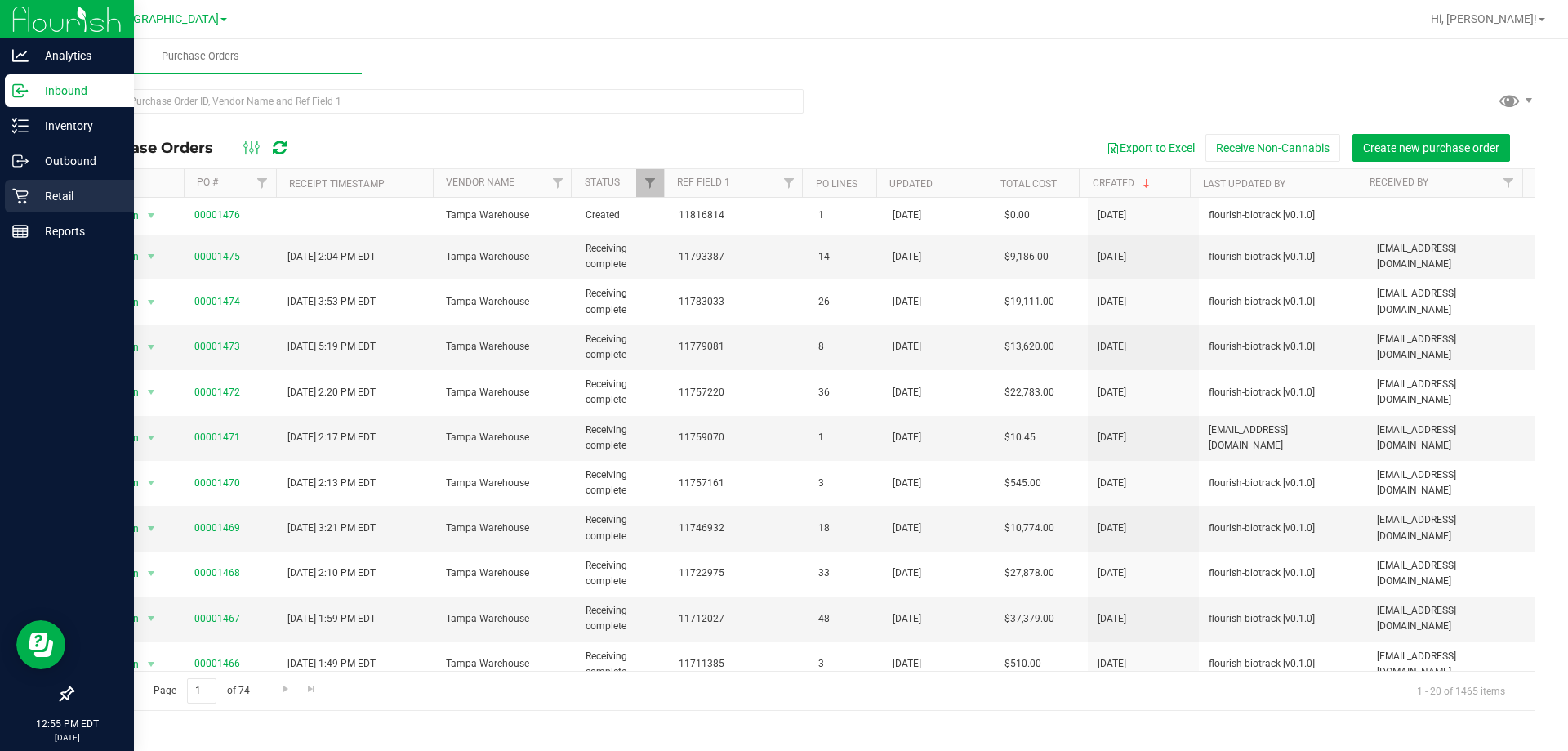
click at [16, 188] on icon at bounding box center [20, 196] width 17 height 17
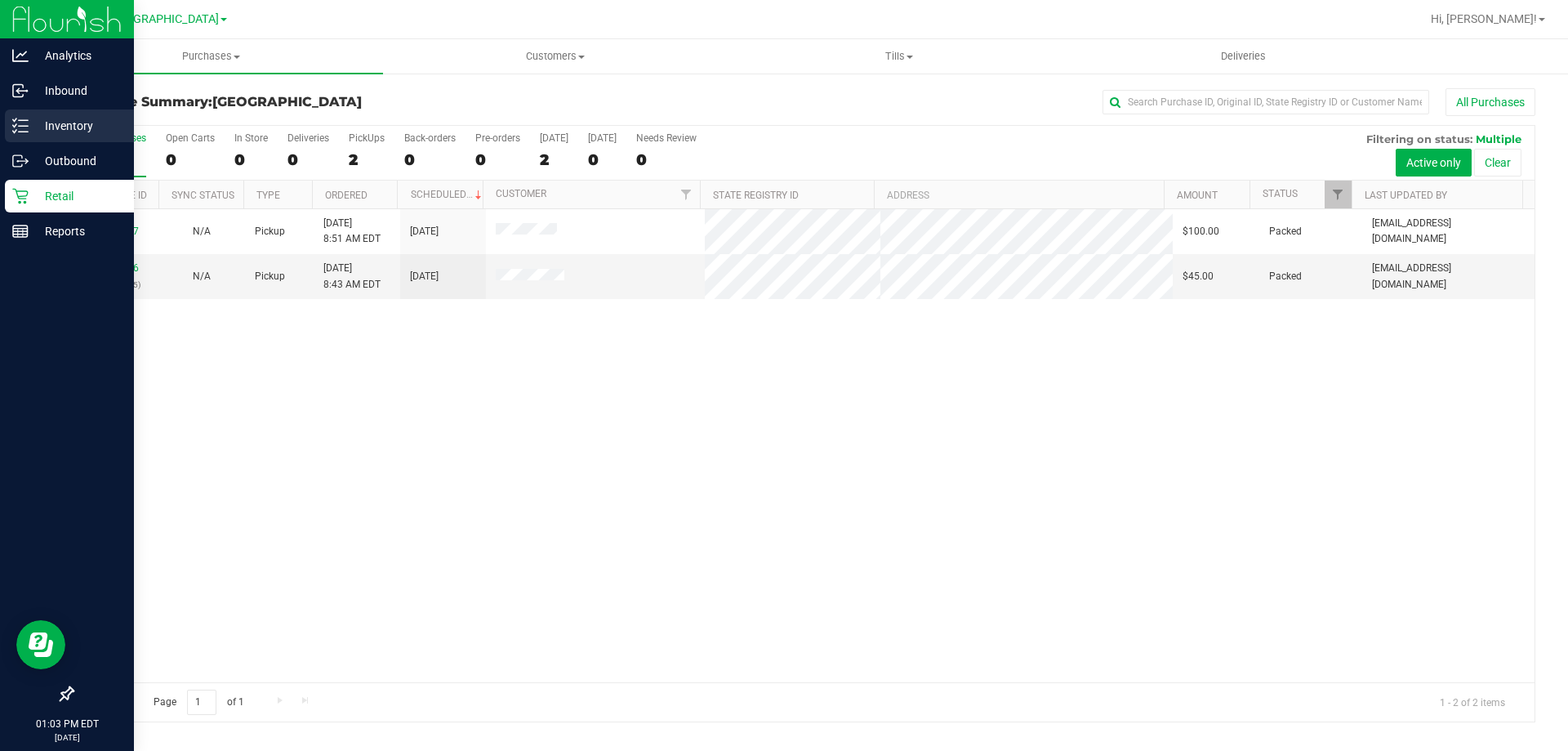
click at [33, 124] on p "Inventory" at bounding box center [78, 125] width 98 height 20
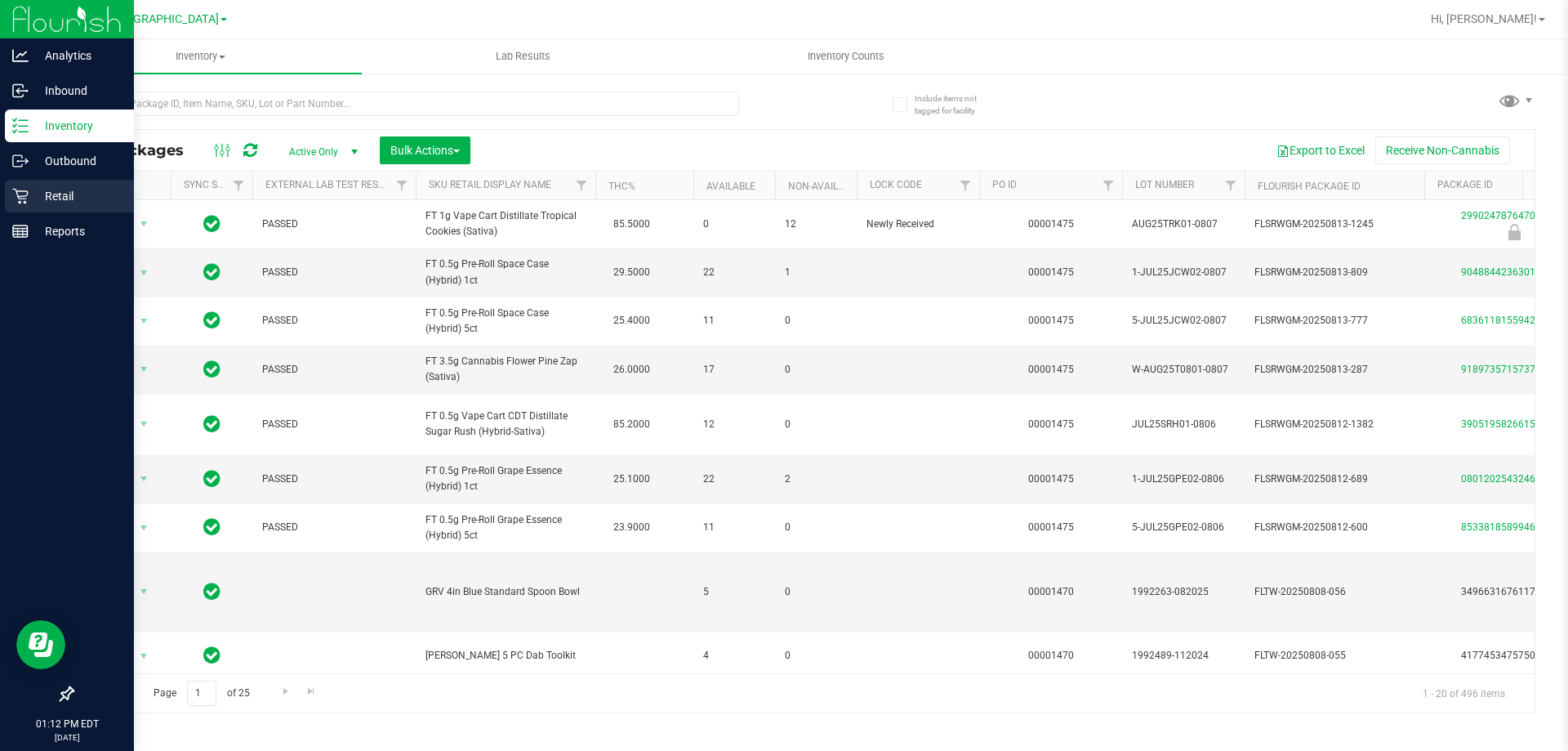
click at [32, 213] on link "Retail" at bounding box center [67, 197] width 134 height 35
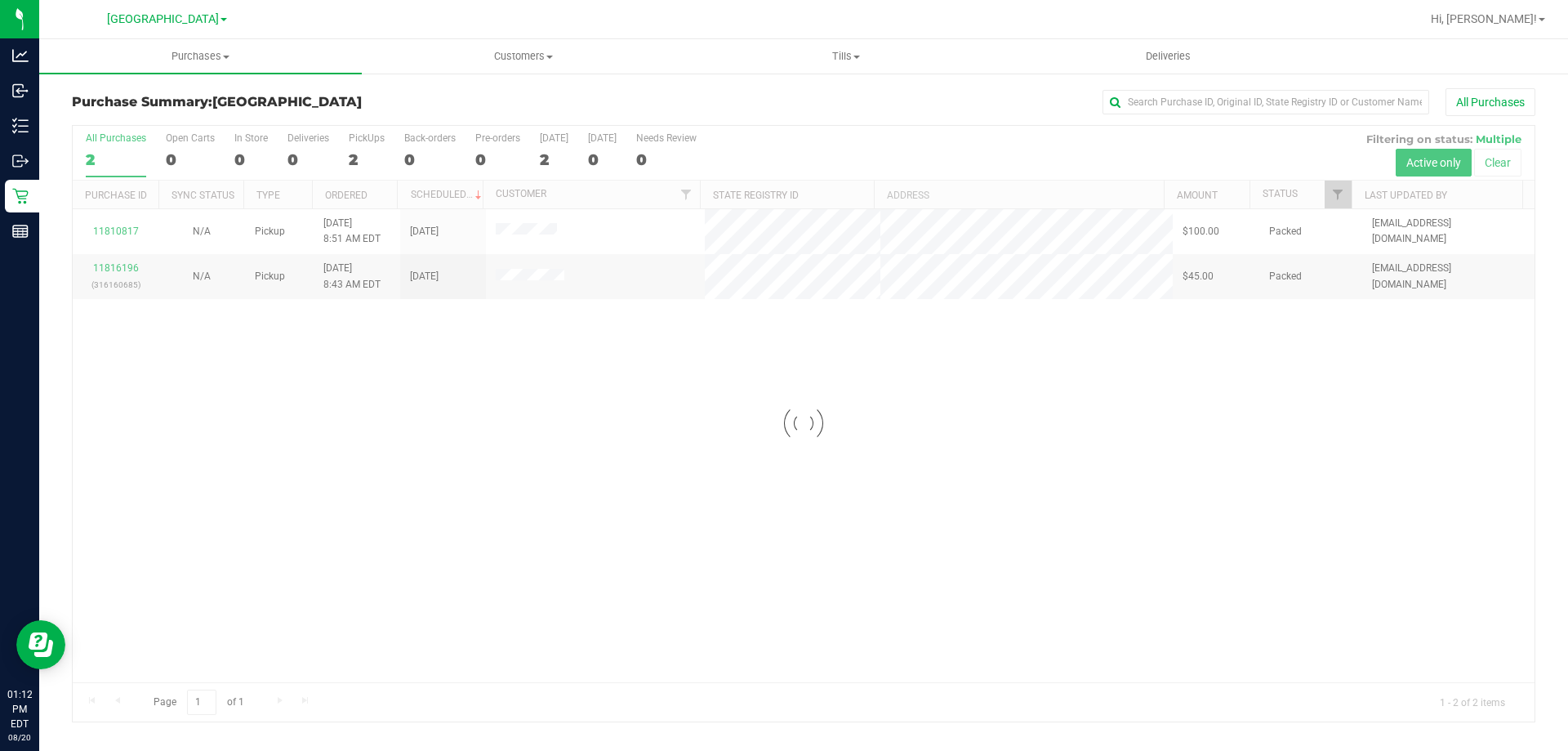
click at [1120, 443] on div "Loading... 11810817 N/A Pickup 8/20/2025 8:51 AM EDT 8/20/2025 $100.00 Packed n…" at bounding box center [804, 445] width 1462 height 473
click at [1362, 485] on div "11810817 N/A Pickup 8/20/2025 8:51 AM EDT 8/20/2025 $100.00 Packed nnguyen@live…" at bounding box center [804, 445] width 1462 height 473
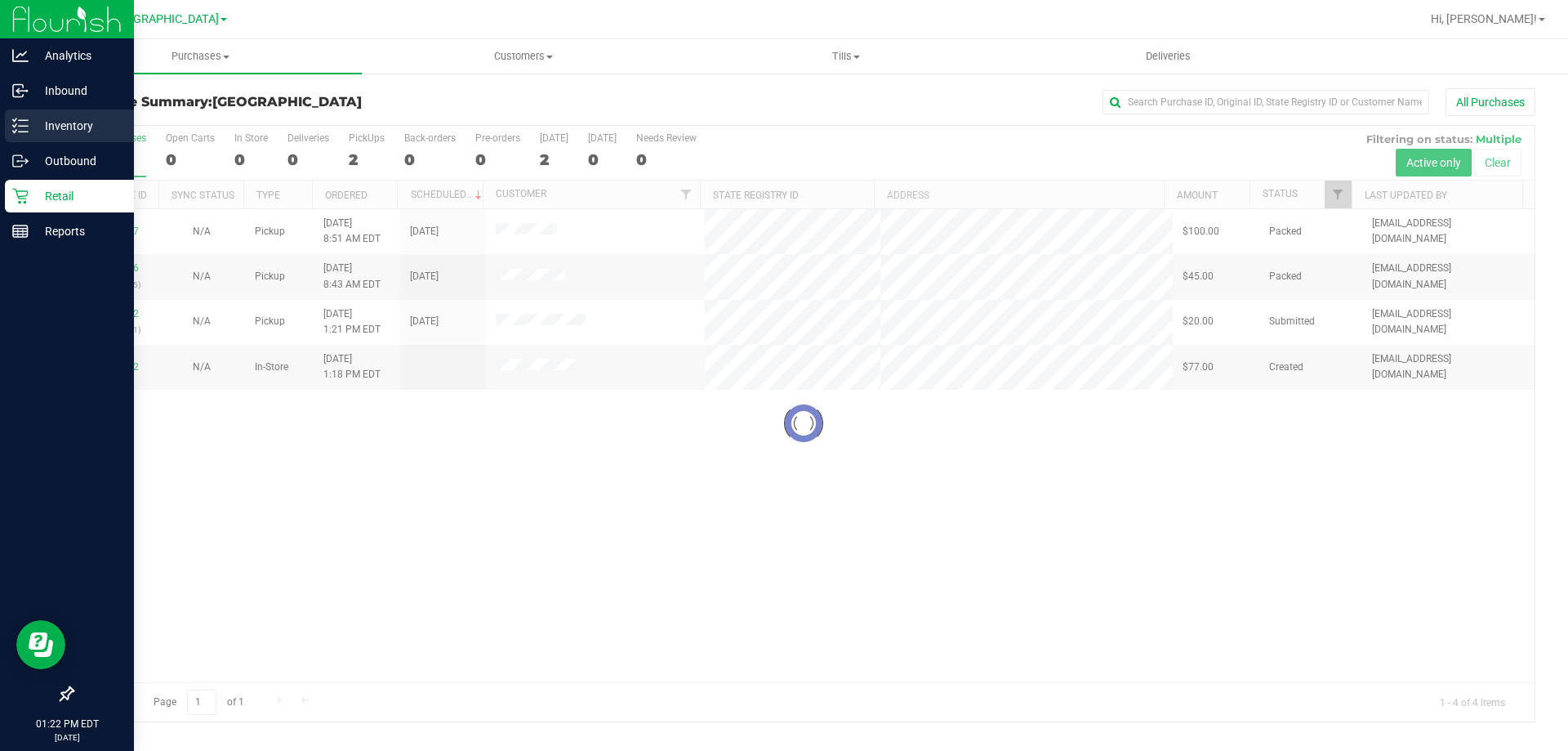
click at [30, 118] on p "Inventory" at bounding box center [78, 125] width 98 height 20
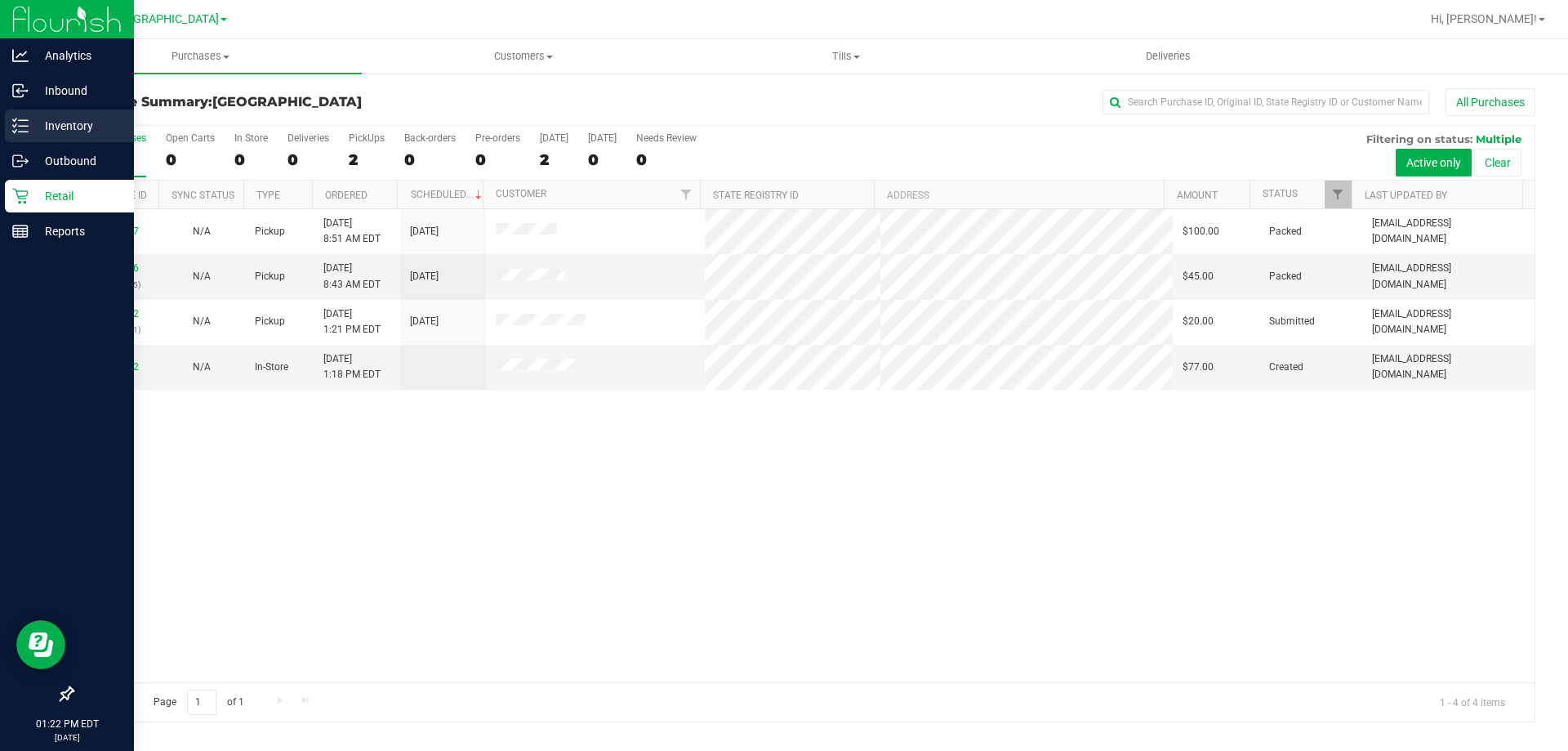
click at [10, 132] on div "Inventory" at bounding box center [69, 125] width 129 height 33
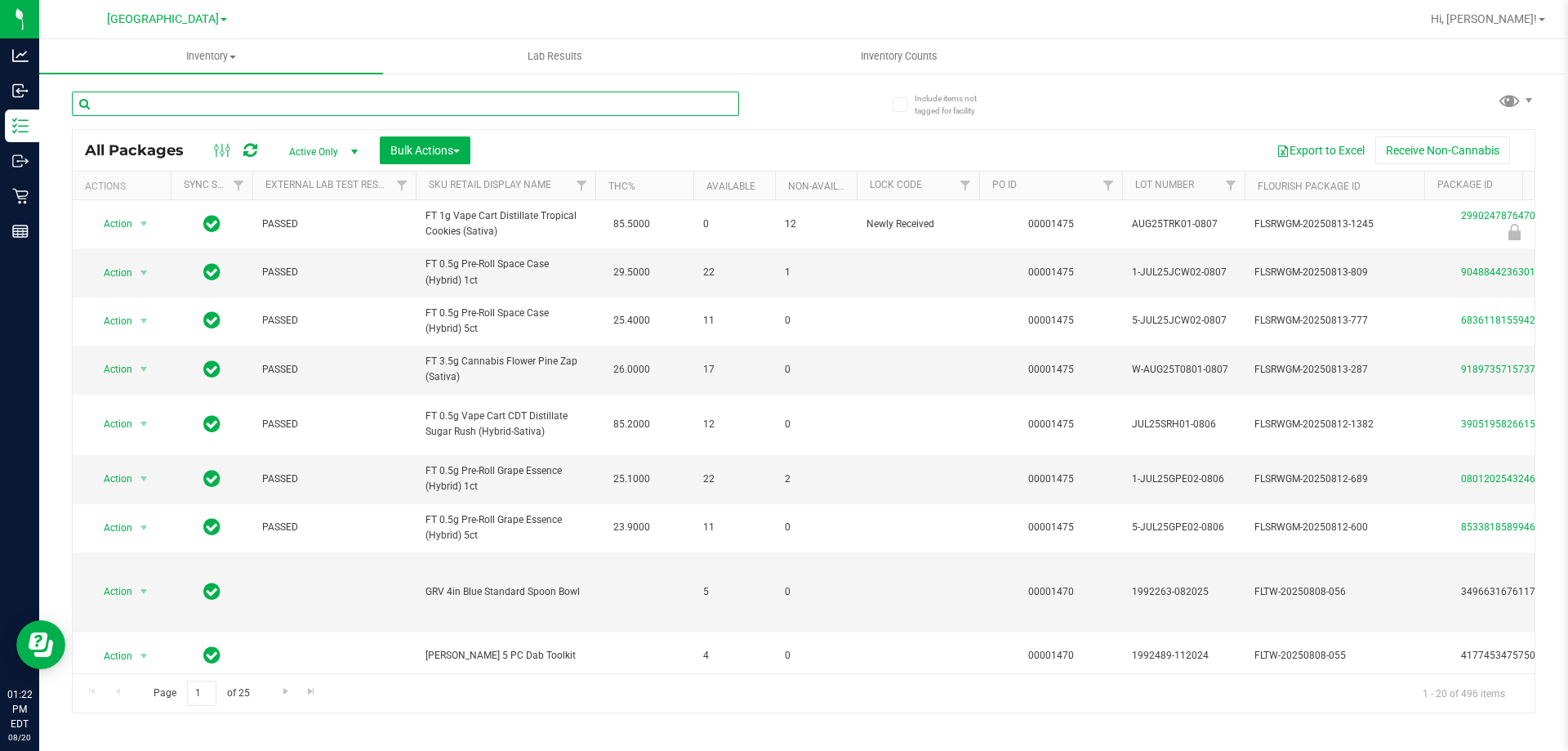
click at [552, 100] on input "text" at bounding box center [405, 103] width 667 height 24
type input "terp"
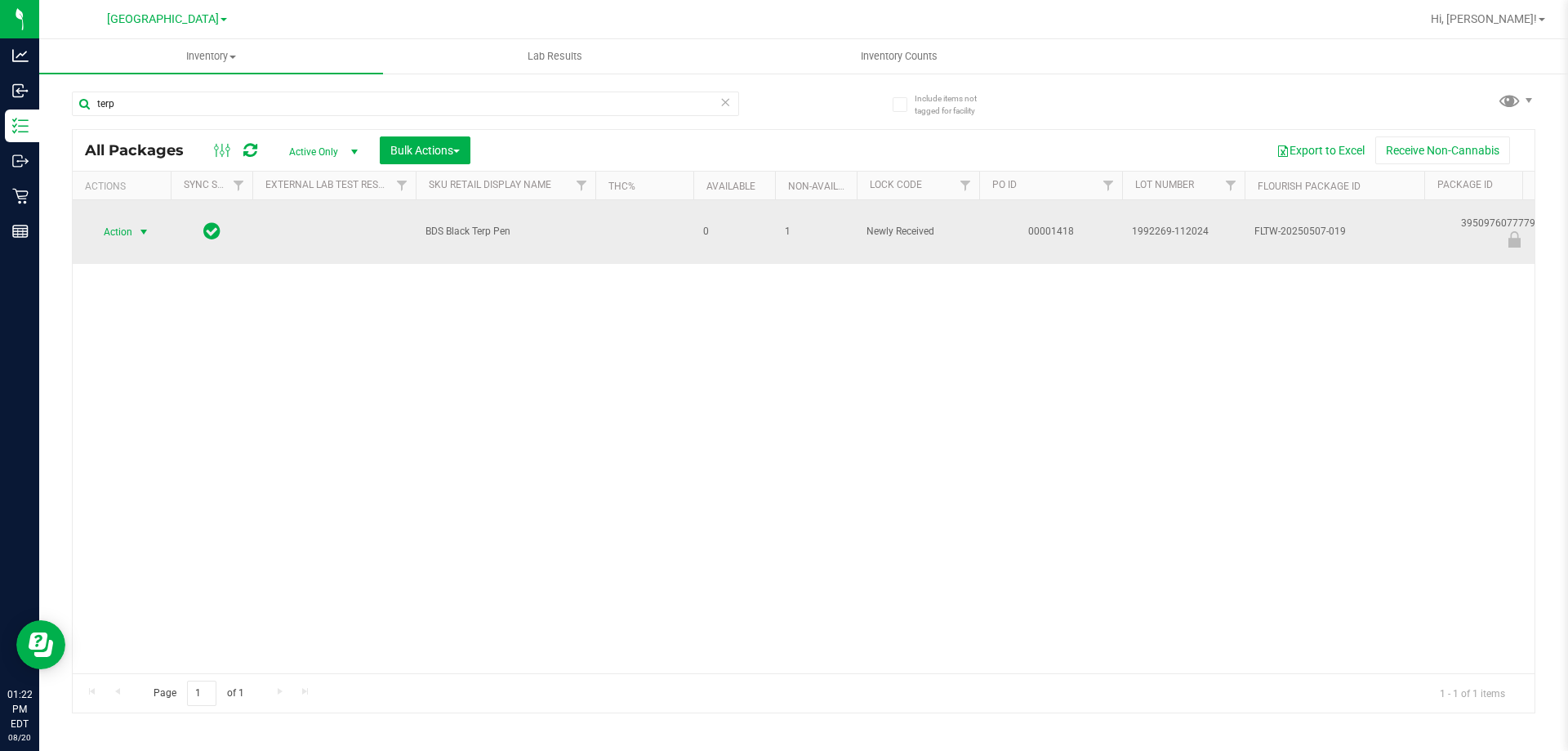
click at [150, 234] on span "select" at bounding box center [144, 232] width 13 height 13
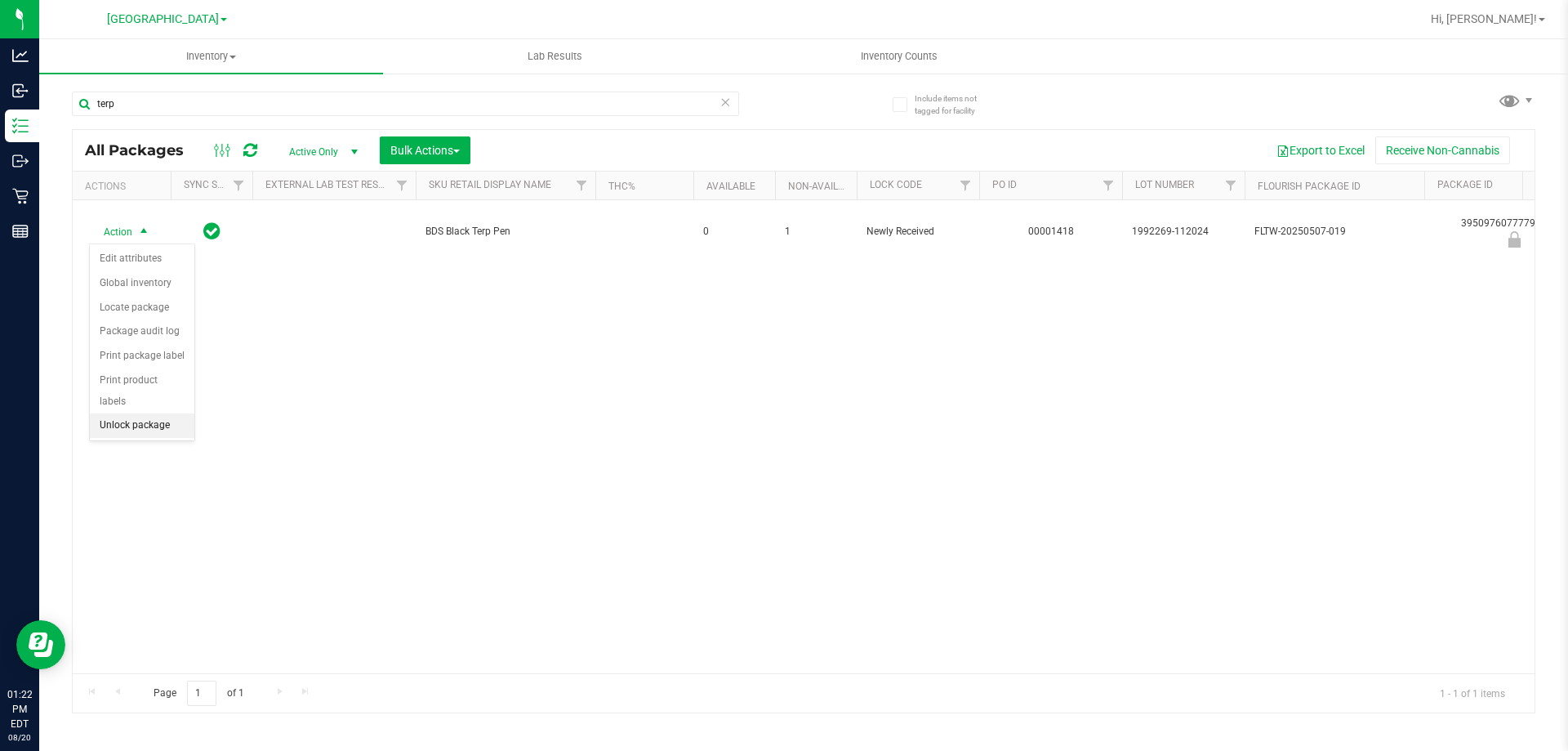
click at [138, 414] on li "Unlock package" at bounding box center [142, 426] width 105 height 24
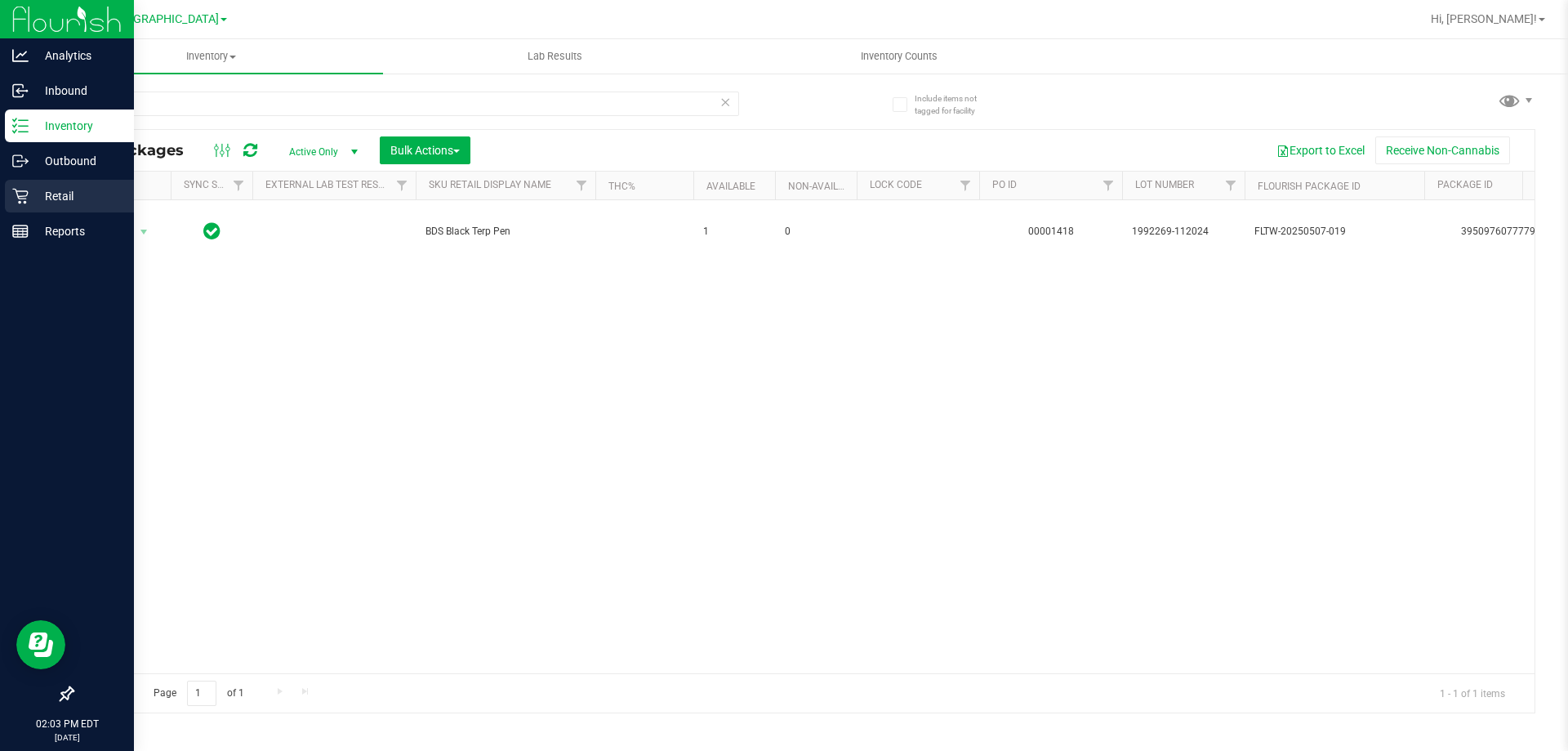
click at [17, 204] on icon at bounding box center [20, 196] width 17 height 17
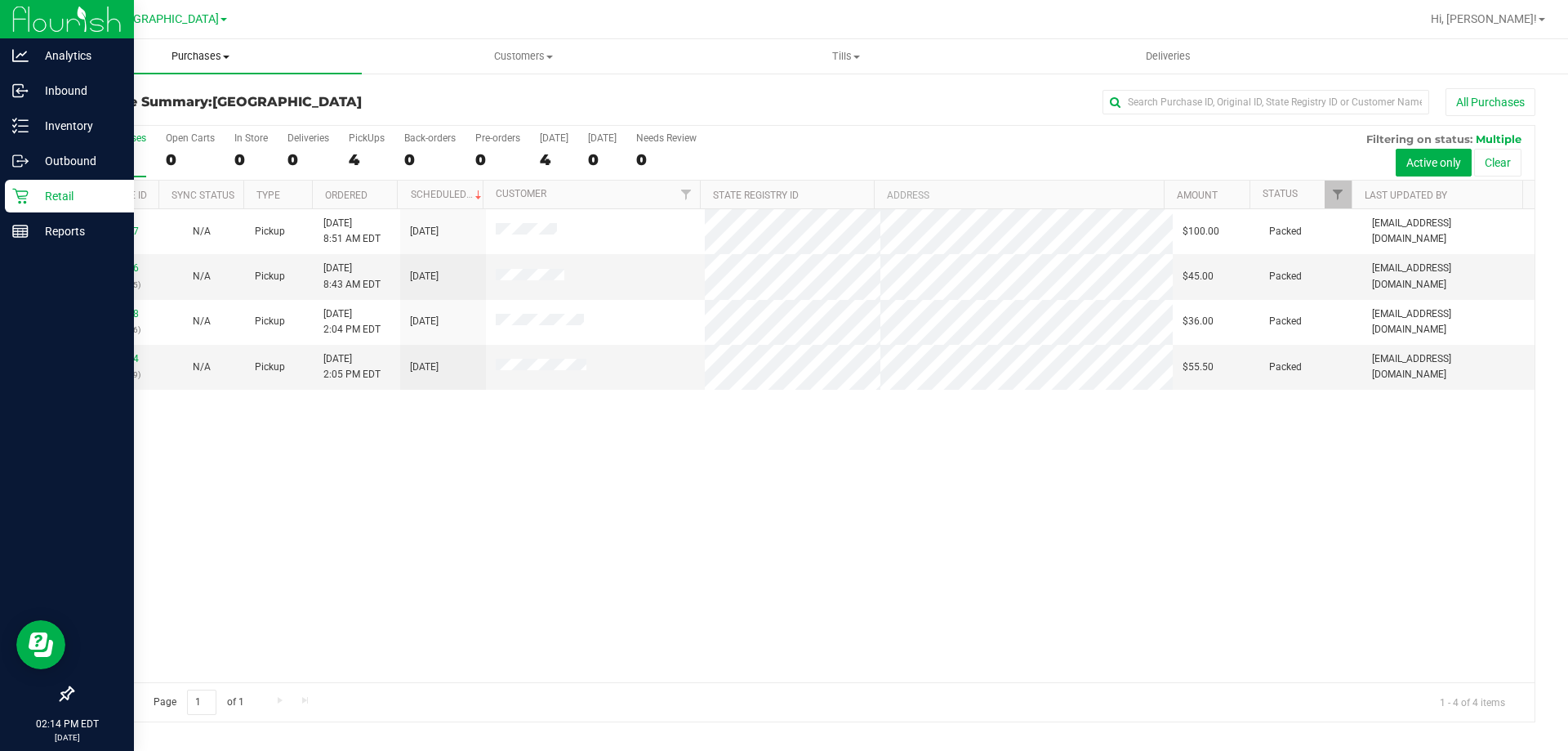
click at [208, 58] on span "Purchases" at bounding box center [200, 57] width 322 height 15
click at [142, 123] on li "Fulfillment" at bounding box center [200, 118] width 322 height 20
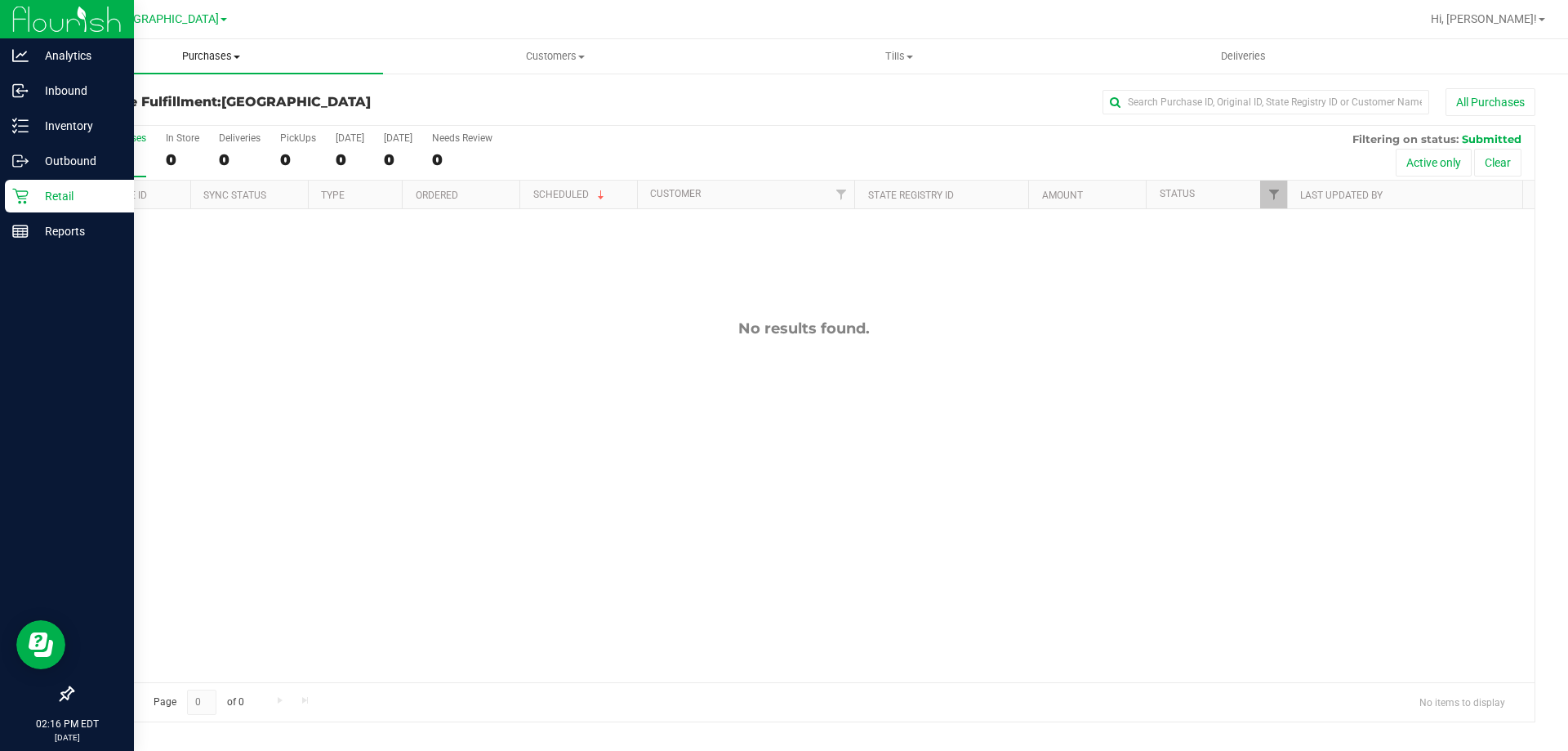
click at [193, 61] on span "Purchases" at bounding box center [211, 57] width 344 height 15
click at [170, 112] on li "Fulfillment" at bounding box center [211, 118] width 344 height 20
click at [185, 60] on span "Purchases" at bounding box center [211, 57] width 344 height 15
click at [149, 117] on li "Fulfillment" at bounding box center [211, 118] width 344 height 20
click at [195, 46] on uib-tab-heading "Purchases Summary of purchases Fulfillment All purchases" at bounding box center [211, 56] width 344 height 34
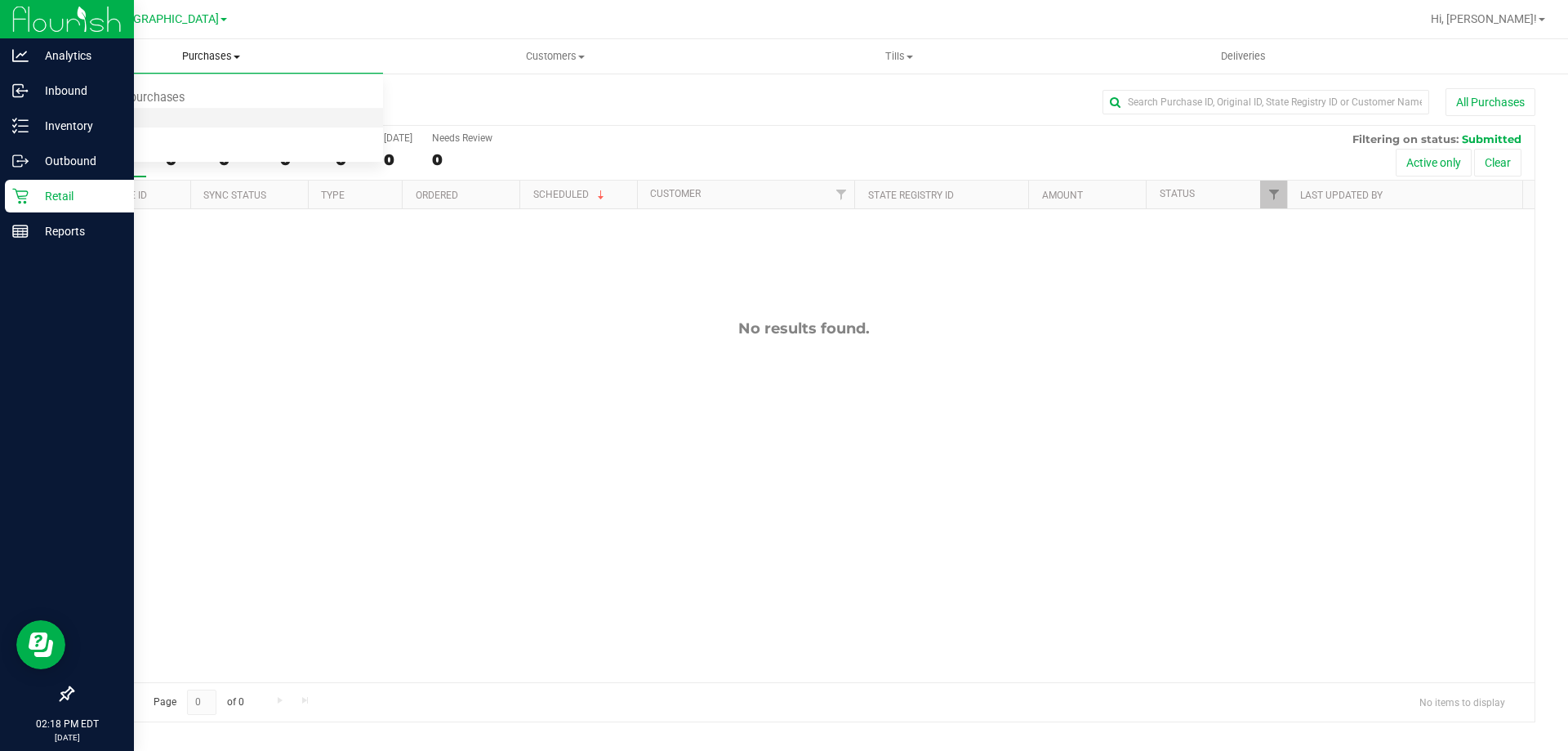
click at [154, 113] on li "Fulfillment" at bounding box center [211, 118] width 344 height 20
click at [19, 132] on line at bounding box center [23, 132] width 9 height 0
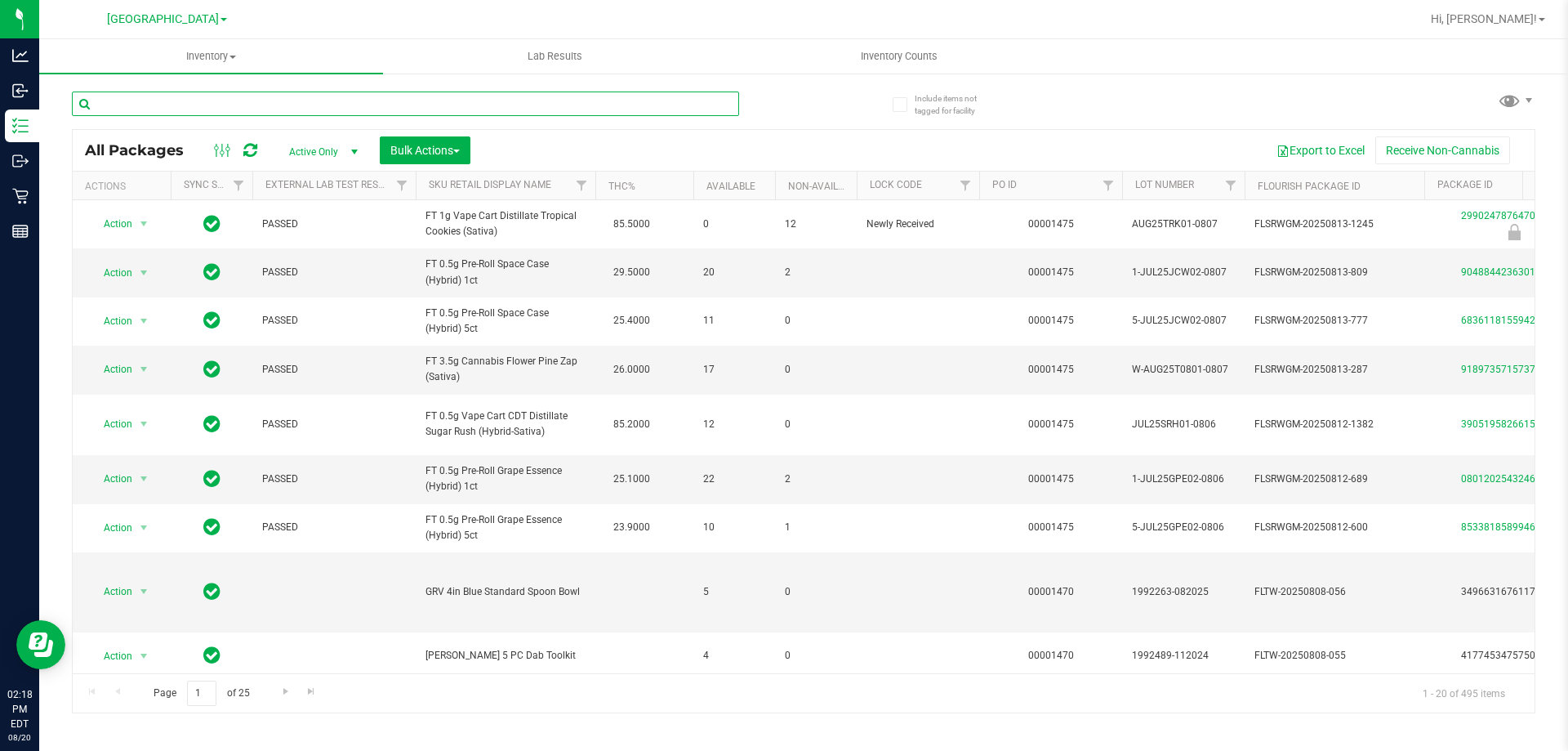
click at [243, 104] on input "text" at bounding box center [405, 103] width 667 height 24
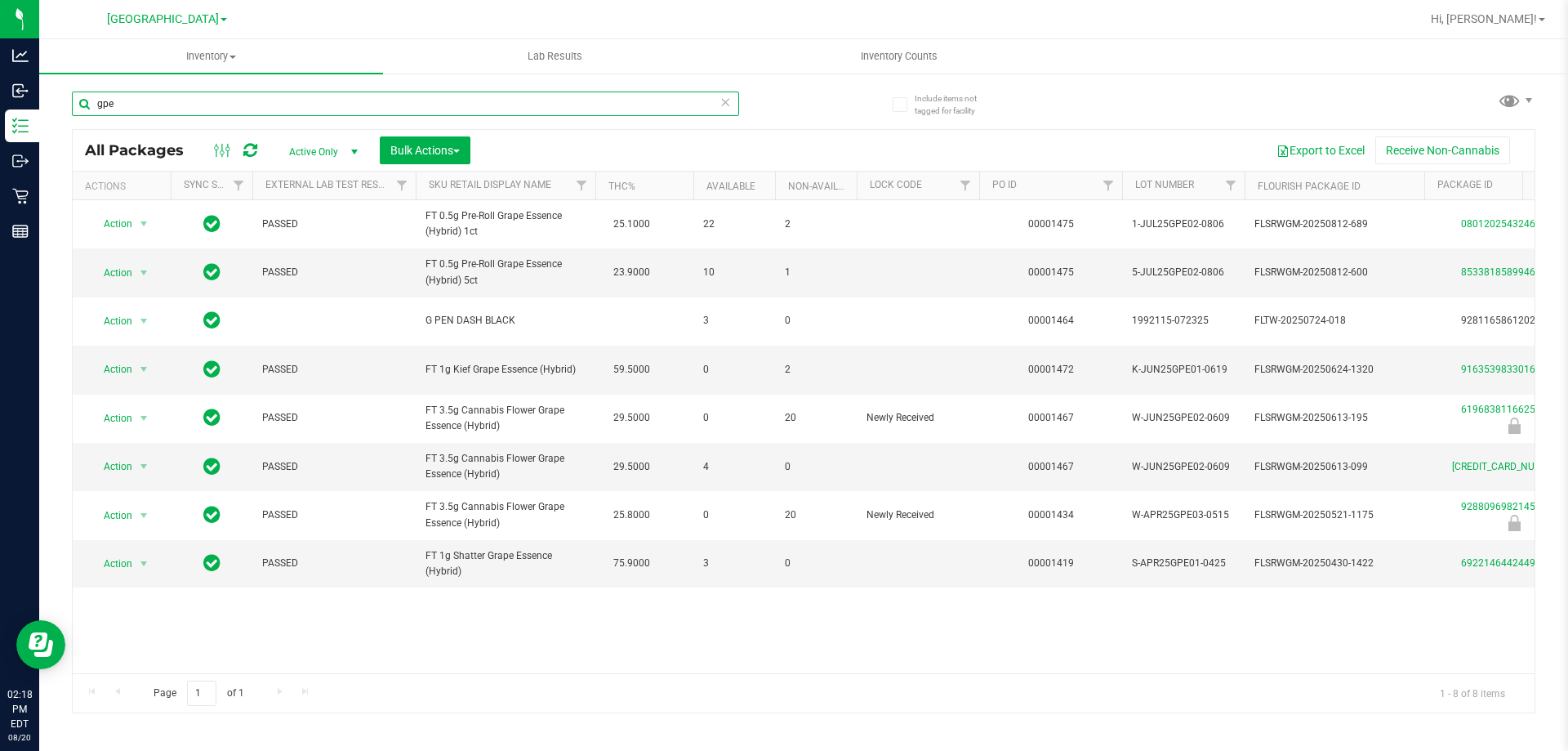
type input "gpe"
click at [721, 103] on icon at bounding box center [725, 100] width 11 height 20
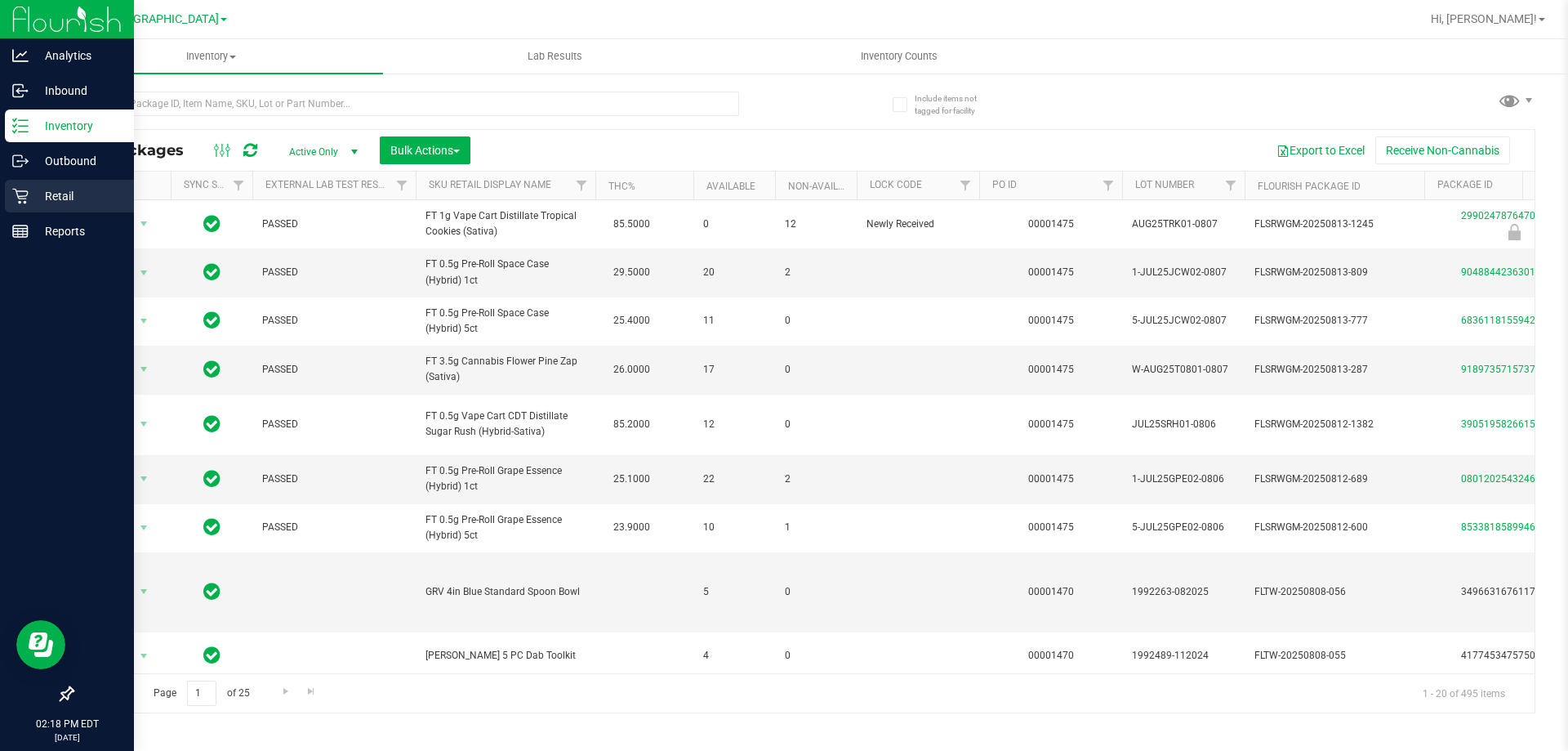
click at [31, 179] on div "Retail" at bounding box center [69, 195] width 129 height 33
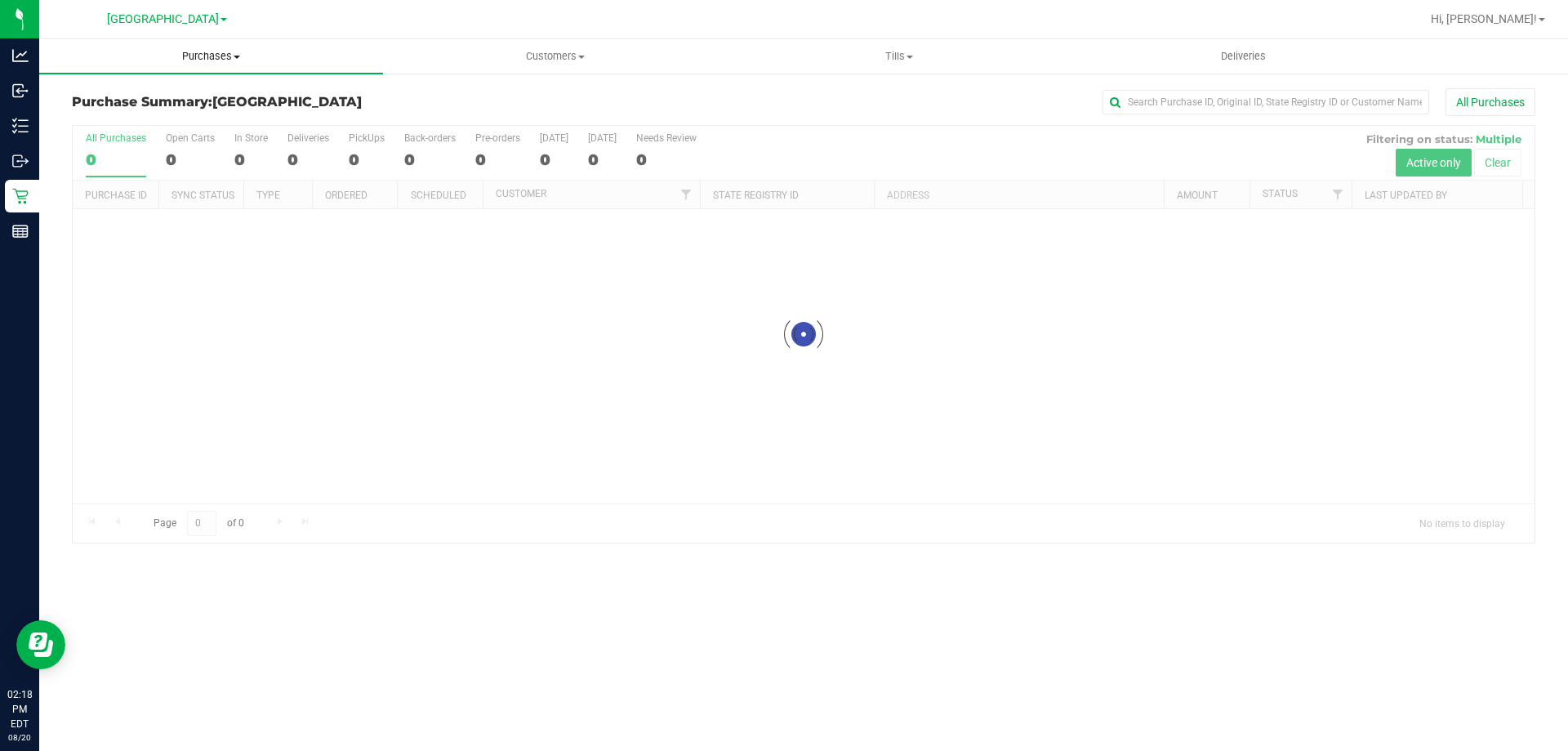
click at [221, 58] on span "Purchases" at bounding box center [211, 57] width 344 height 15
click at [193, 120] on li "Fulfillment" at bounding box center [211, 118] width 344 height 20
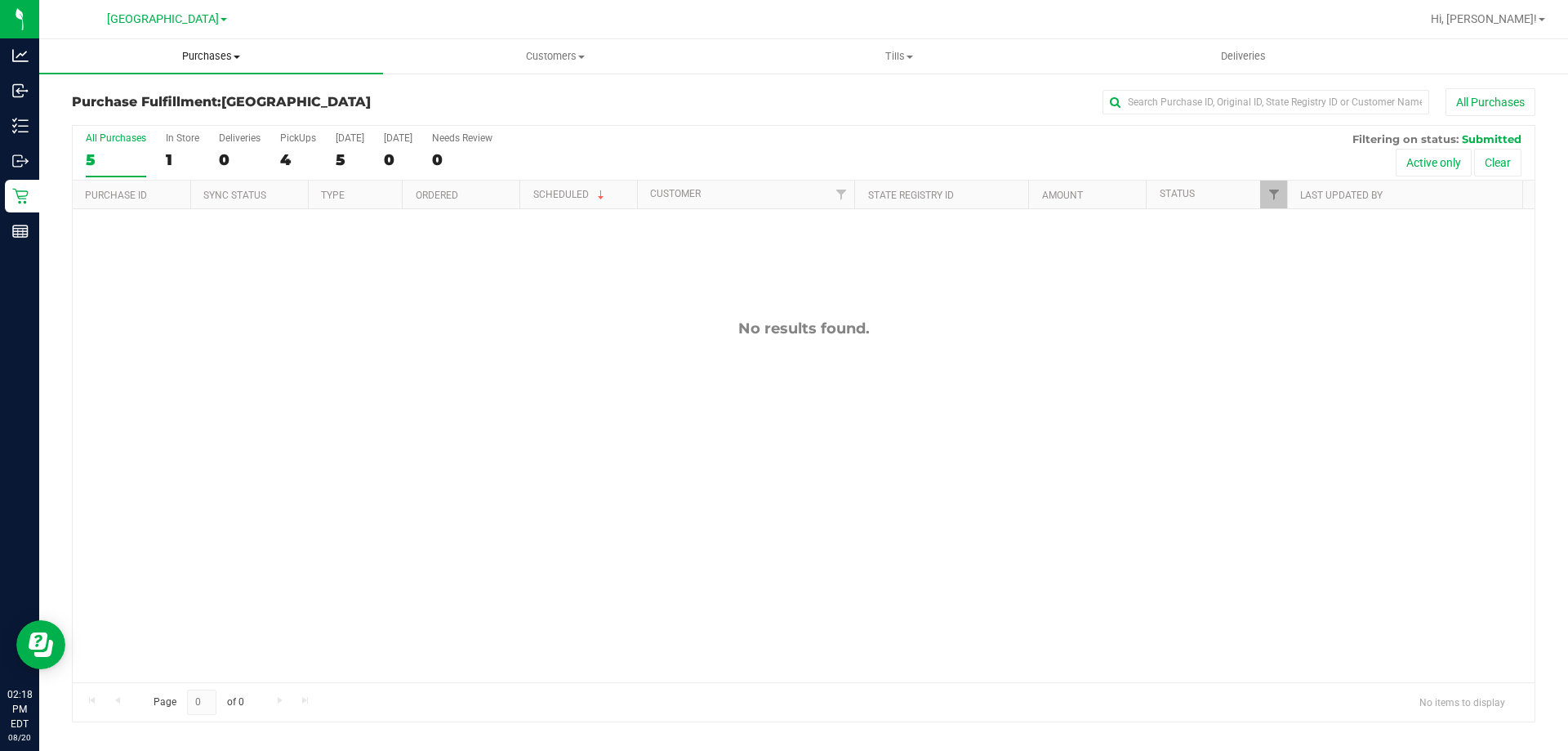
click at [227, 64] on uib-tab-heading "Purchases Summary of purchases Fulfillment All purchases" at bounding box center [211, 56] width 344 height 34
click at [194, 112] on li "Fulfillment" at bounding box center [211, 118] width 344 height 20
click at [188, 51] on span "Purchases" at bounding box center [211, 57] width 344 height 15
click at [163, 119] on li "Fulfillment" at bounding box center [211, 118] width 344 height 20
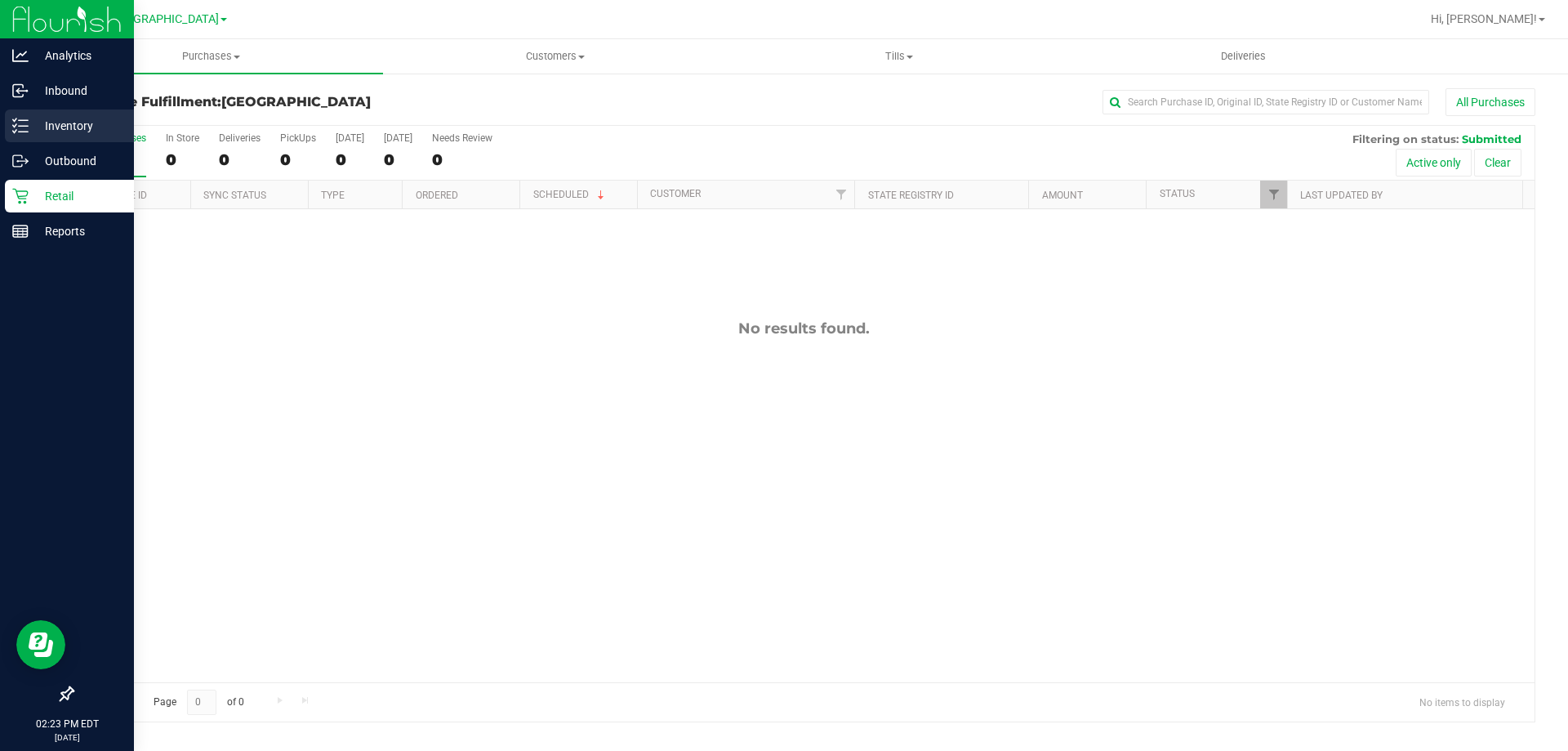
click at [41, 125] on p "Inventory" at bounding box center [78, 125] width 98 height 20
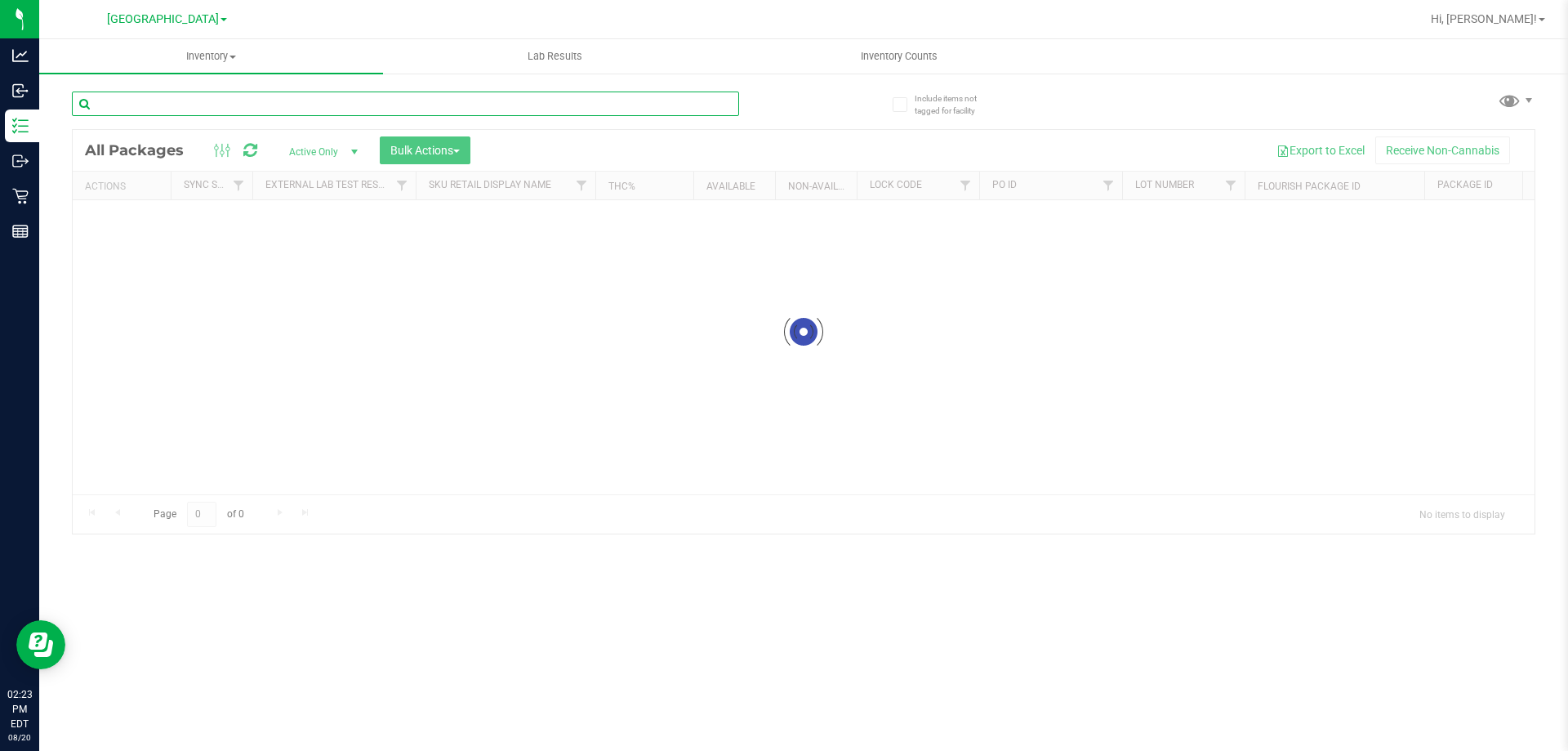
click at [196, 98] on input "text" at bounding box center [405, 103] width 667 height 24
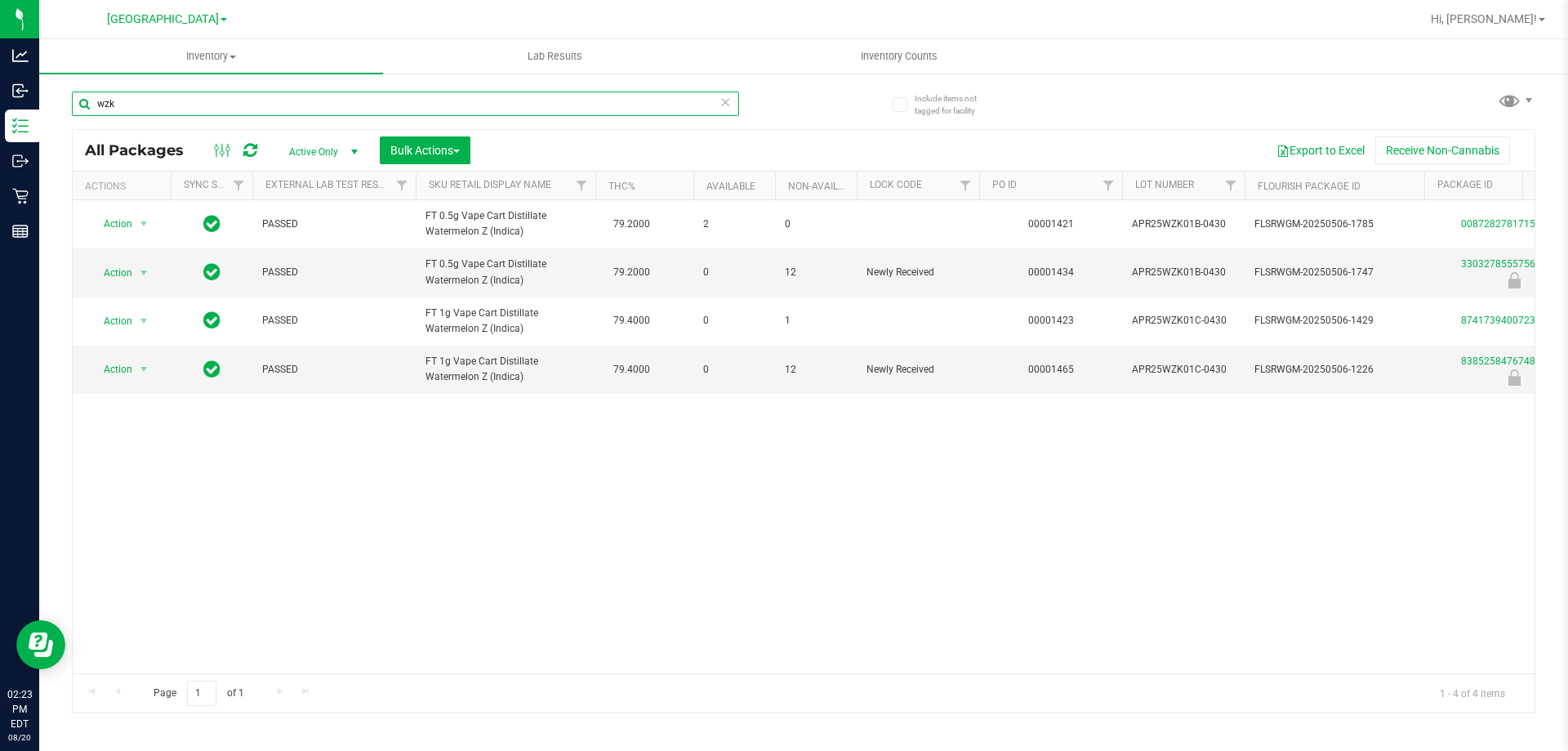
click at [356, 108] on input "wzk" at bounding box center [405, 103] width 667 height 24
type input "8385258476748297"
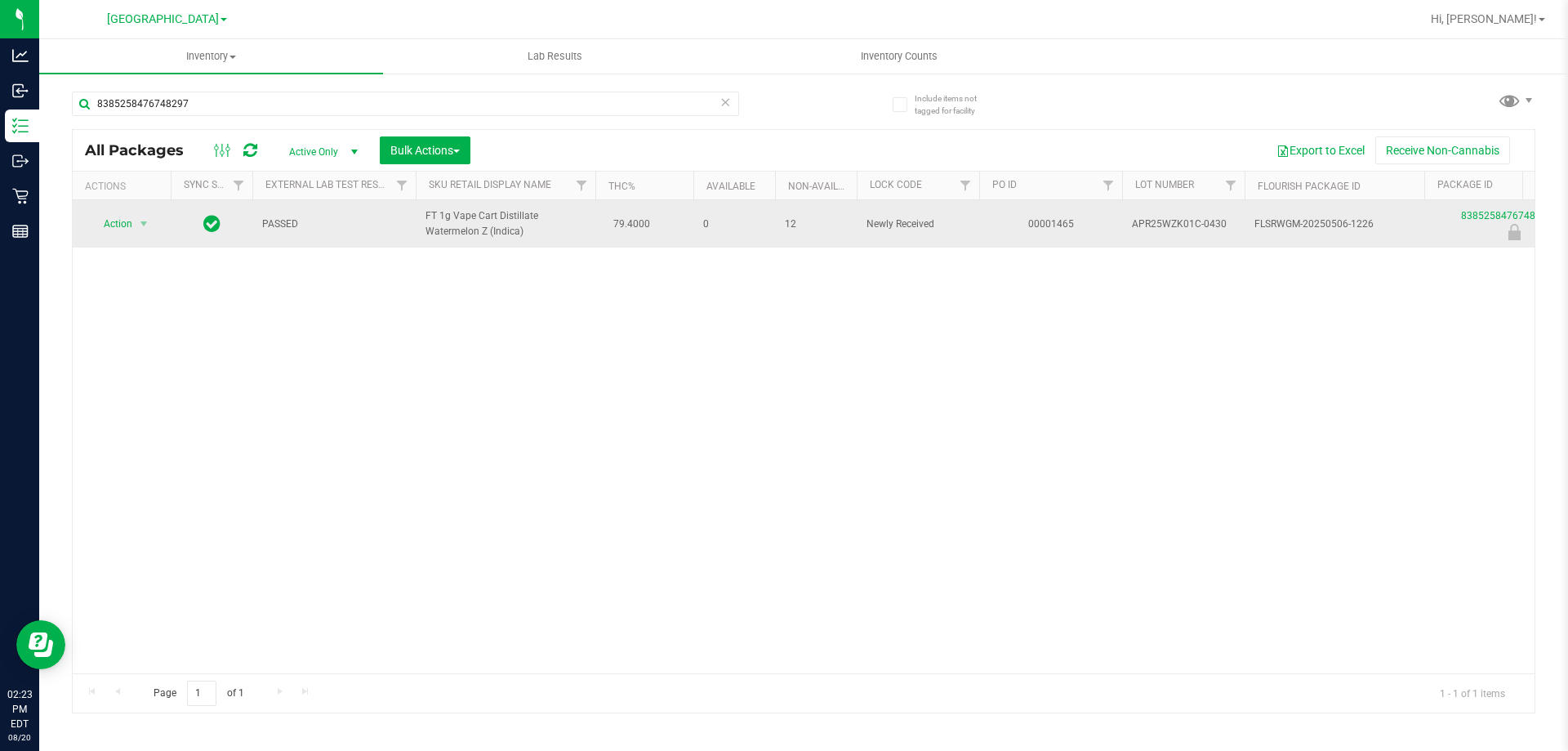
click at [121, 224] on span "Action" at bounding box center [111, 224] width 44 height 23
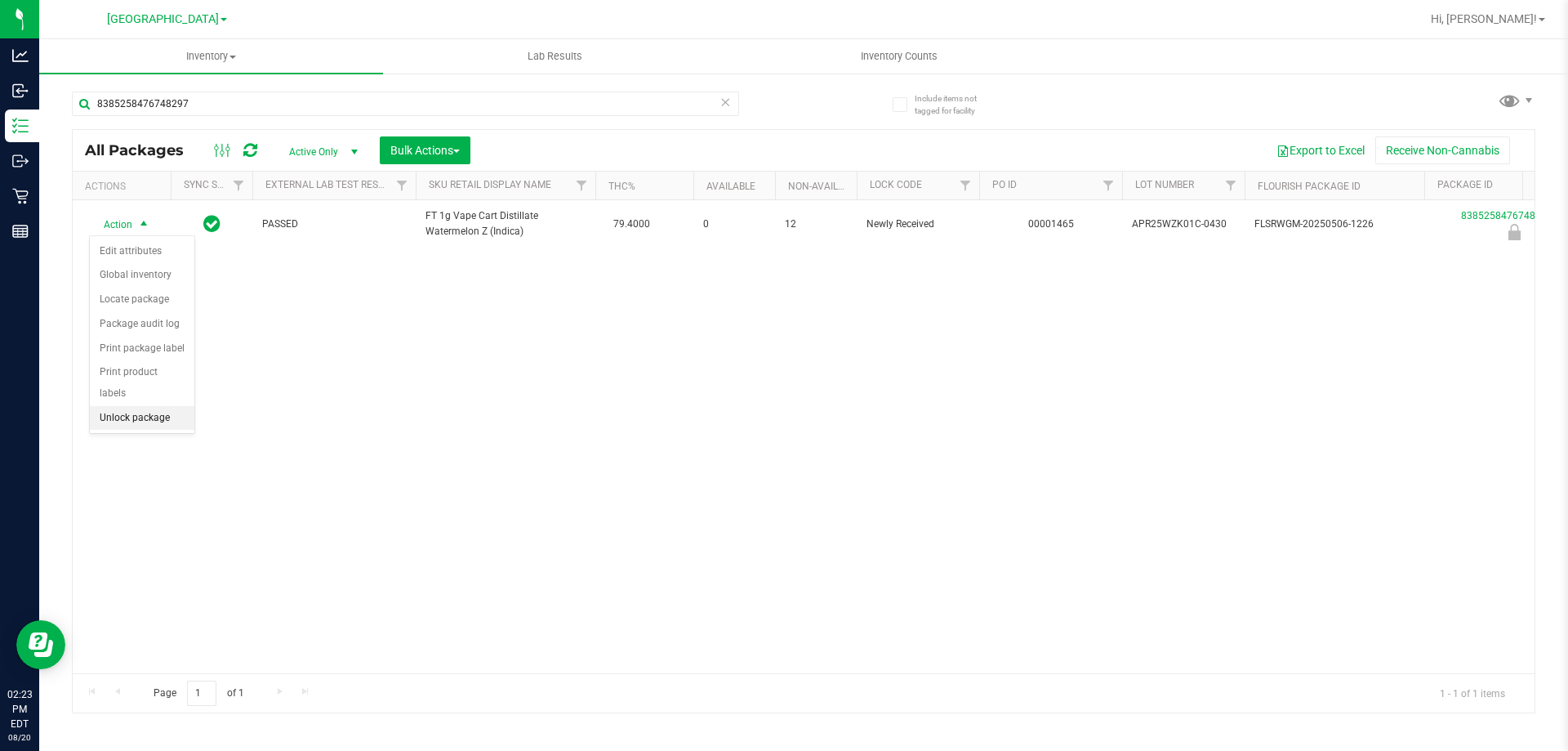
click at [147, 406] on li "Unlock package" at bounding box center [142, 418] width 105 height 24
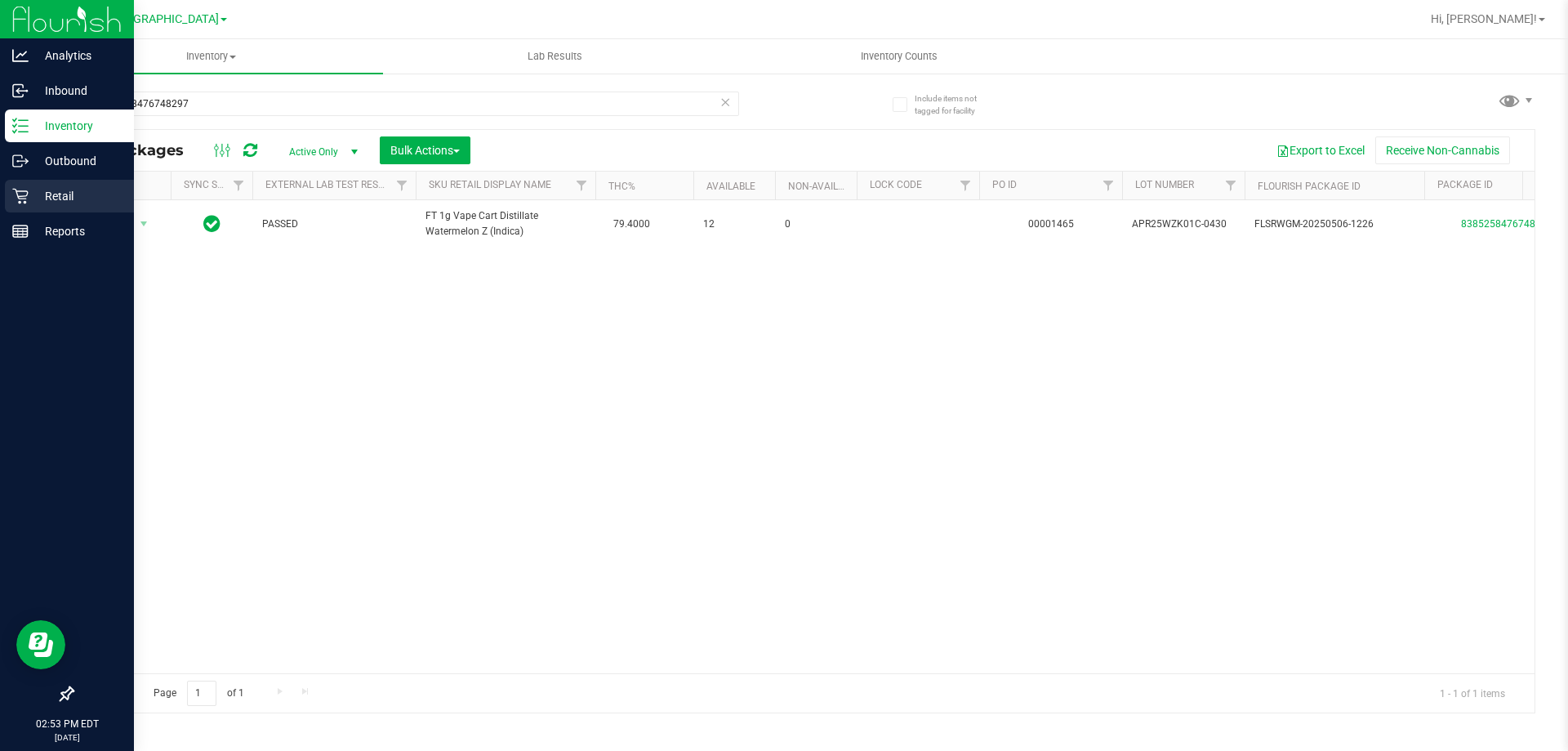
click at [38, 199] on p "Retail" at bounding box center [78, 195] width 98 height 20
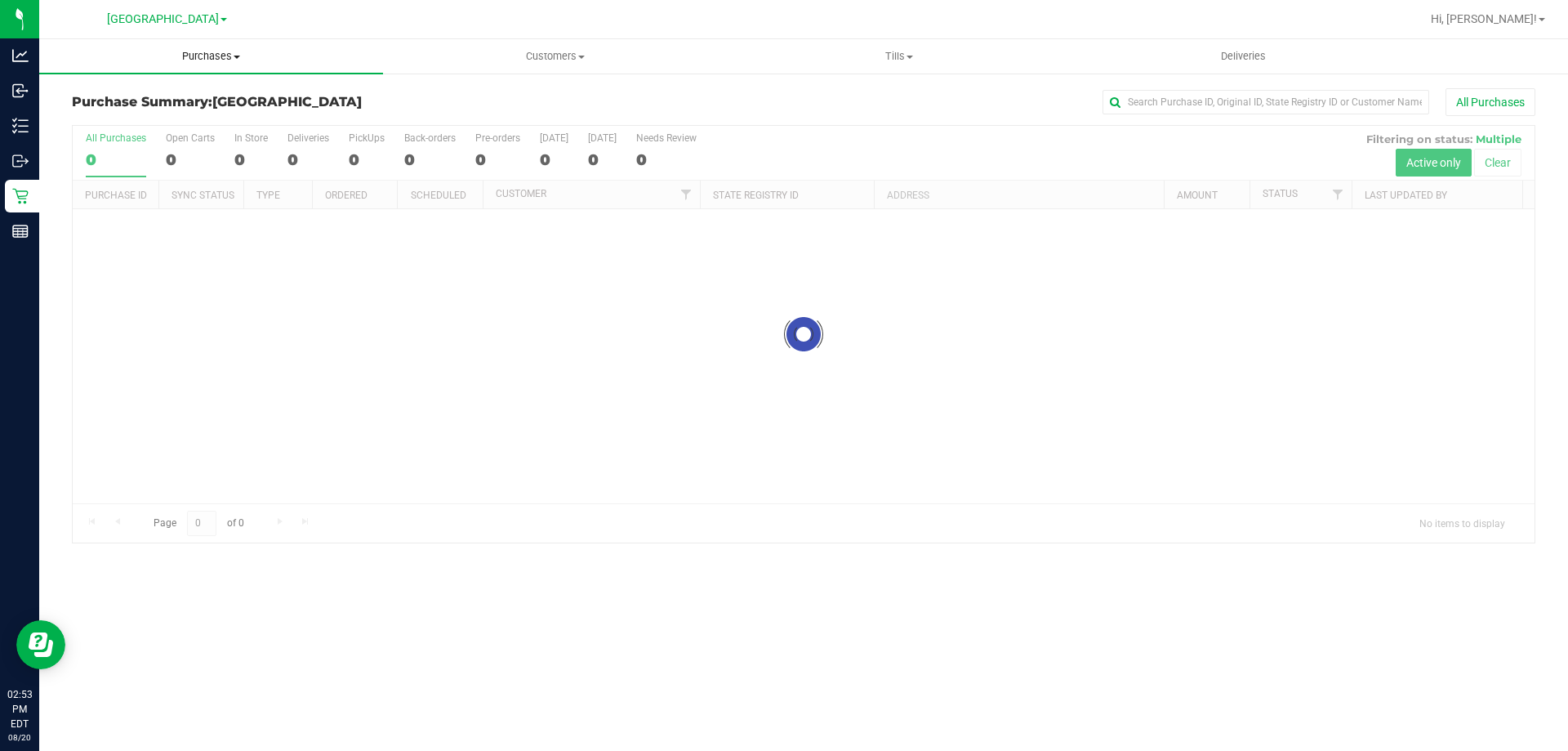
click at [200, 50] on span "Purchases" at bounding box center [211, 57] width 344 height 15
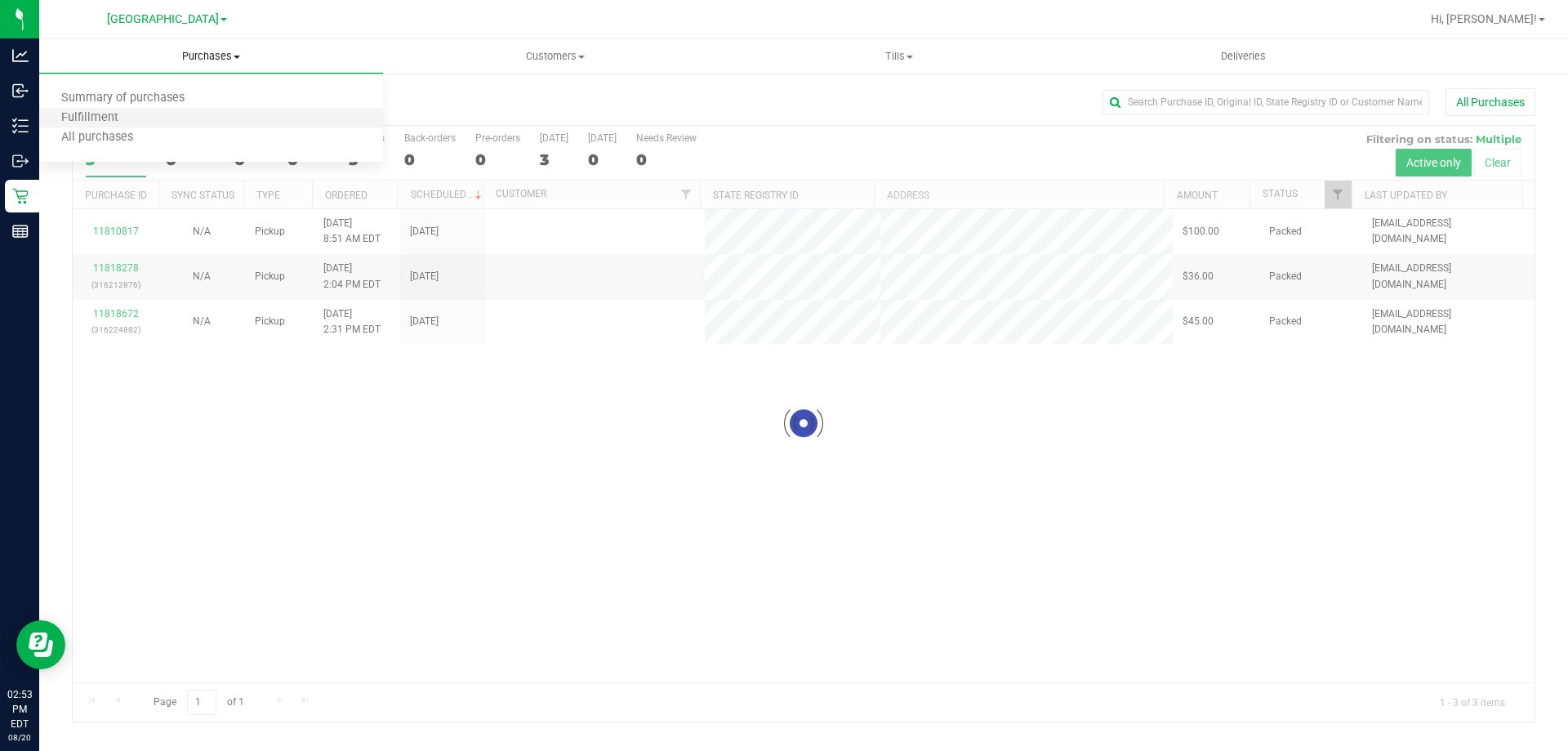
click at [172, 123] on li "Fulfillment" at bounding box center [211, 118] width 344 height 20
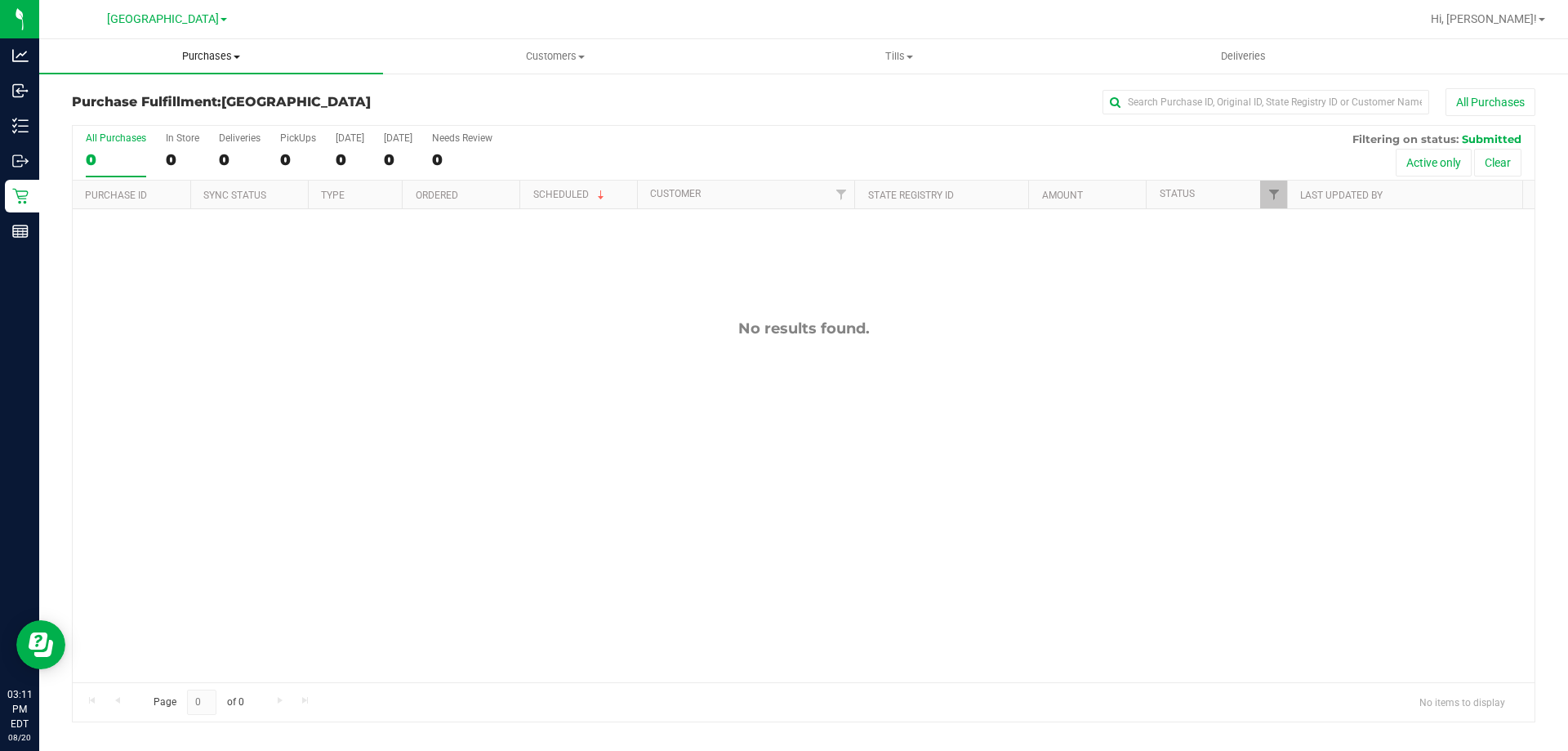
click at [220, 57] on span "Purchases" at bounding box center [211, 57] width 344 height 15
click at [189, 94] on span "Summary of purchases" at bounding box center [123, 98] width 167 height 14
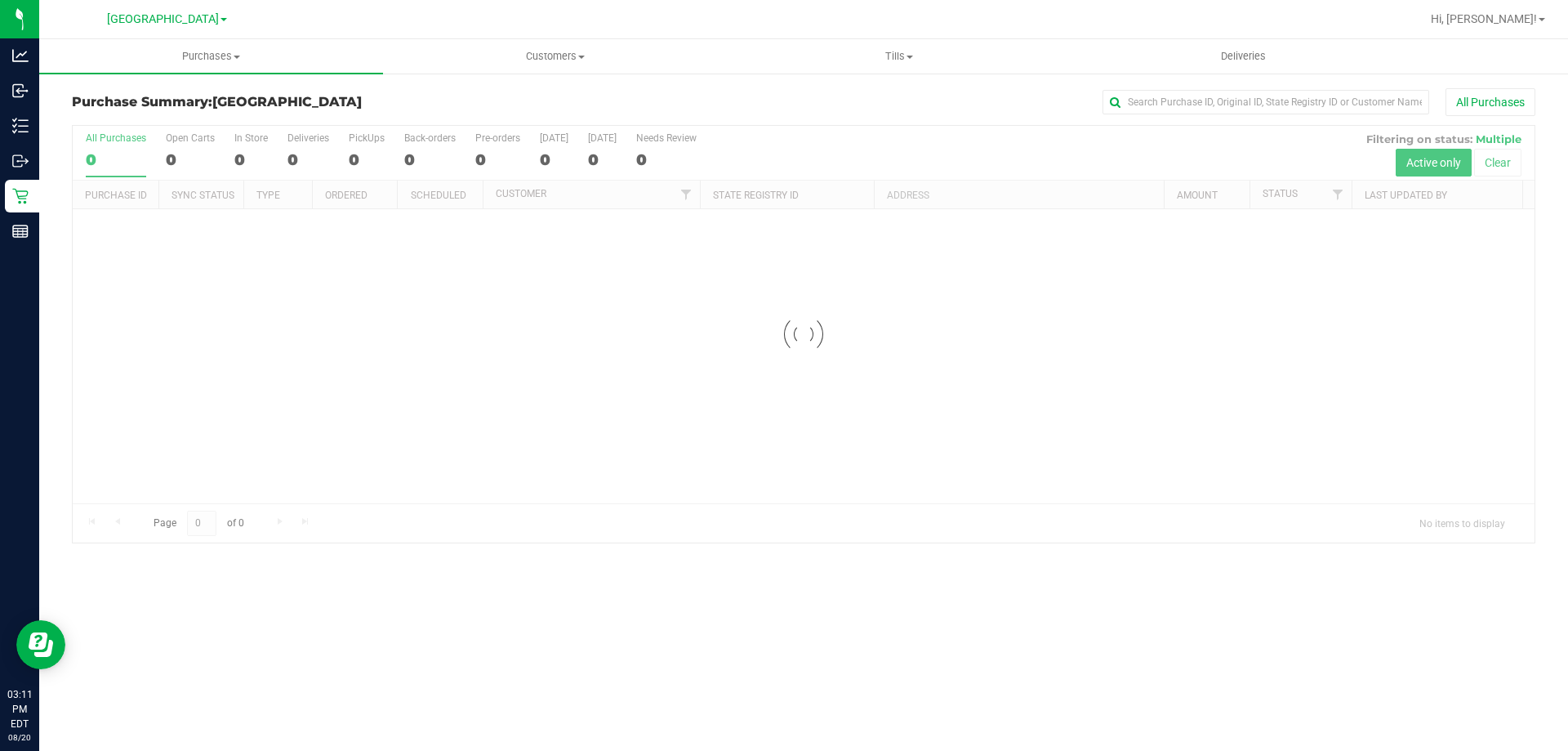
click at [374, 466] on div at bounding box center [804, 334] width 1462 height 416
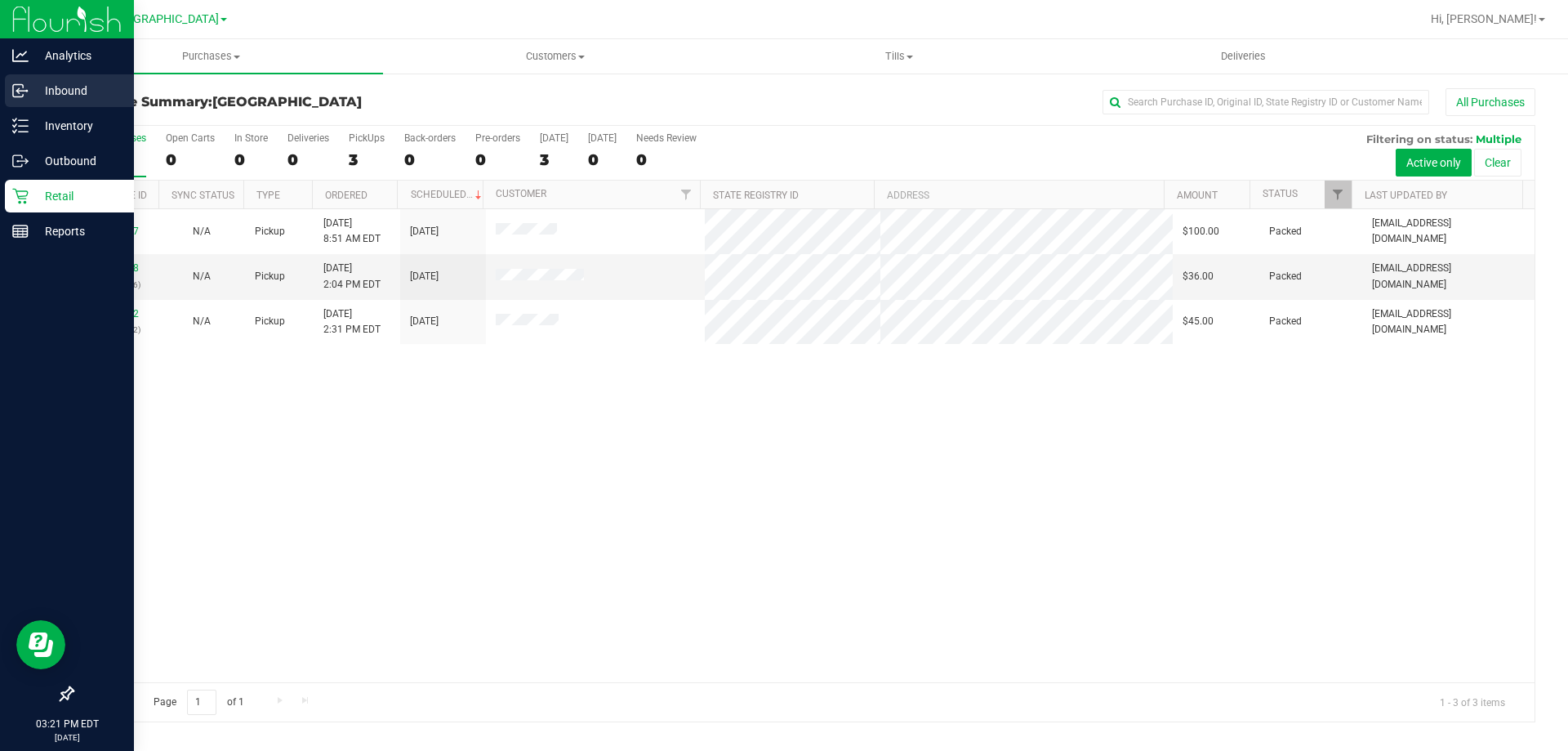
click at [3, 89] on link "Inbound" at bounding box center [67, 92] width 134 height 35
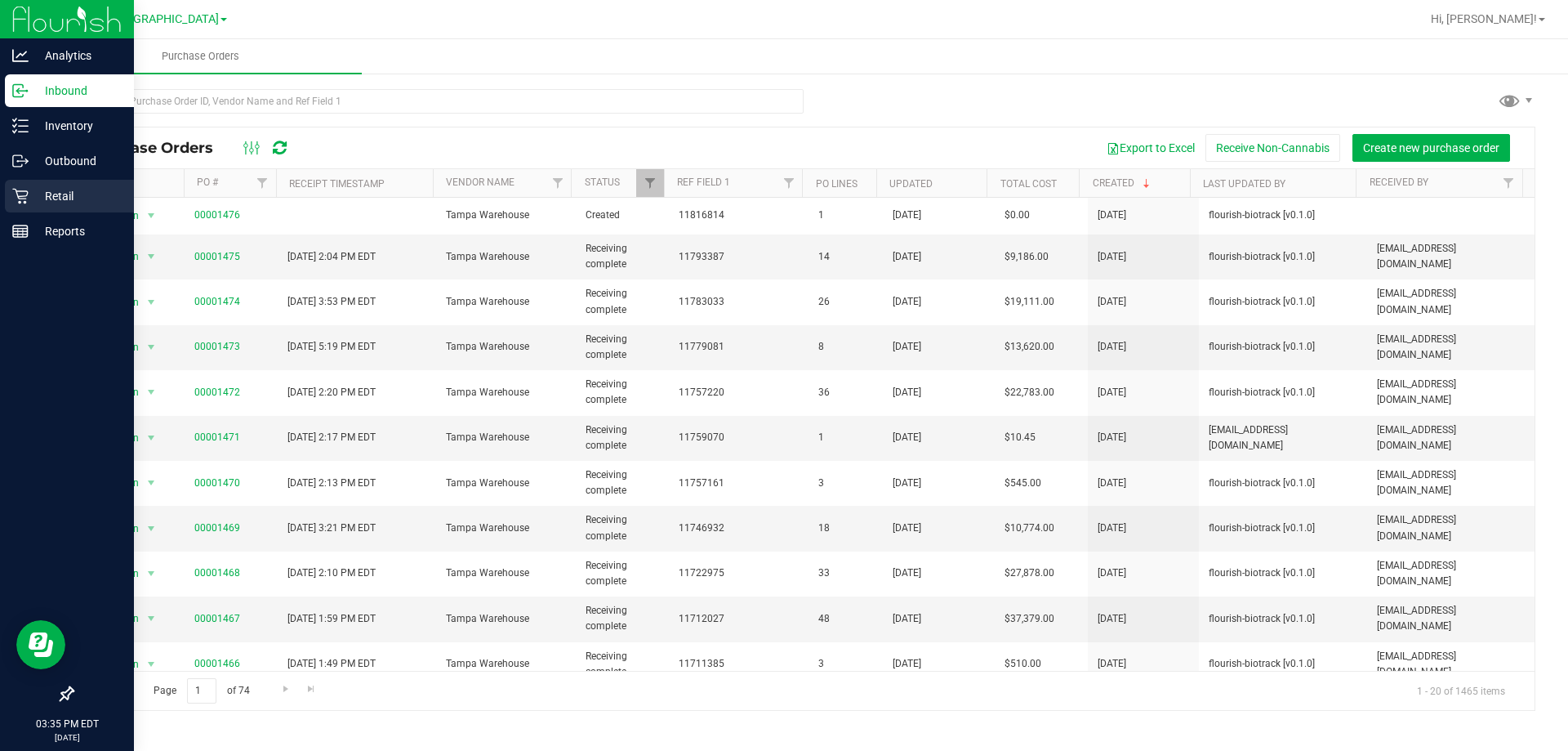
click at [72, 191] on p "Retail" at bounding box center [78, 195] width 98 height 20
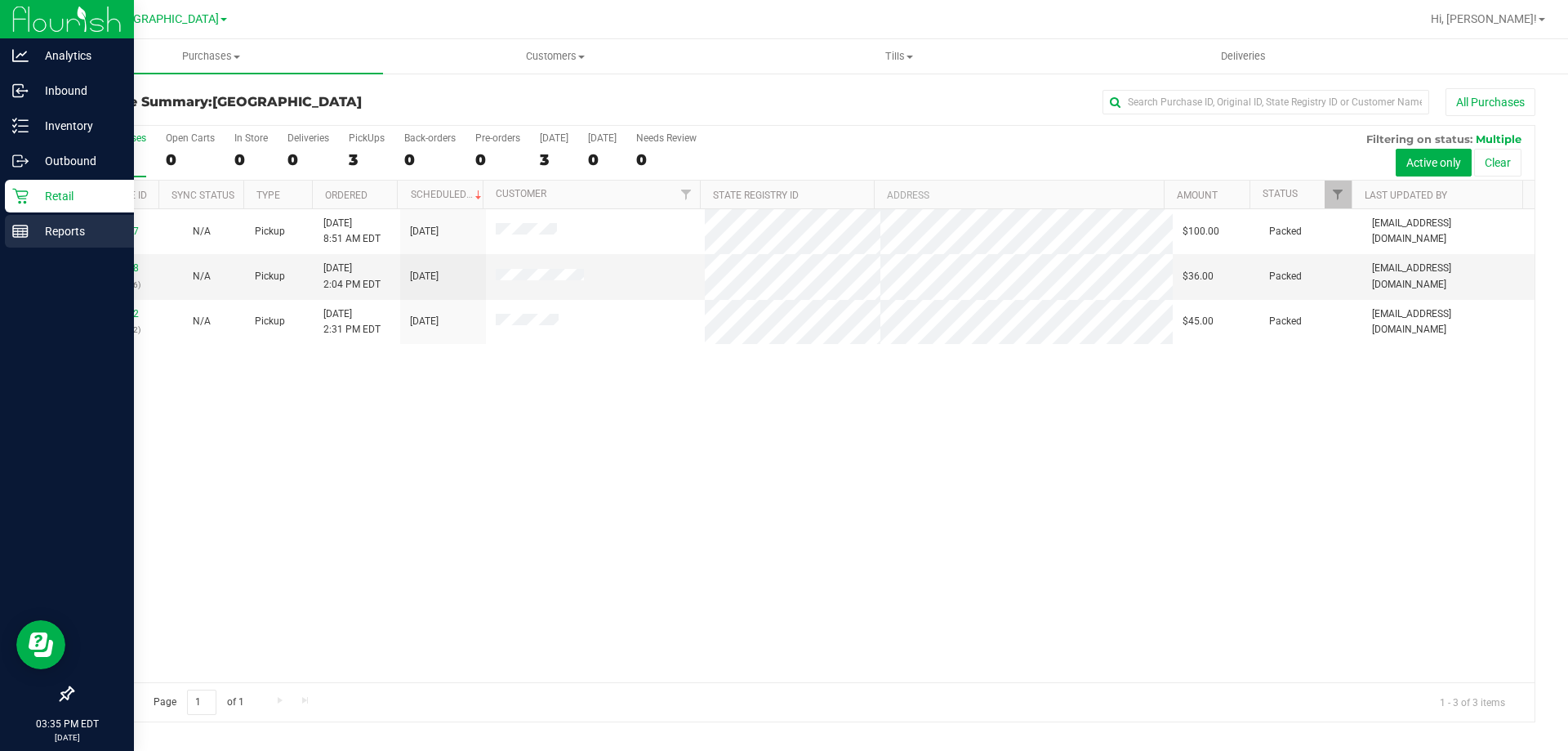
click at [65, 223] on p "Reports" at bounding box center [78, 231] width 98 height 20
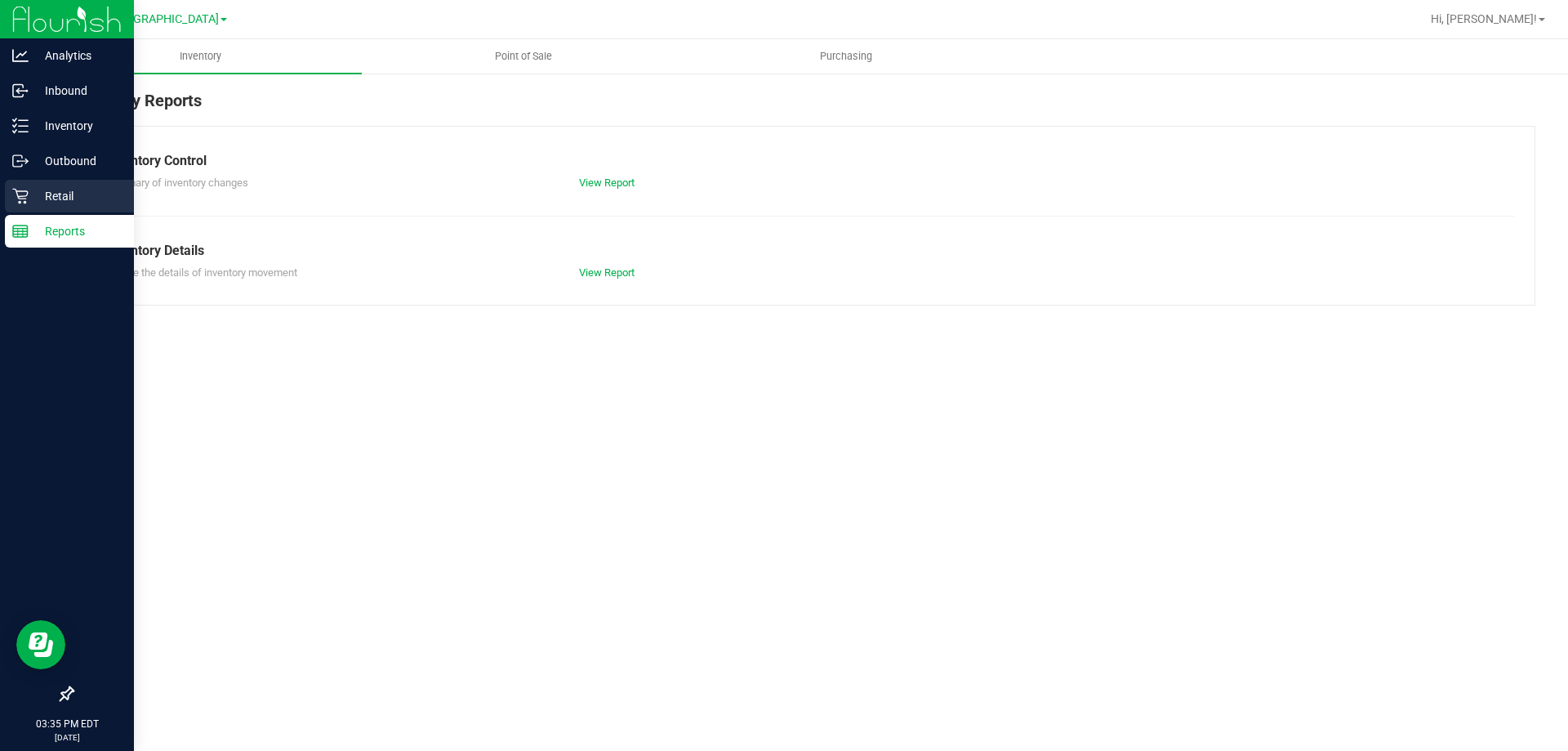
click at [88, 204] on p "Retail" at bounding box center [78, 195] width 98 height 20
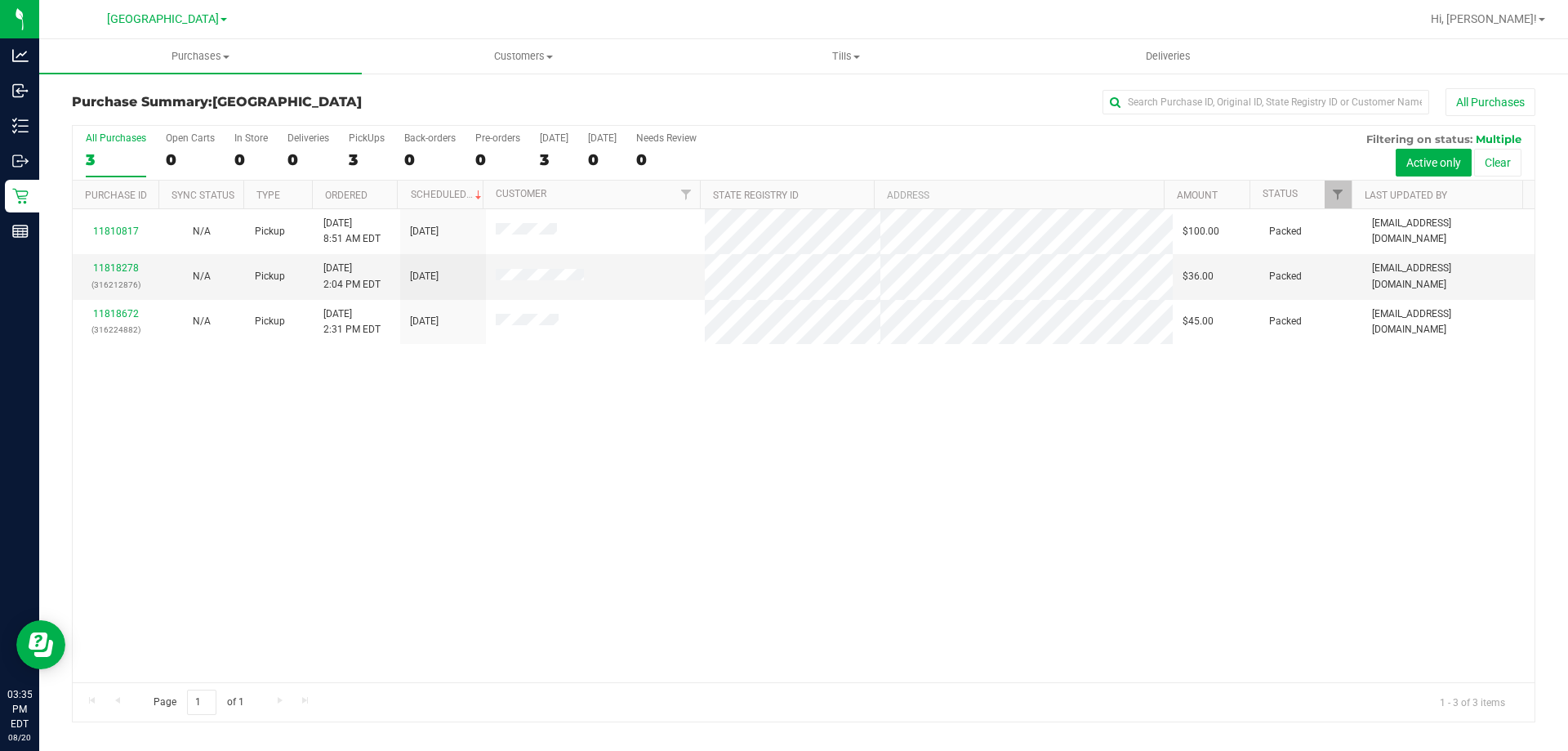
click at [375, 452] on div "11810817 N/A Pickup 8/20/2025 8:51 AM EDT 8/20/2025 $100.00 Packed nnguyen@live…" at bounding box center [804, 445] width 1462 height 473
click at [210, 57] on span "Purchases" at bounding box center [200, 57] width 322 height 15
click at [182, 116] on li "Fulfillment" at bounding box center [200, 118] width 322 height 20
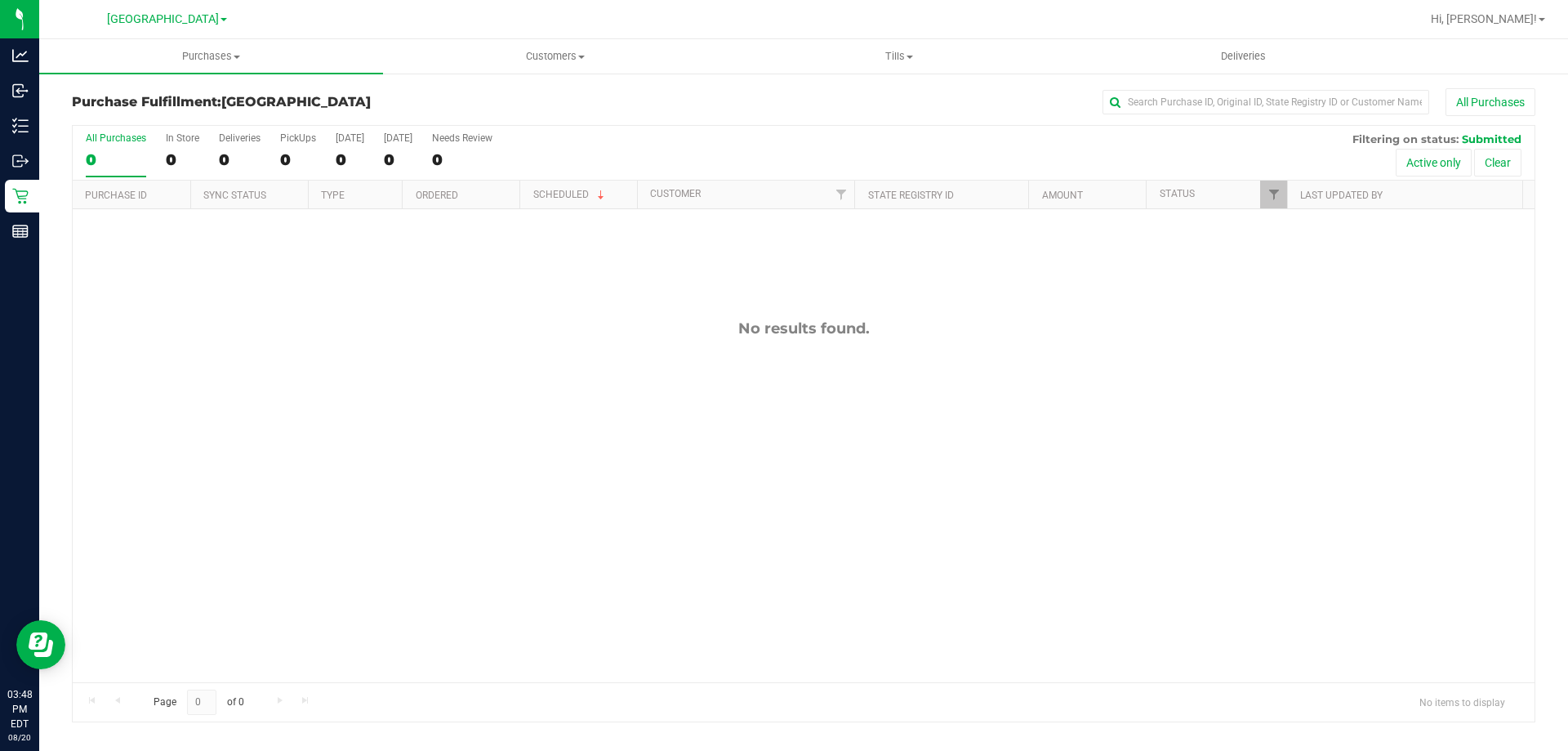
click at [203, 38] on nav "South Tampa WC Hi, Ada!" at bounding box center [804, 20] width 1529 height 39
click at [205, 53] on span "Purchases" at bounding box center [211, 57] width 344 height 15
click at [199, 119] on li "Fulfillment" at bounding box center [211, 118] width 344 height 20
